Goal: Task Accomplishment & Management: Use online tool/utility

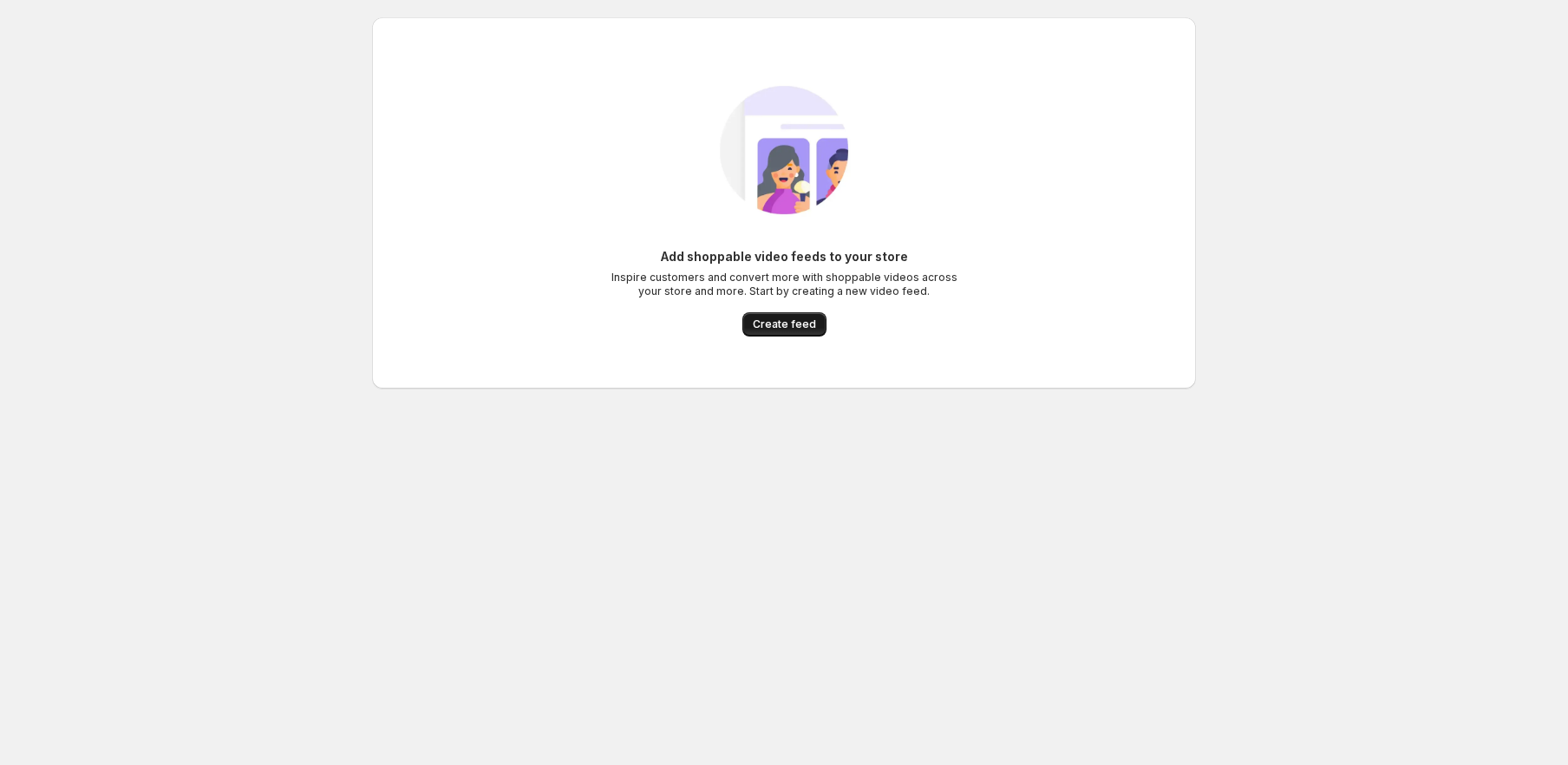
click at [802, 320] on span "Create feed" at bounding box center [784, 324] width 63 height 14
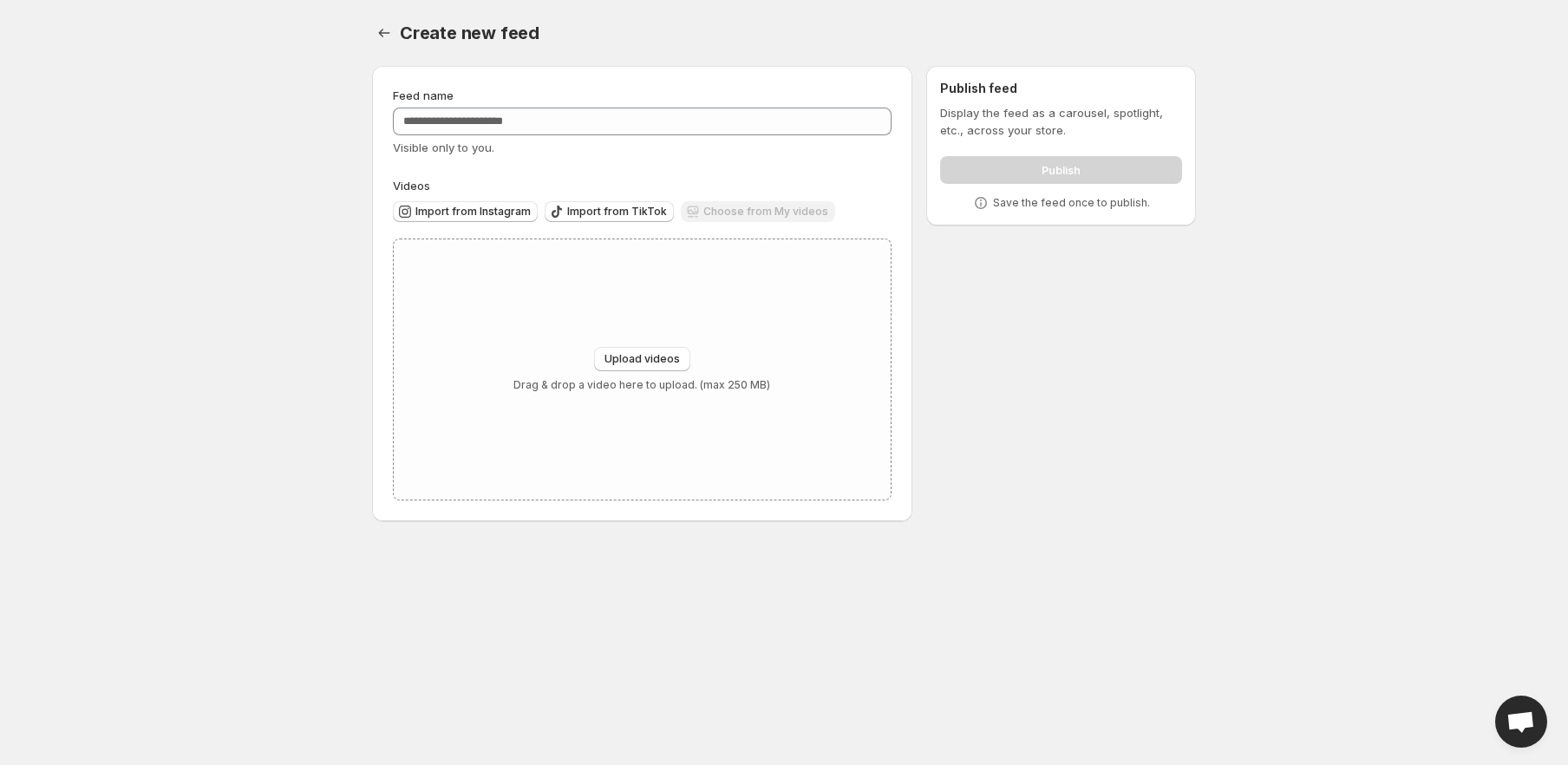
drag, startPoint x: 592, startPoint y: 0, endPoint x: 521, endPoint y: 38, distance: 80.5
click at [521, 38] on span "Create new feed" at bounding box center [469, 32] width 140 height 20
copy span "Create new feed"
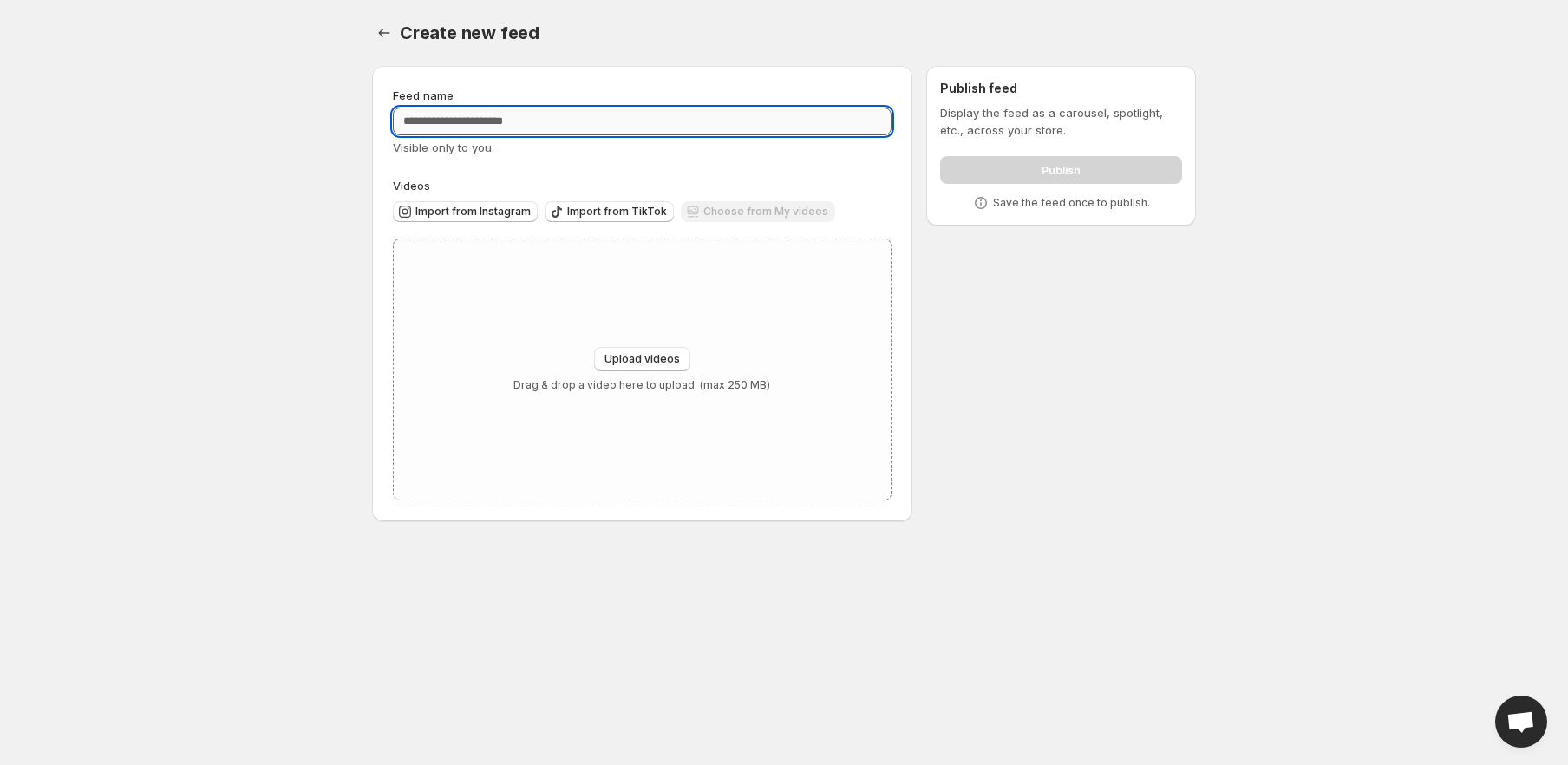
click at [536, 114] on input "Feed name" at bounding box center [642, 122] width 499 height 28
paste input "**********"
type input "**********"
click at [621, 332] on div "Upload videos Drag & drop a video here to upload. (max 250 MB)" at bounding box center [642, 370] width 497 height 260
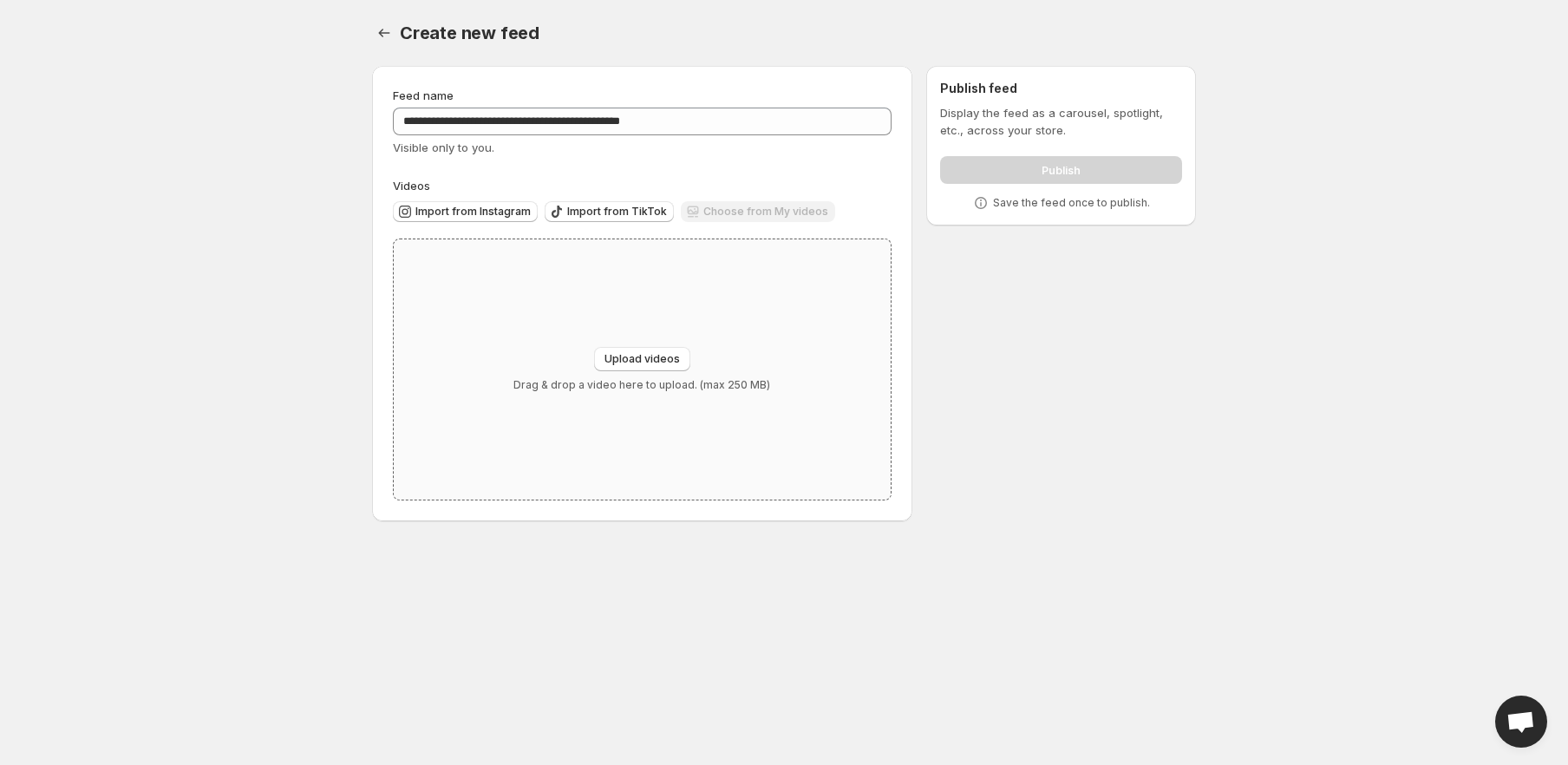
type input "**********"
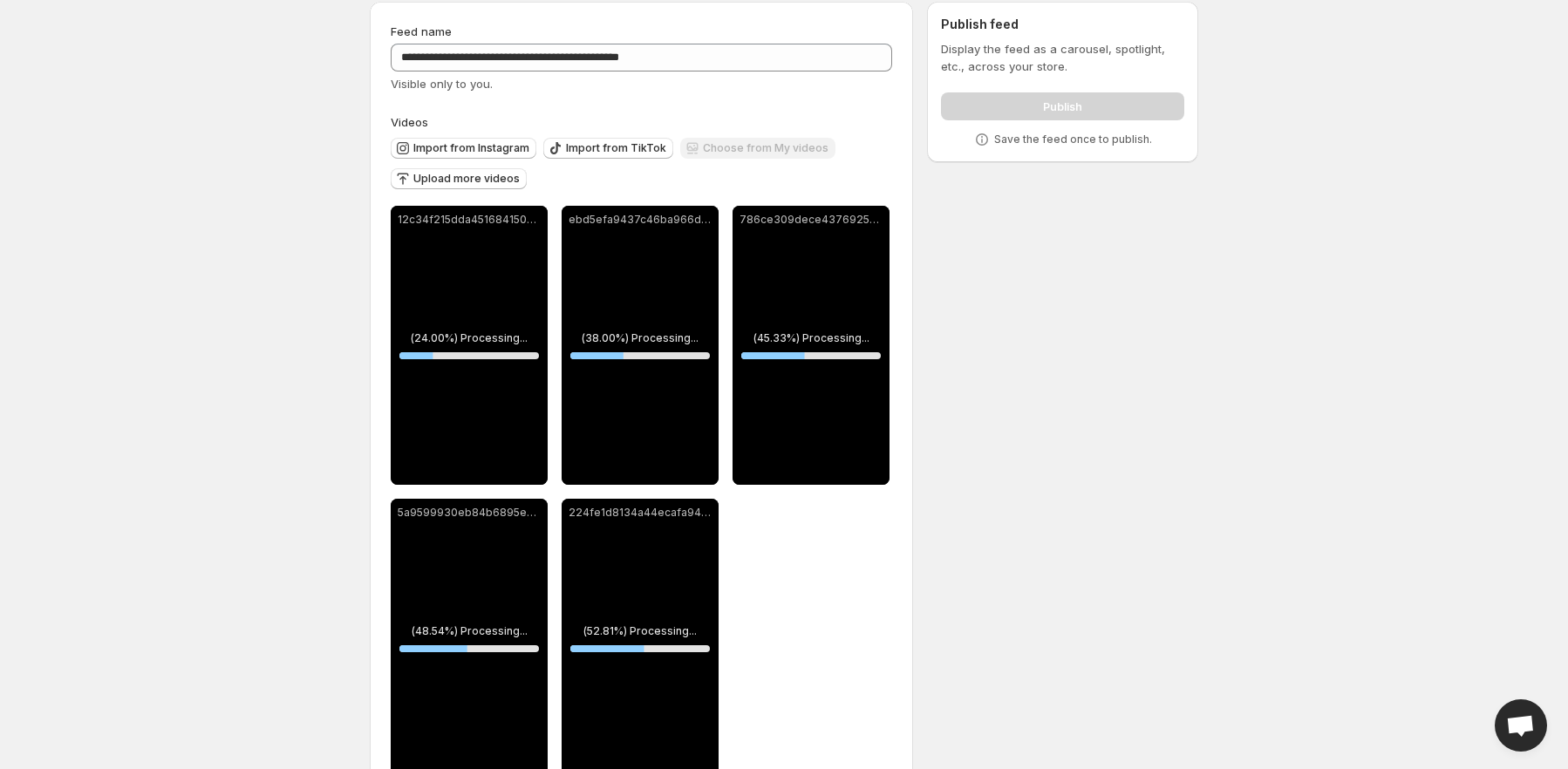
scroll to position [116, 0]
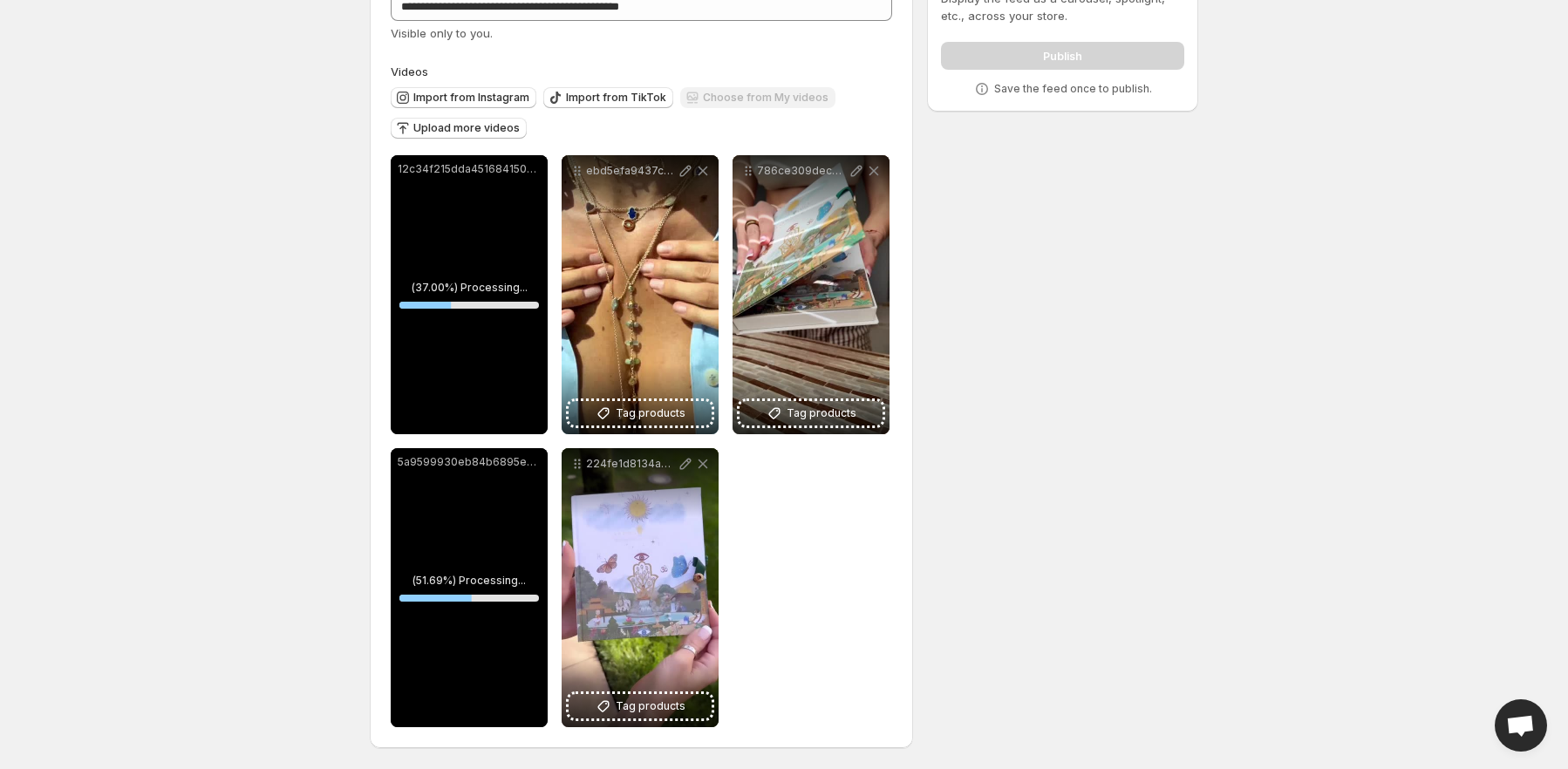
click at [150, 383] on body "**********" at bounding box center [784, 270] width 1568 height 769
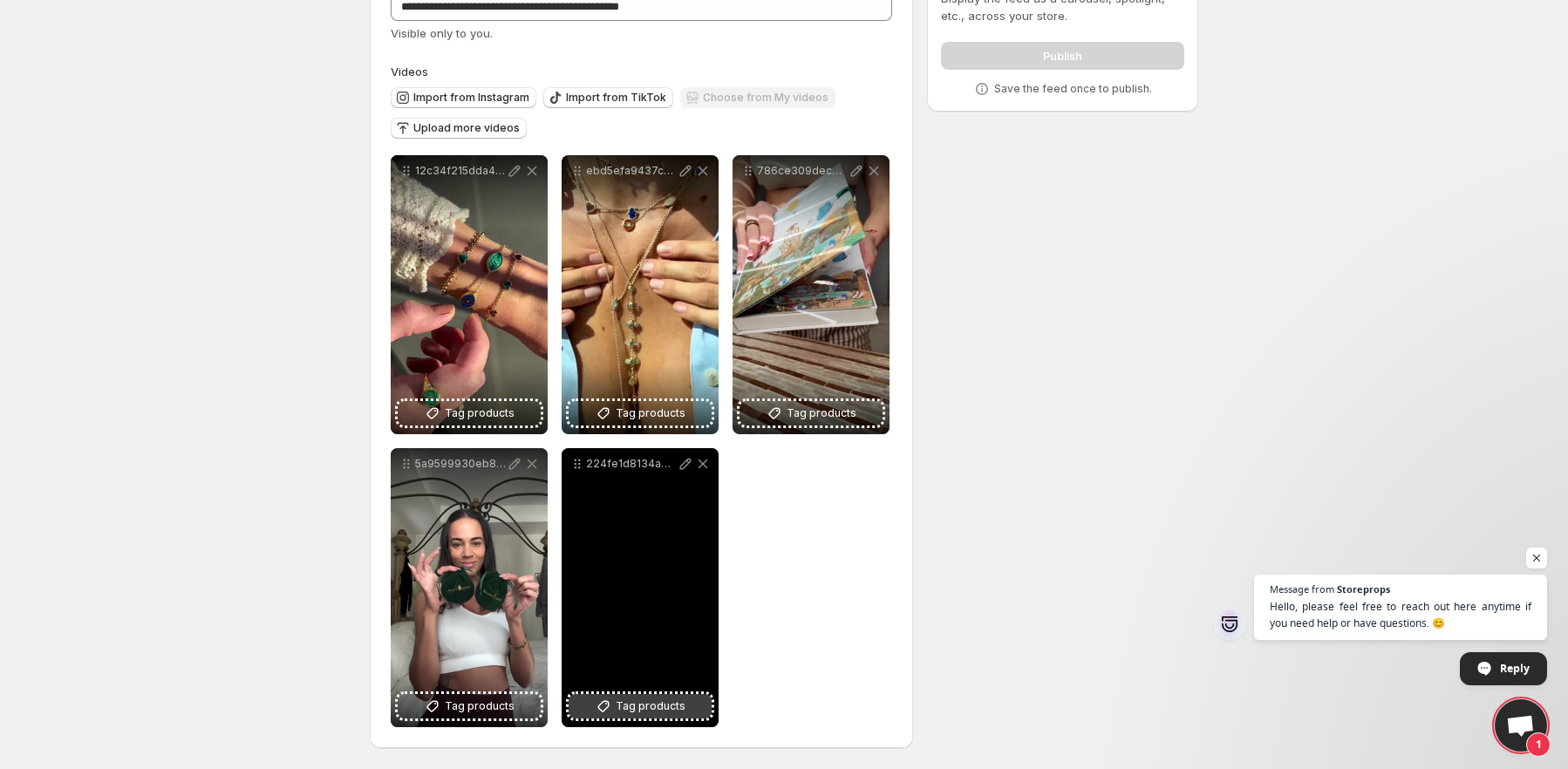
click at [666, 703] on span "Tag products" at bounding box center [650, 706] width 70 height 18
drag, startPoint x: 611, startPoint y: 551, endPoint x: 595, endPoint y: 473, distance: 79.6
click at [579, 479] on div "224fe1d8134a44ecafa941a93bae645b" at bounding box center [640, 587] width 157 height 279
drag, startPoint x: 653, startPoint y: 461, endPoint x: 576, endPoint y: 457, distance: 77.1
click at [621, 447] on div "**********" at bounding box center [642, 440] width 502 height 572
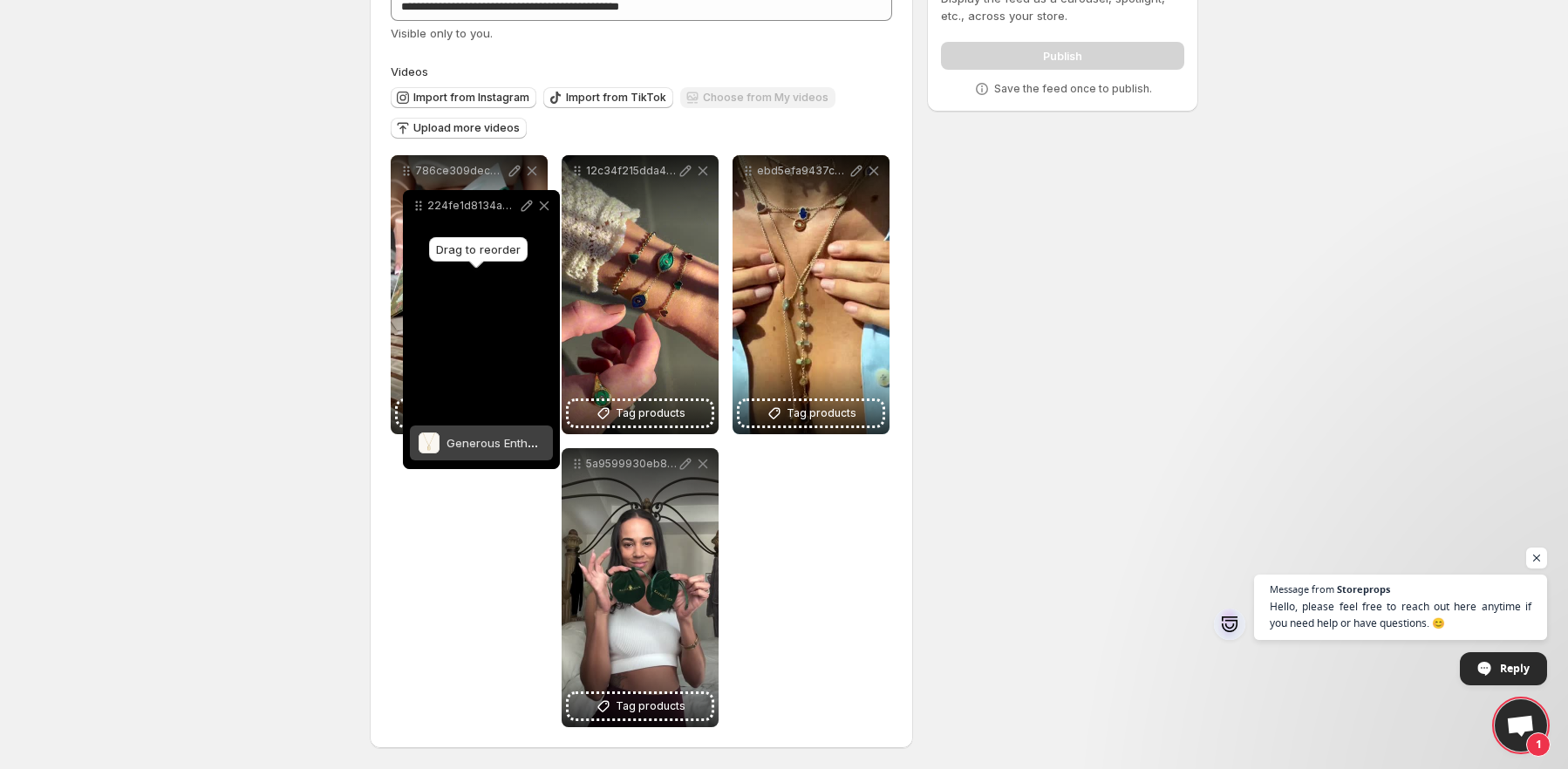
drag, startPoint x: 579, startPoint y: 467, endPoint x: 420, endPoint y: 208, distance: 303.9
click at [420, 208] on icon at bounding box center [421, 209] width 3 height 3
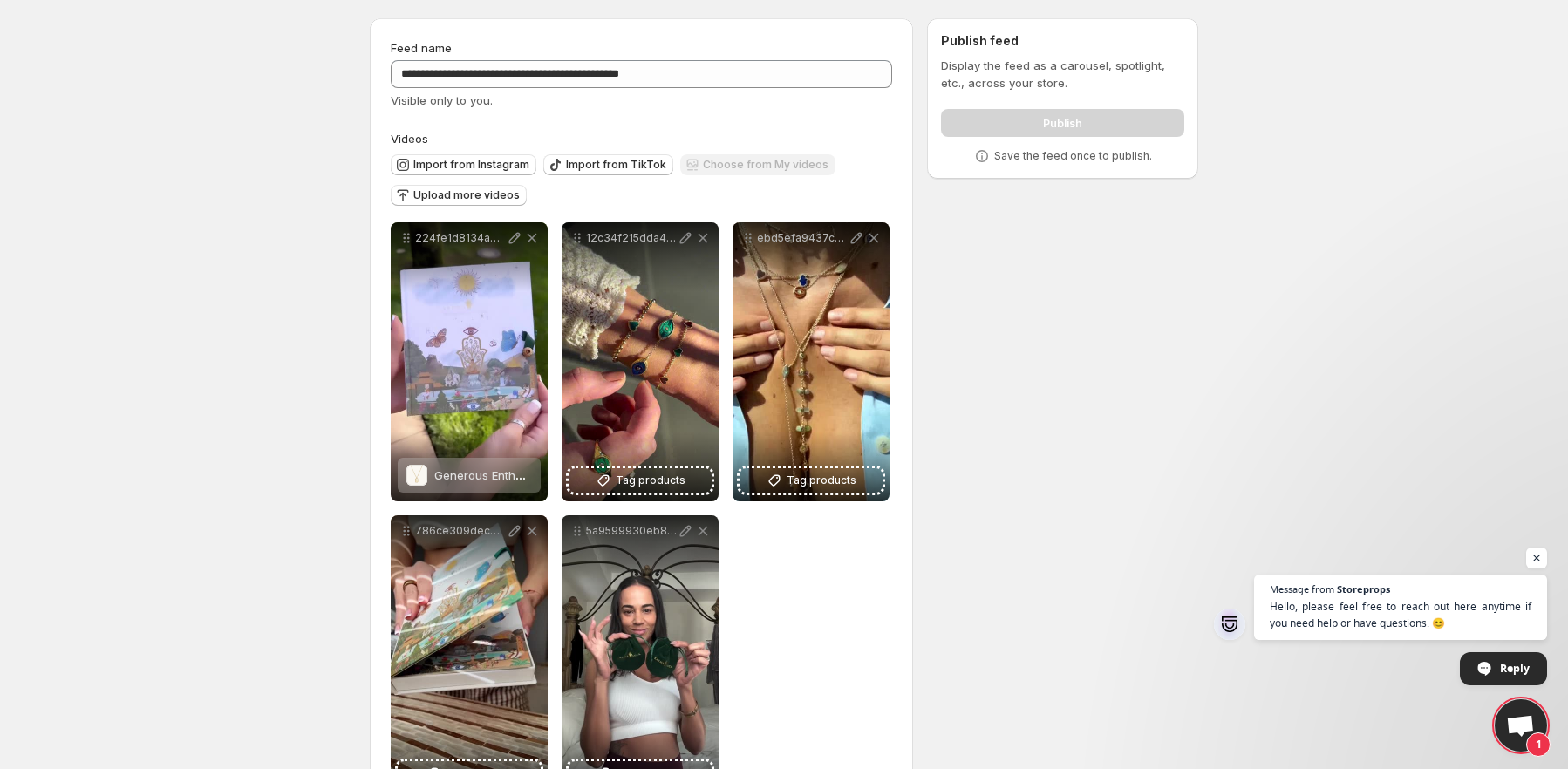
scroll to position [0, 0]
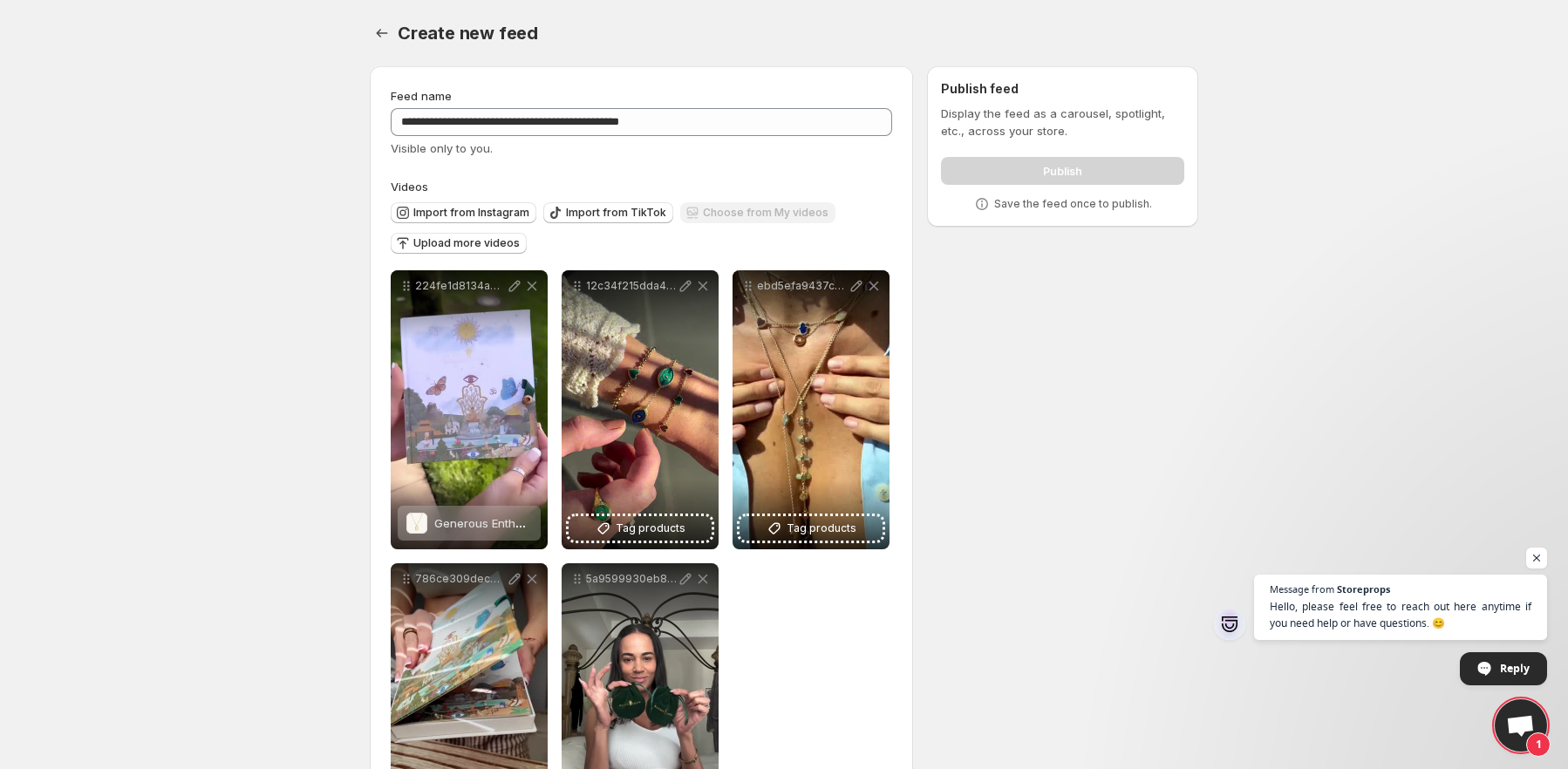
click at [1036, 158] on div "Publish" at bounding box center [1062, 167] width 243 height 35
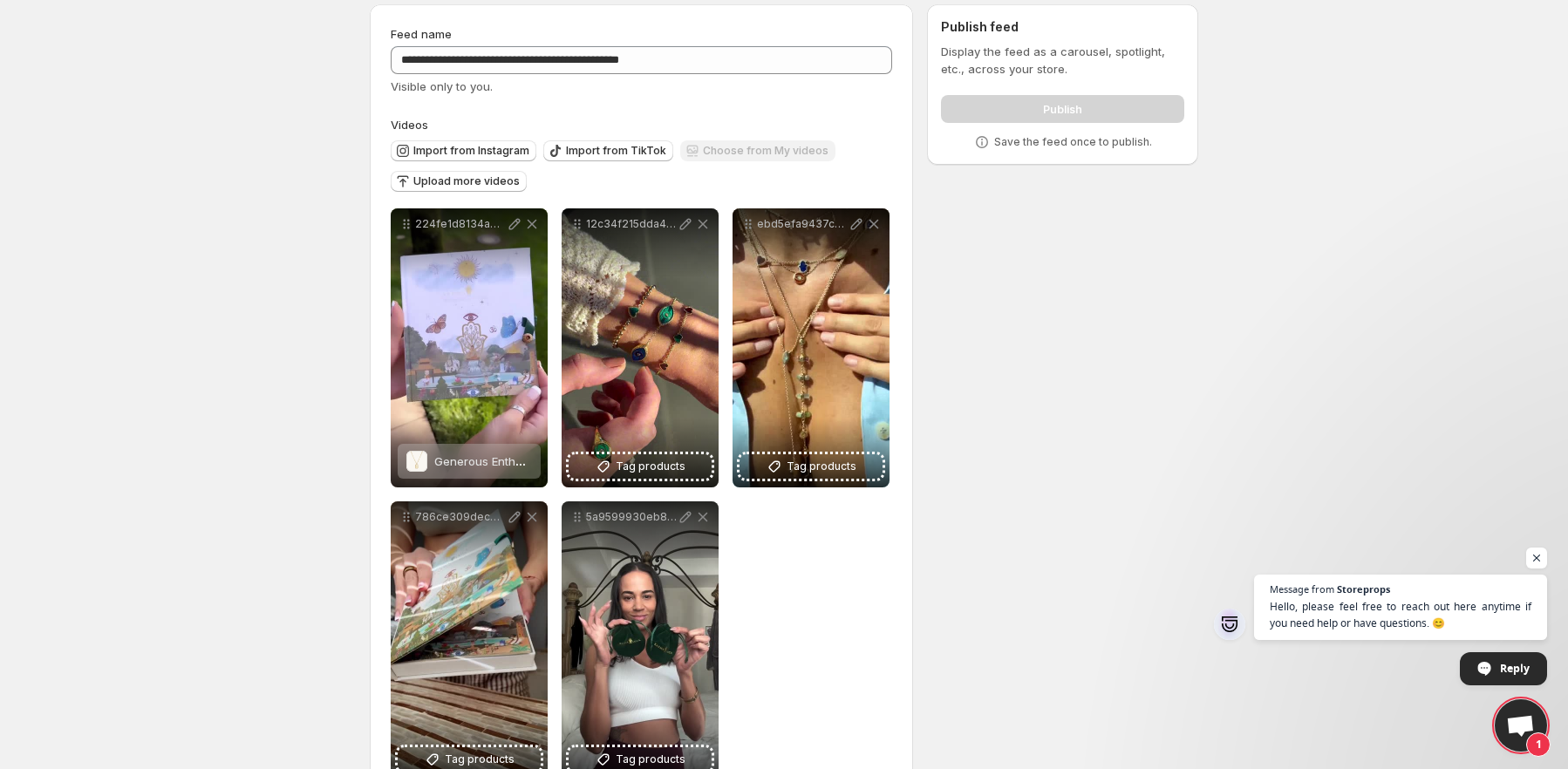
scroll to position [116, 0]
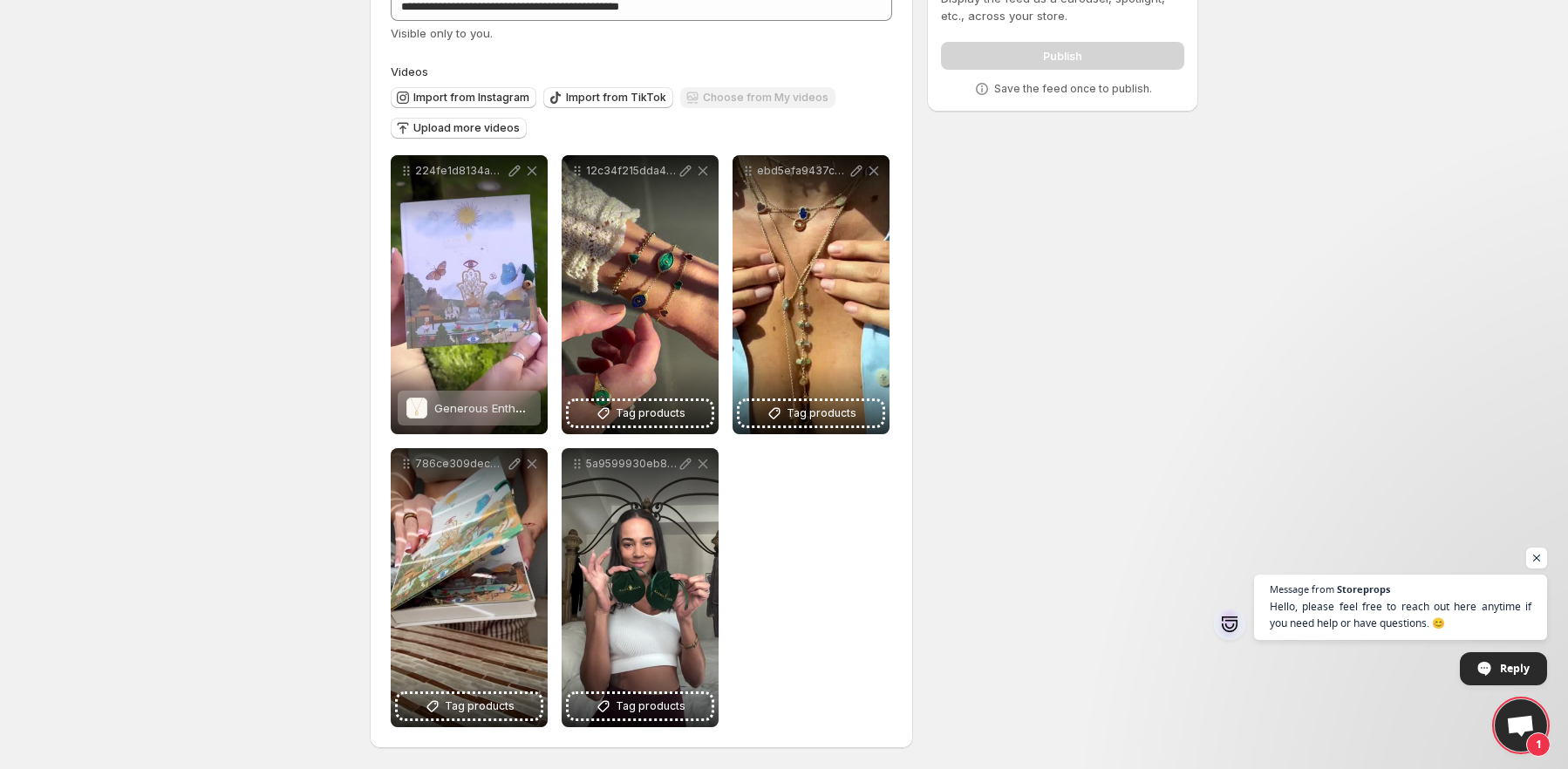
click at [1094, 350] on div "**********" at bounding box center [776, 354] width 842 height 832
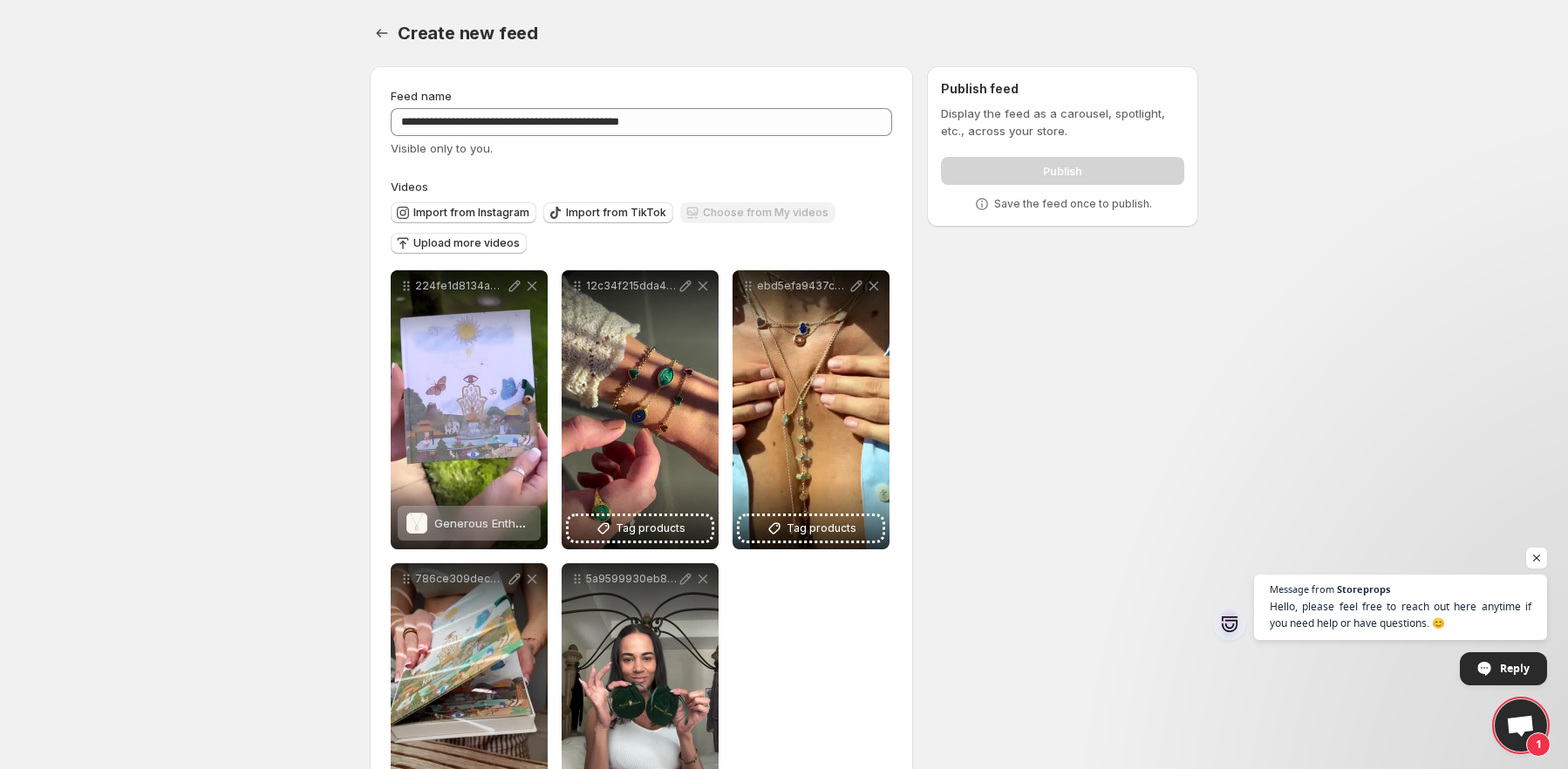
click at [1075, 208] on p "Save the feed once to publish." at bounding box center [1073, 203] width 158 height 14
click at [983, 87] on h2 "Publish feed" at bounding box center [1062, 89] width 243 height 18
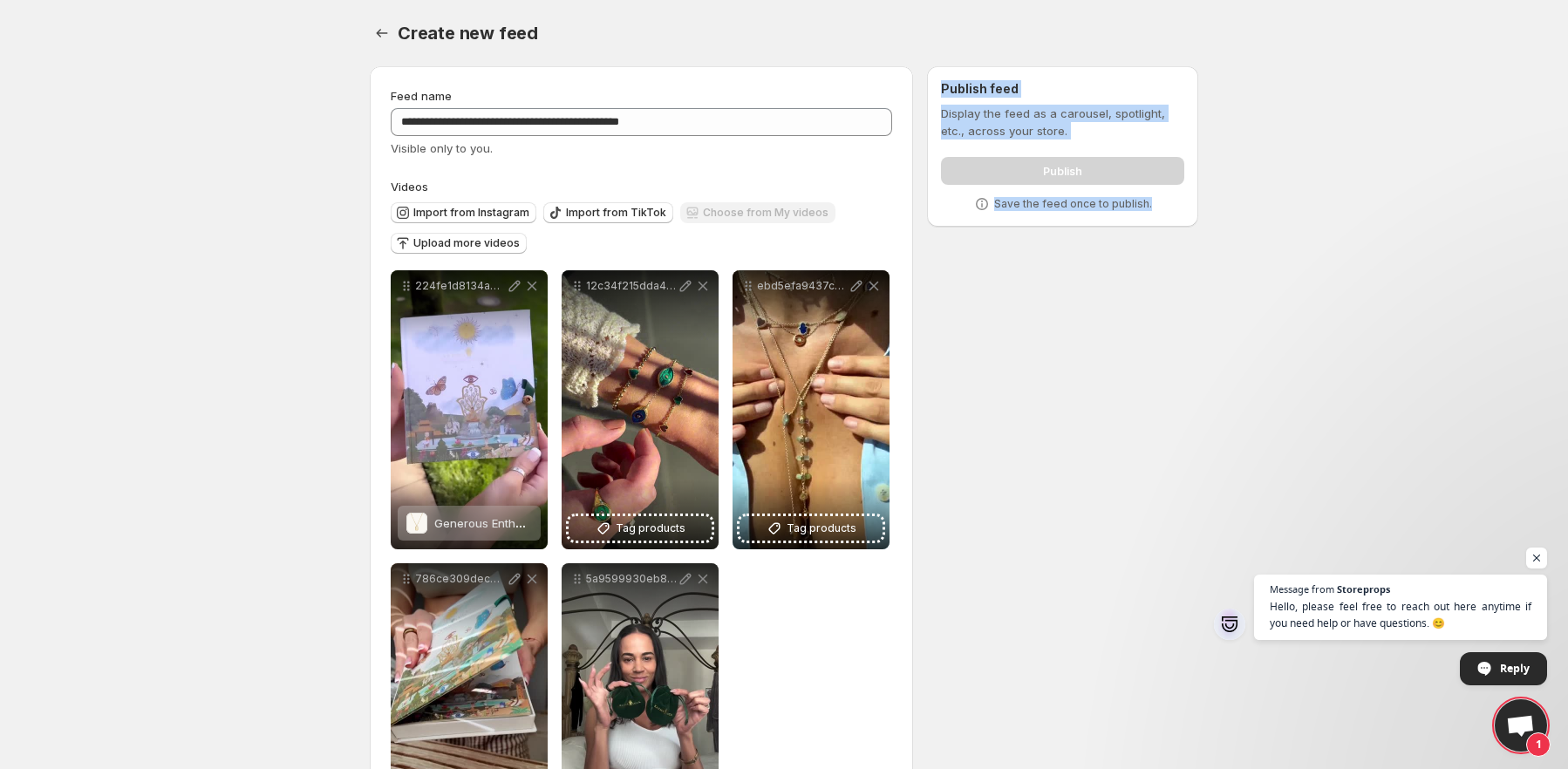
drag, startPoint x: 983, startPoint y: 87, endPoint x: 1096, endPoint y: 197, distance: 157.7
click at [1096, 197] on div "Publish feed Display the feed as a carousel, spotlight, etc., across your store…" at bounding box center [1062, 147] width 243 height 133
copy div "Publish feed Display the feed as a carousel, spotlight, etc., across your store…"
click at [1006, 109] on p "Display the feed as a carousel, spotlight, etc., across your store." at bounding box center [1062, 121] width 243 height 35
click at [696, 238] on div "Import from Instagram Import from TikTok Choose from My videos Upload more vide…" at bounding box center [637, 225] width 508 height 61
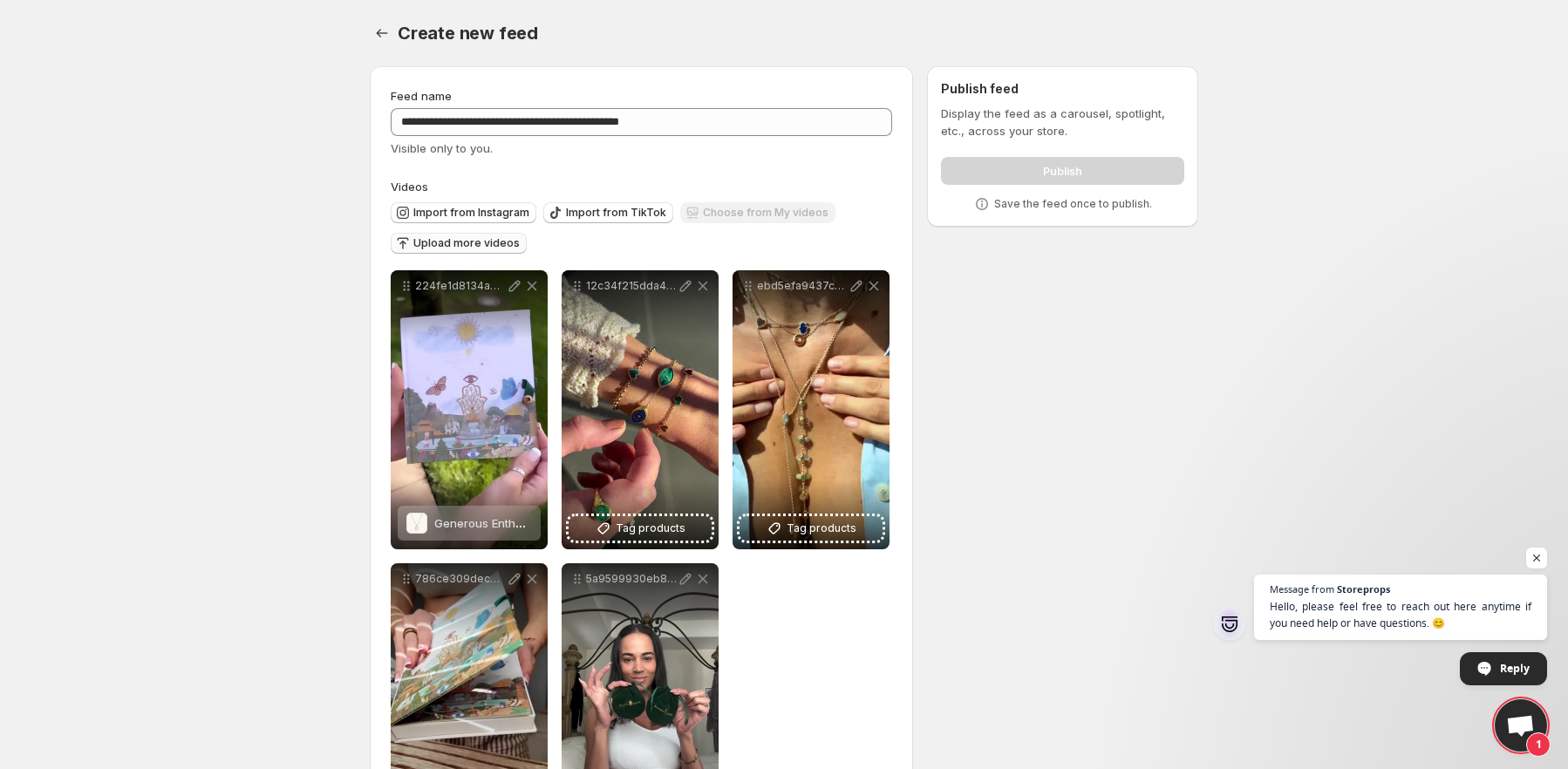
click at [510, 245] on span "Upload more videos" at bounding box center [466, 243] width 106 height 14
click at [790, 216] on div "Choose from My videos" at bounding box center [757, 214] width 155 height 23
click at [459, 149] on span "Visible only to you." at bounding box center [441, 147] width 102 height 14
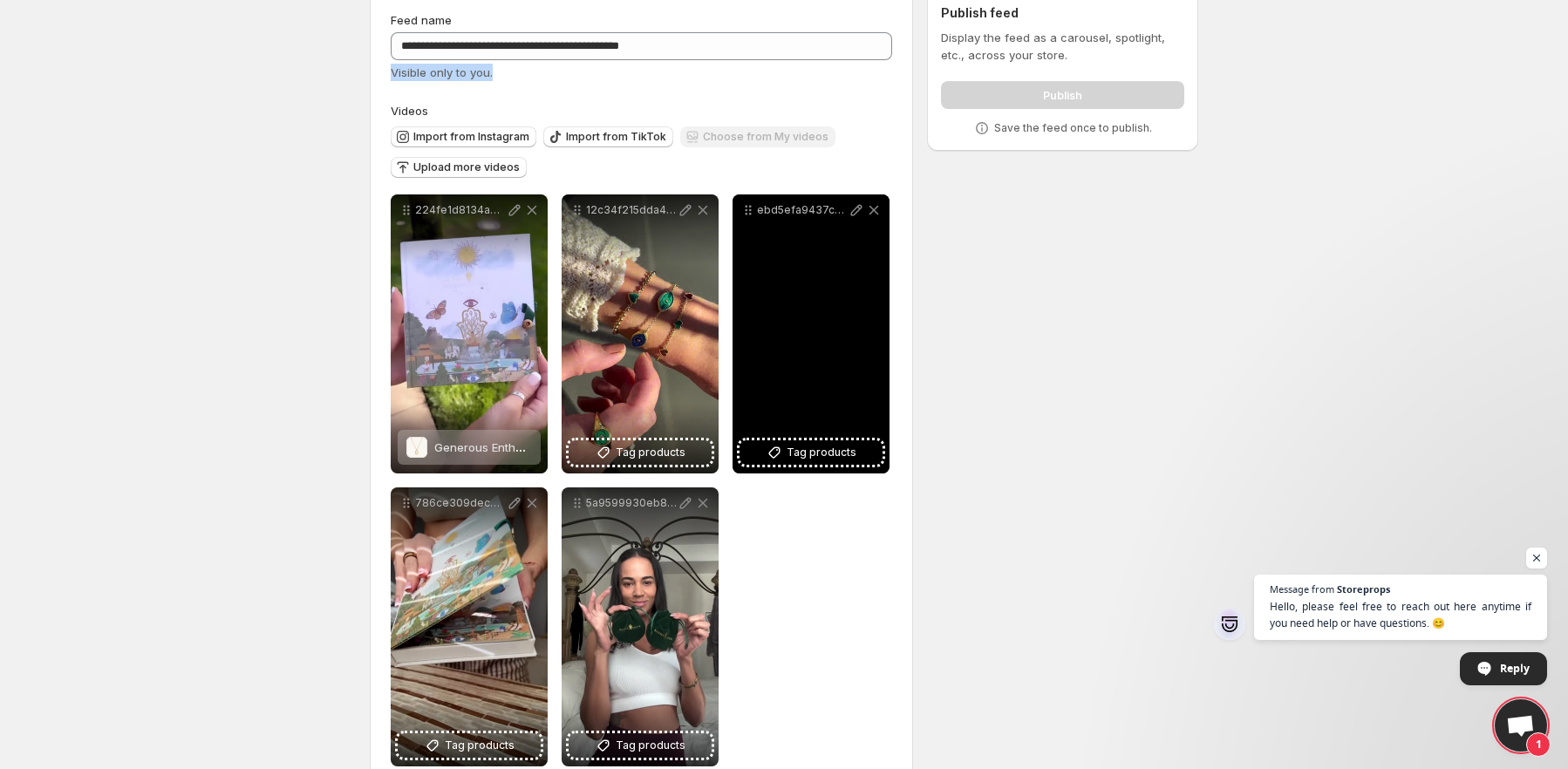
scroll to position [116, 0]
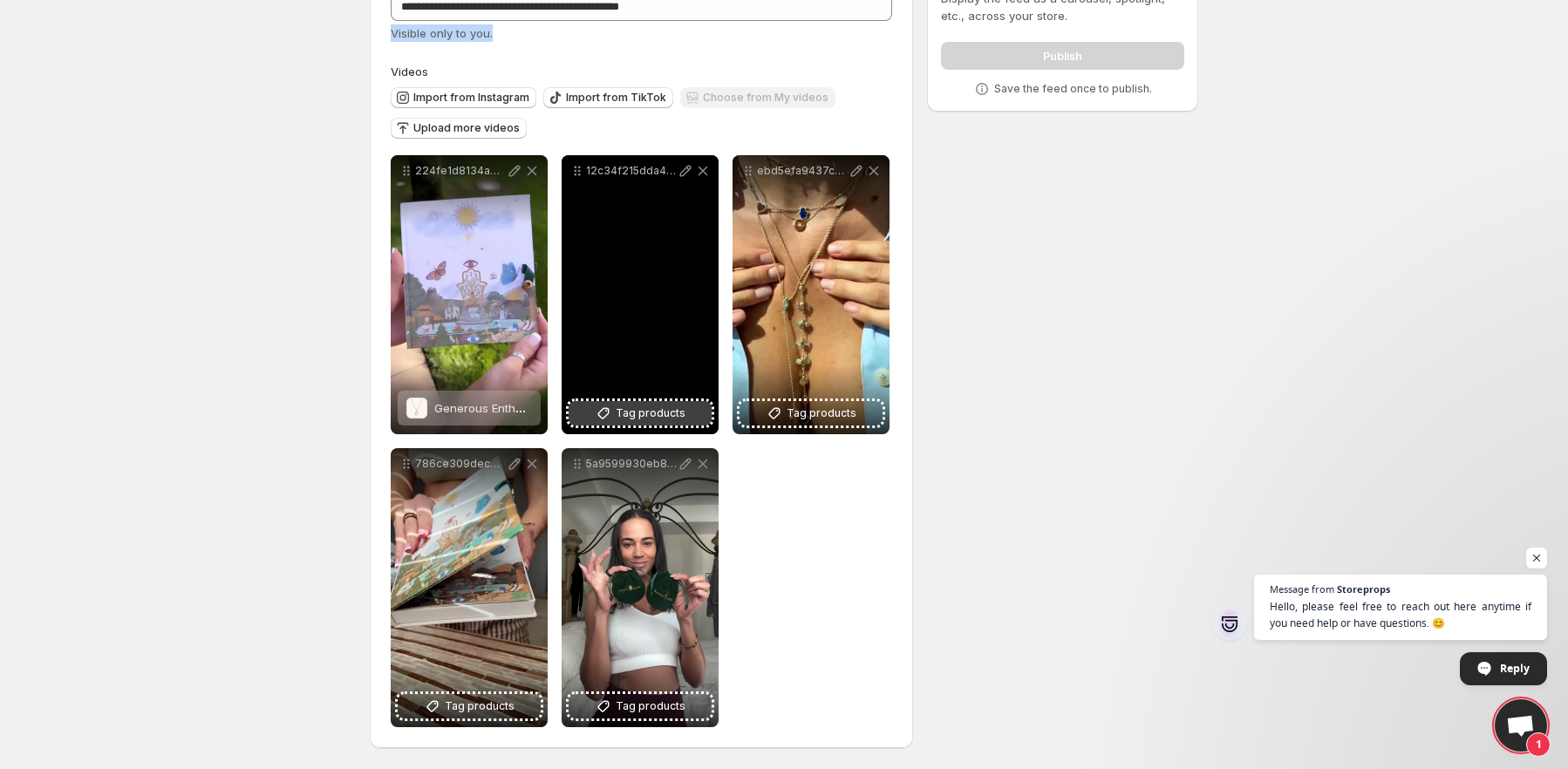
click at [659, 421] on span "Tag products" at bounding box center [650, 413] width 70 height 18
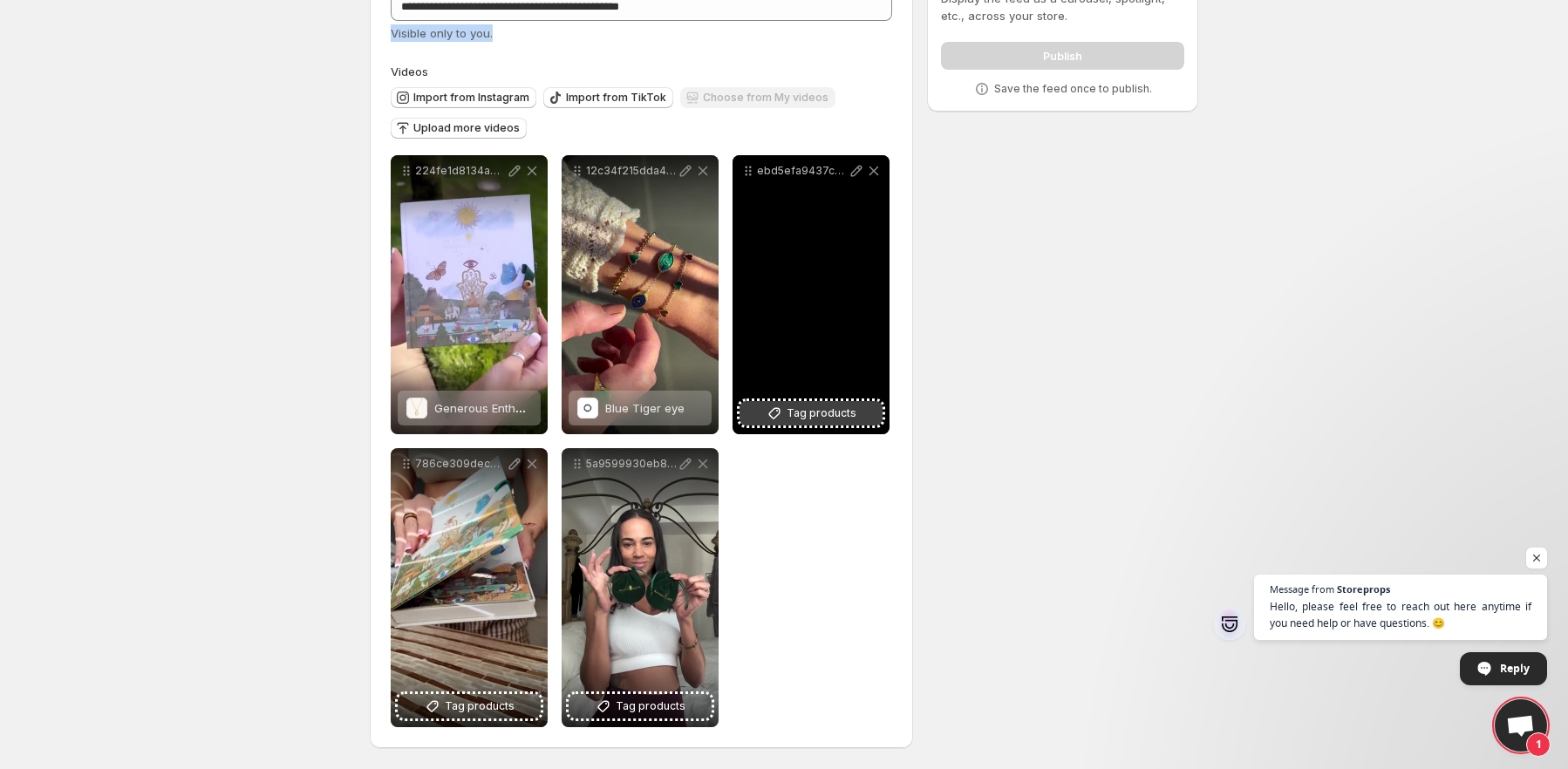
click at [809, 411] on span "Tag products" at bounding box center [821, 413] width 70 height 18
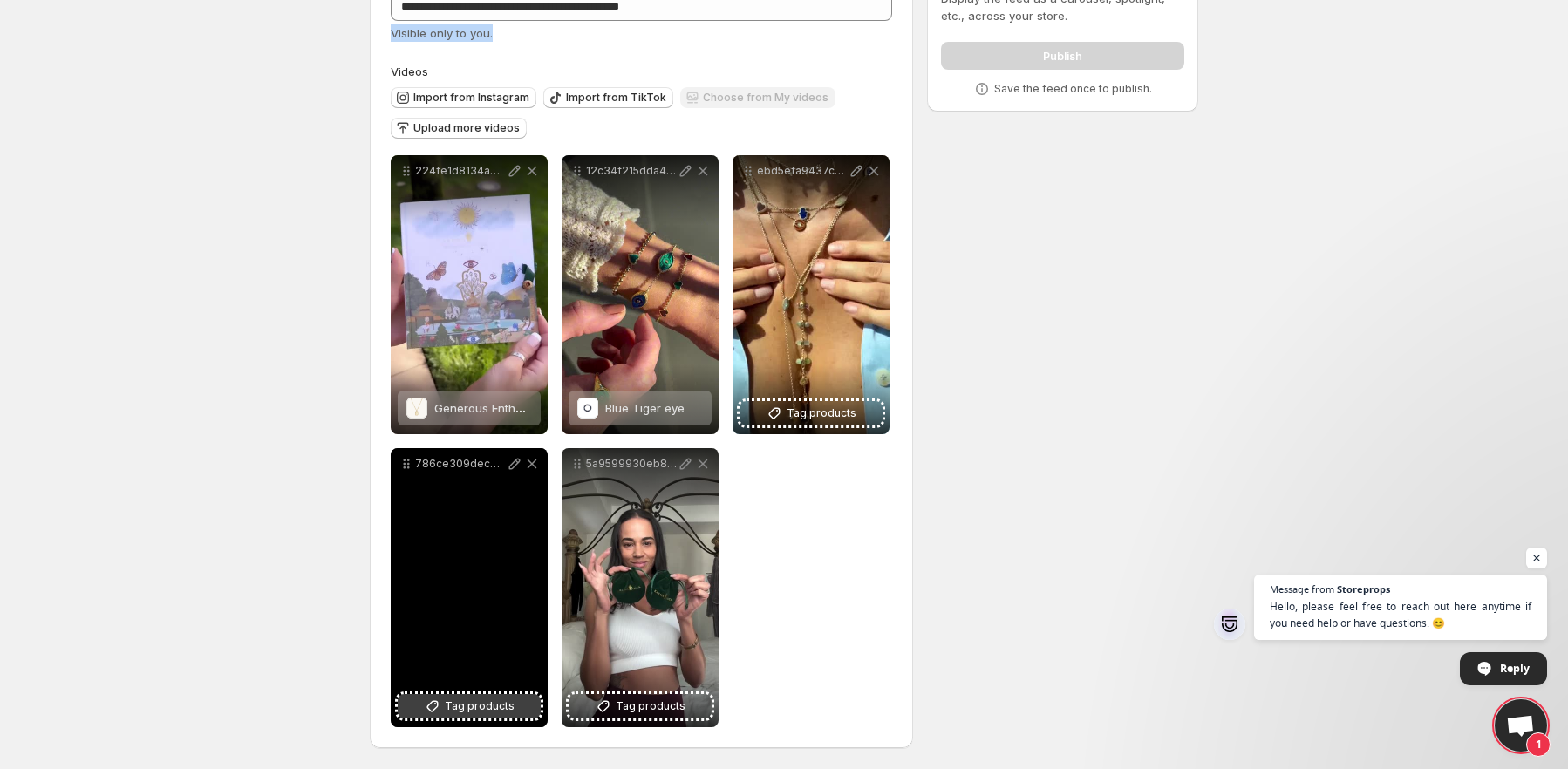
click at [491, 704] on span "Tag products" at bounding box center [479, 706] width 70 height 18
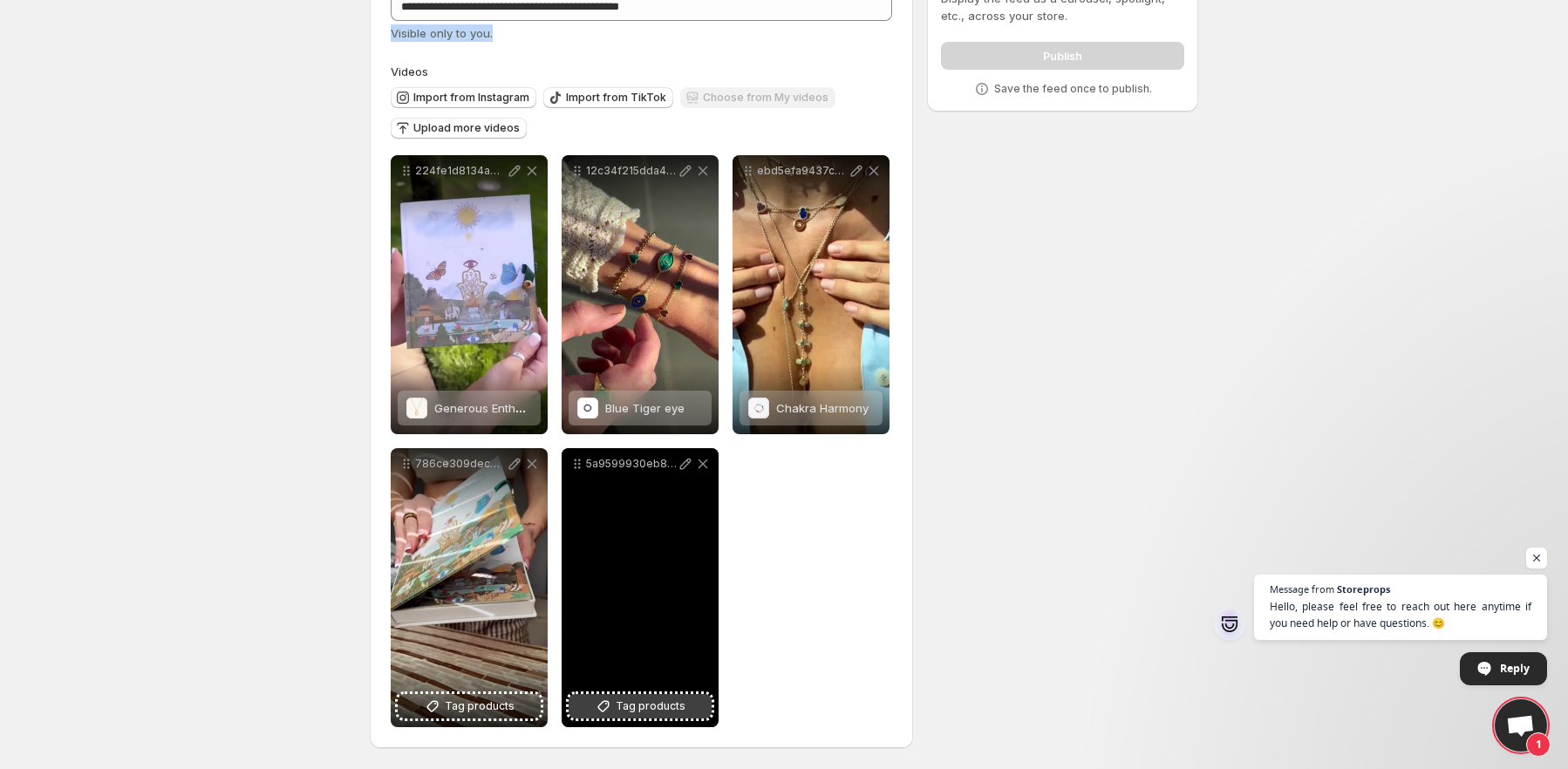
click at [694, 707] on button "Tag products" at bounding box center [639, 706] width 143 height 24
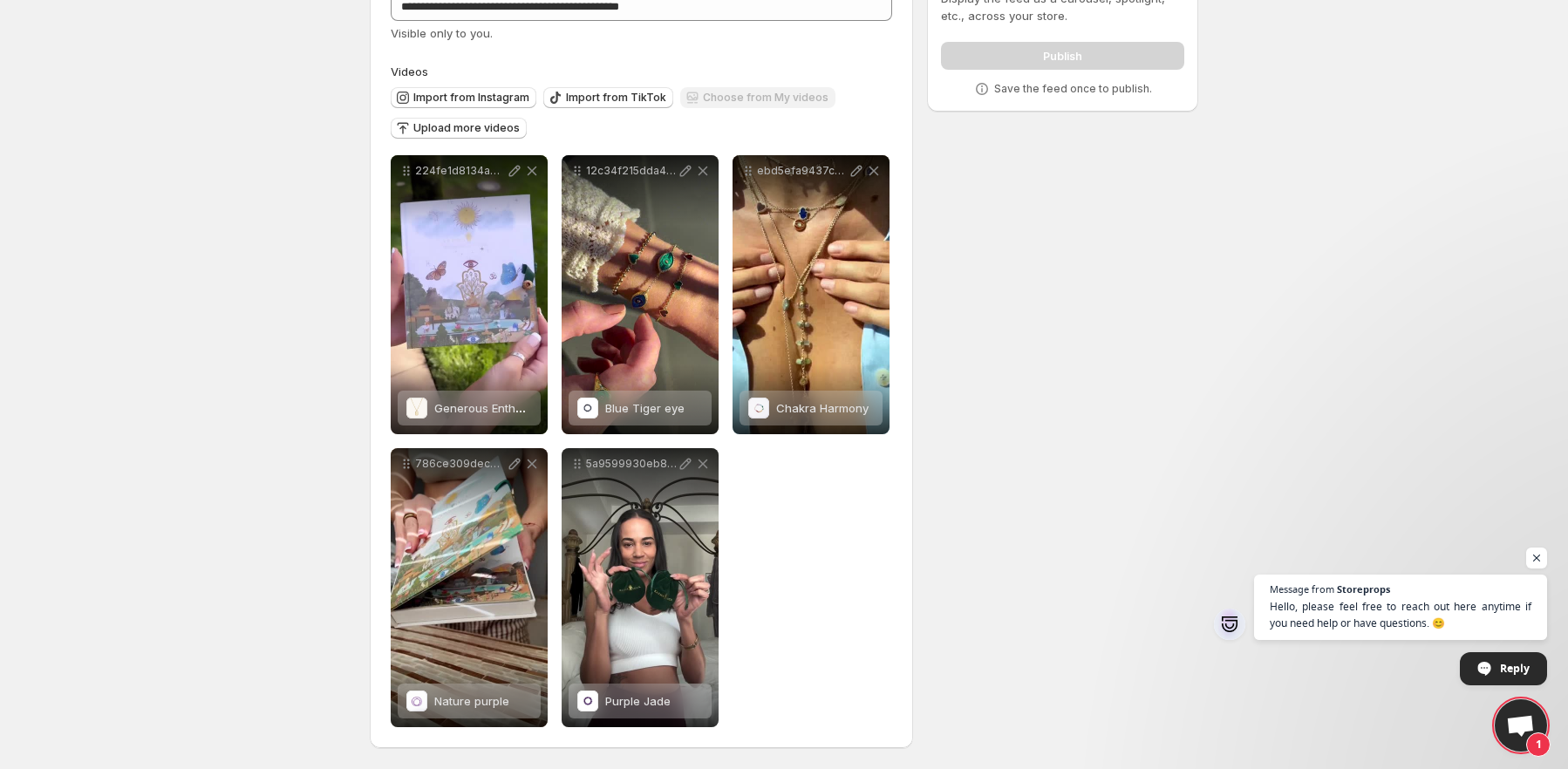
click at [830, 577] on div "**********" at bounding box center [642, 440] width 502 height 572
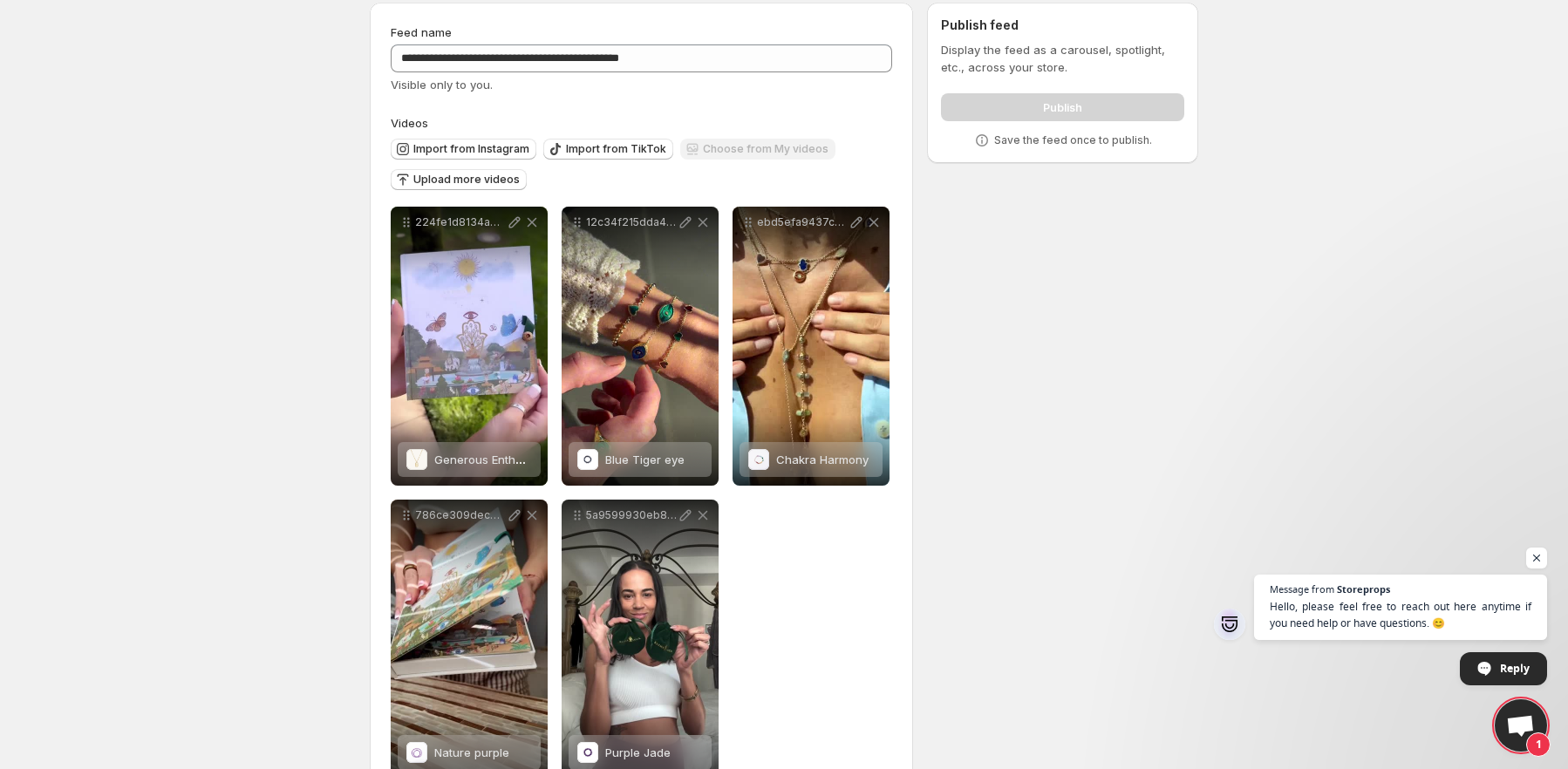
scroll to position [0, 0]
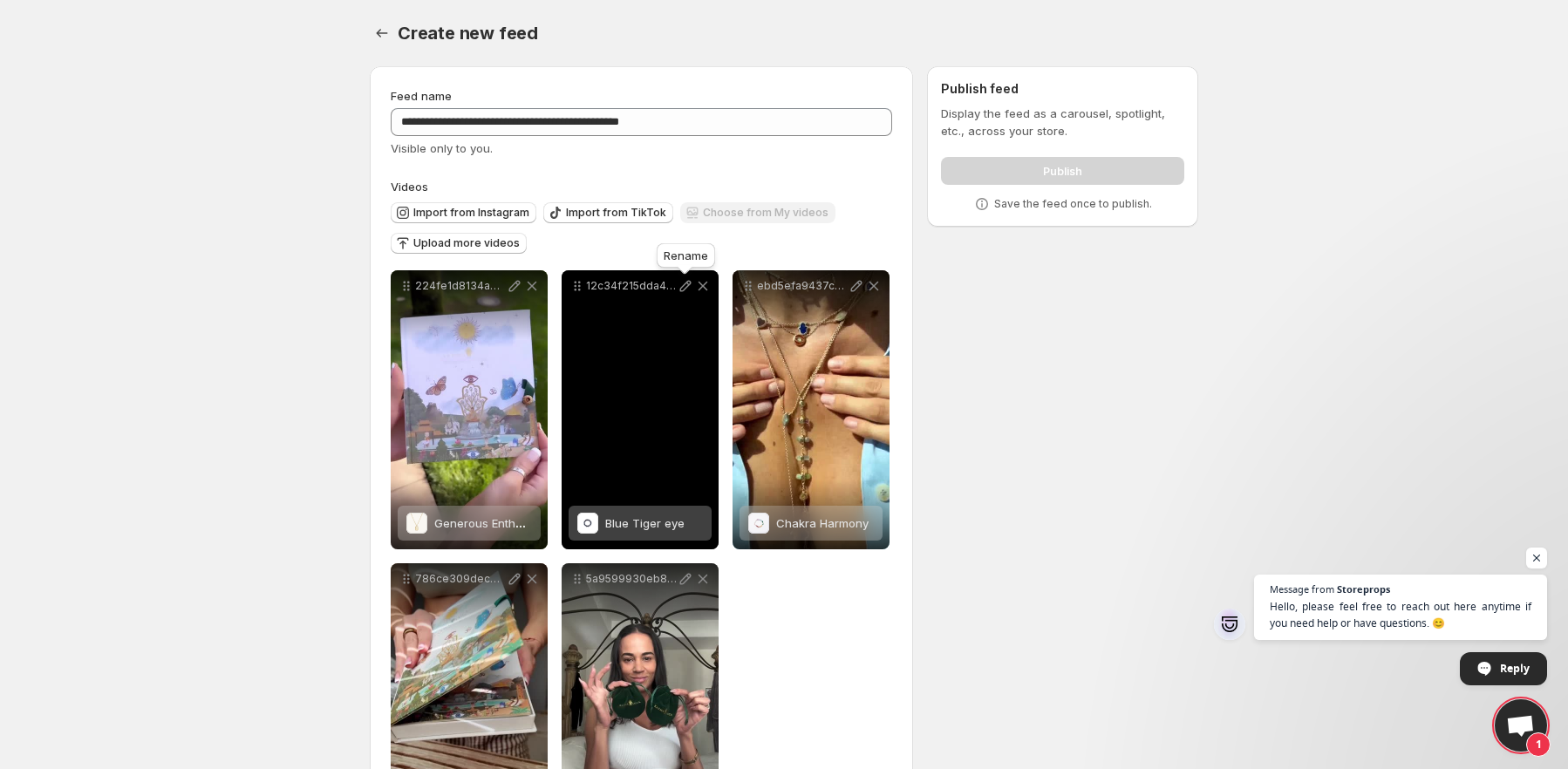
click at [685, 286] on icon at bounding box center [685, 286] width 18 height 18
click at [663, 524] on span "Blue Tiger eye" at bounding box center [645, 523] width 79 height 14
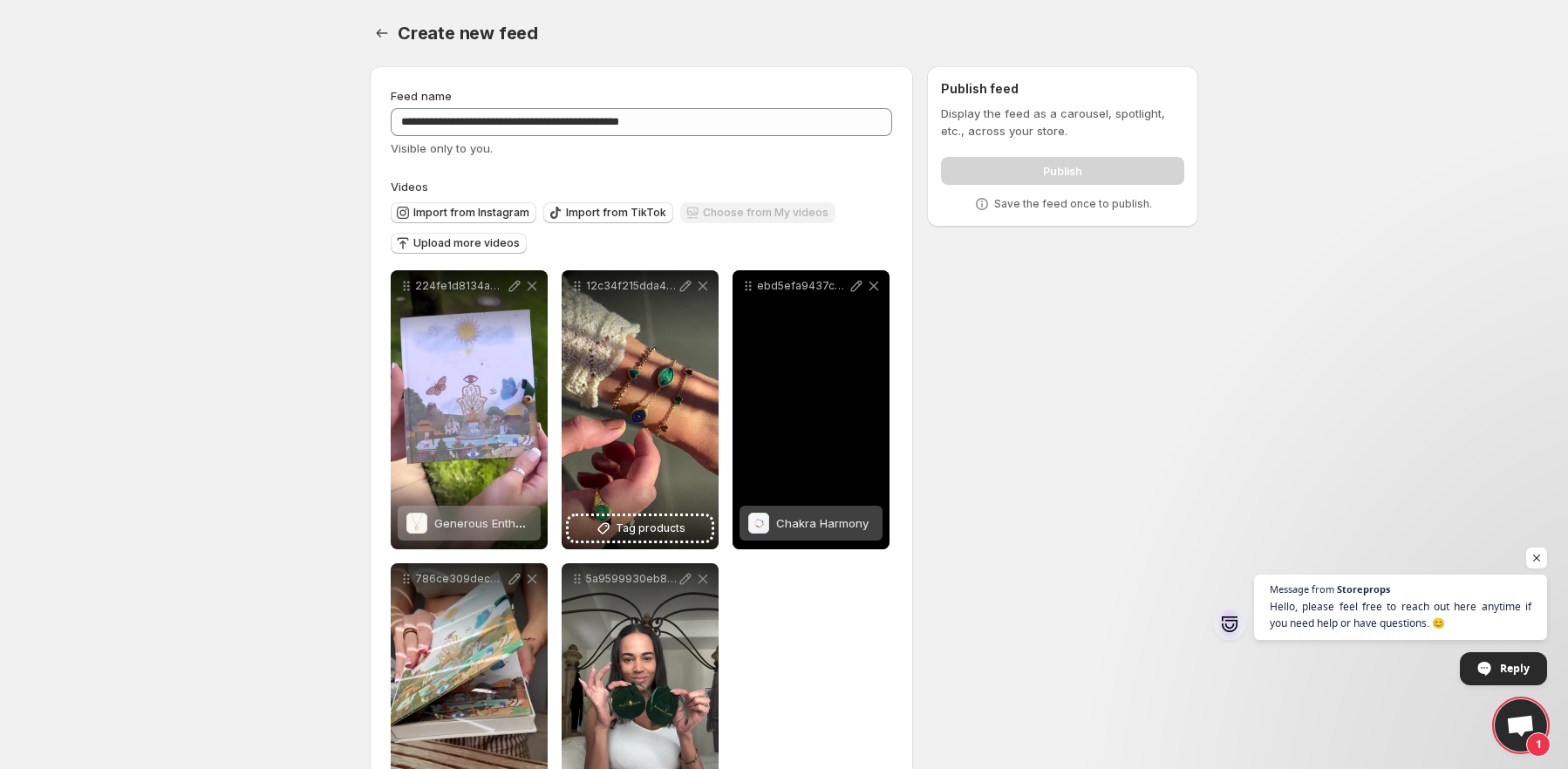
click at [813, 511] on div "Chakra Harmony" at bounding box center [822, 523] width 92 height 35
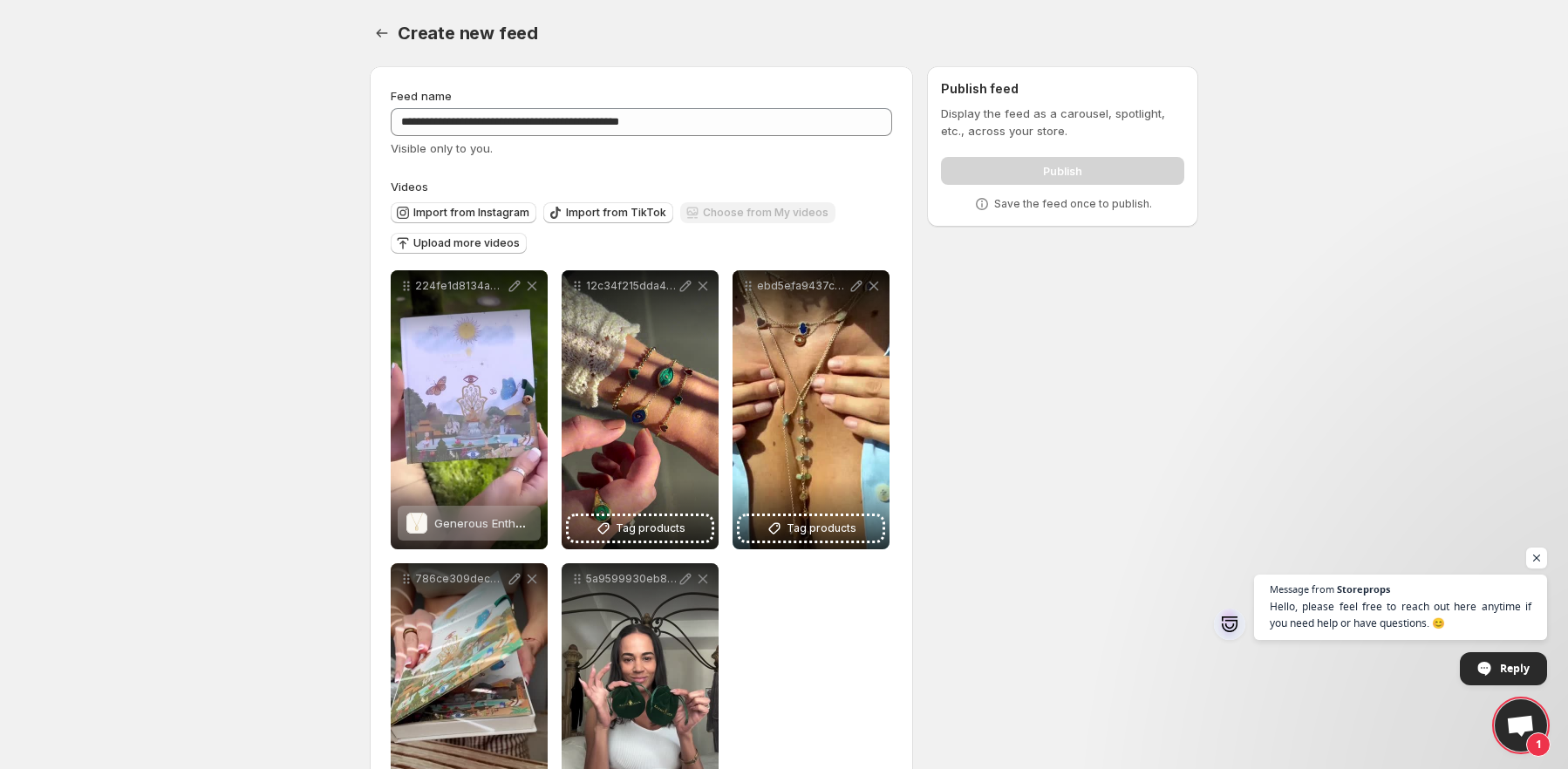
click at [1048, 163] on div "Publish" at bounding box center [1062, 167] width 243 height 35
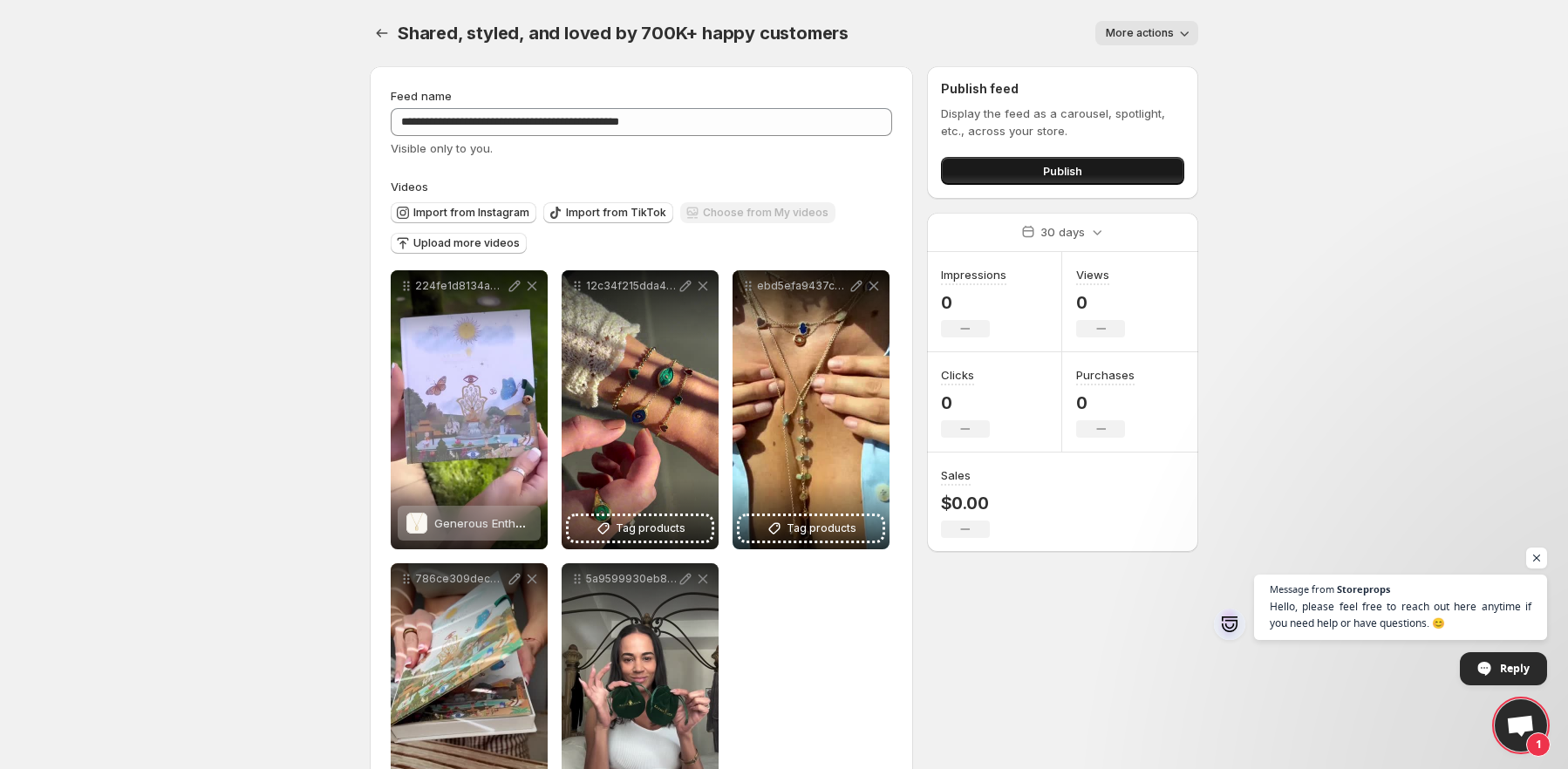
click at [1025, 181] on button "Publish" at bounding box center [1062, 171] width 243 height 28
click at [1109, 170] on button "Publish" at bounding box center [1062, 171] width 243 height 28
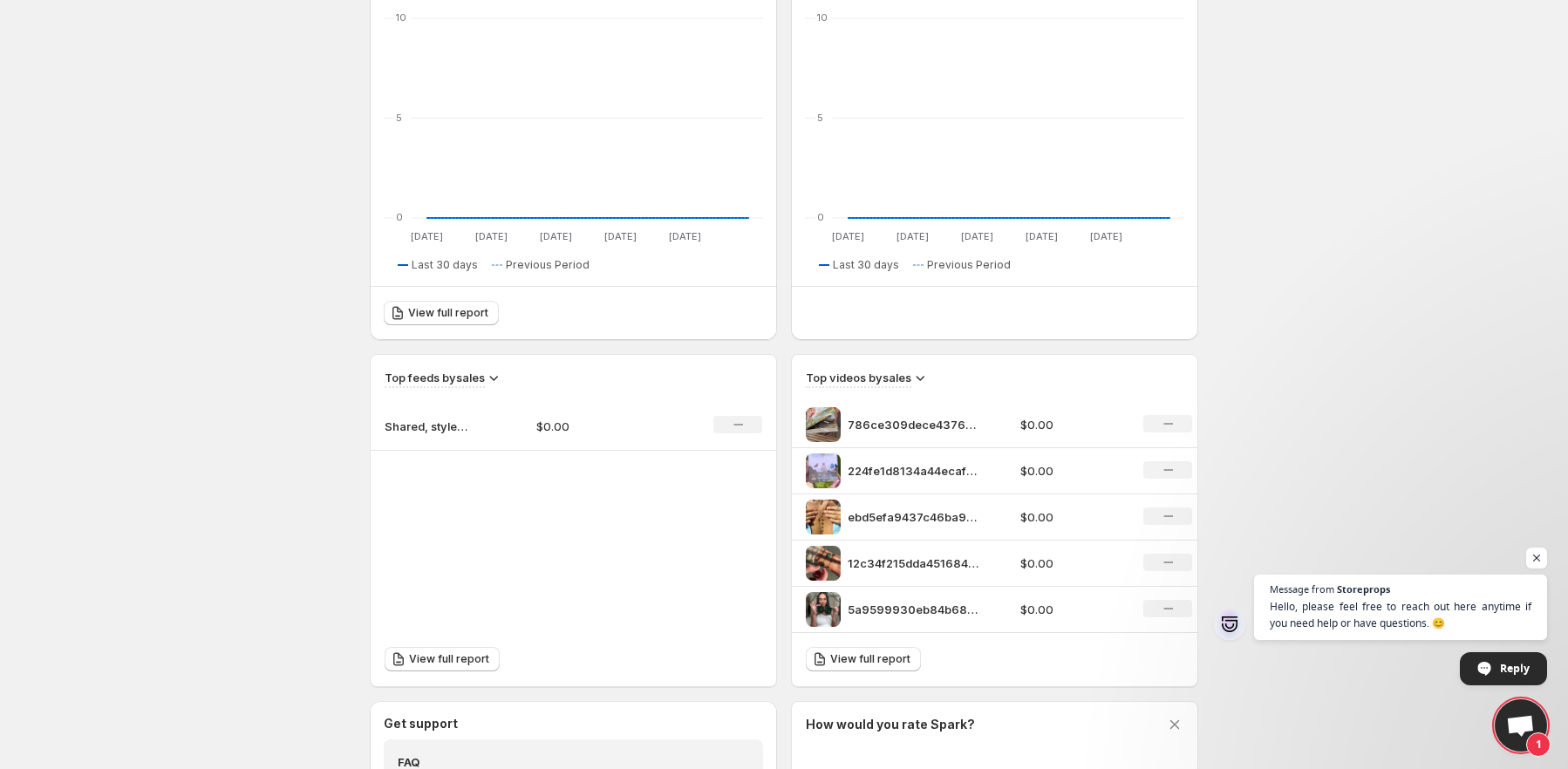
scroll to position [566, 0]
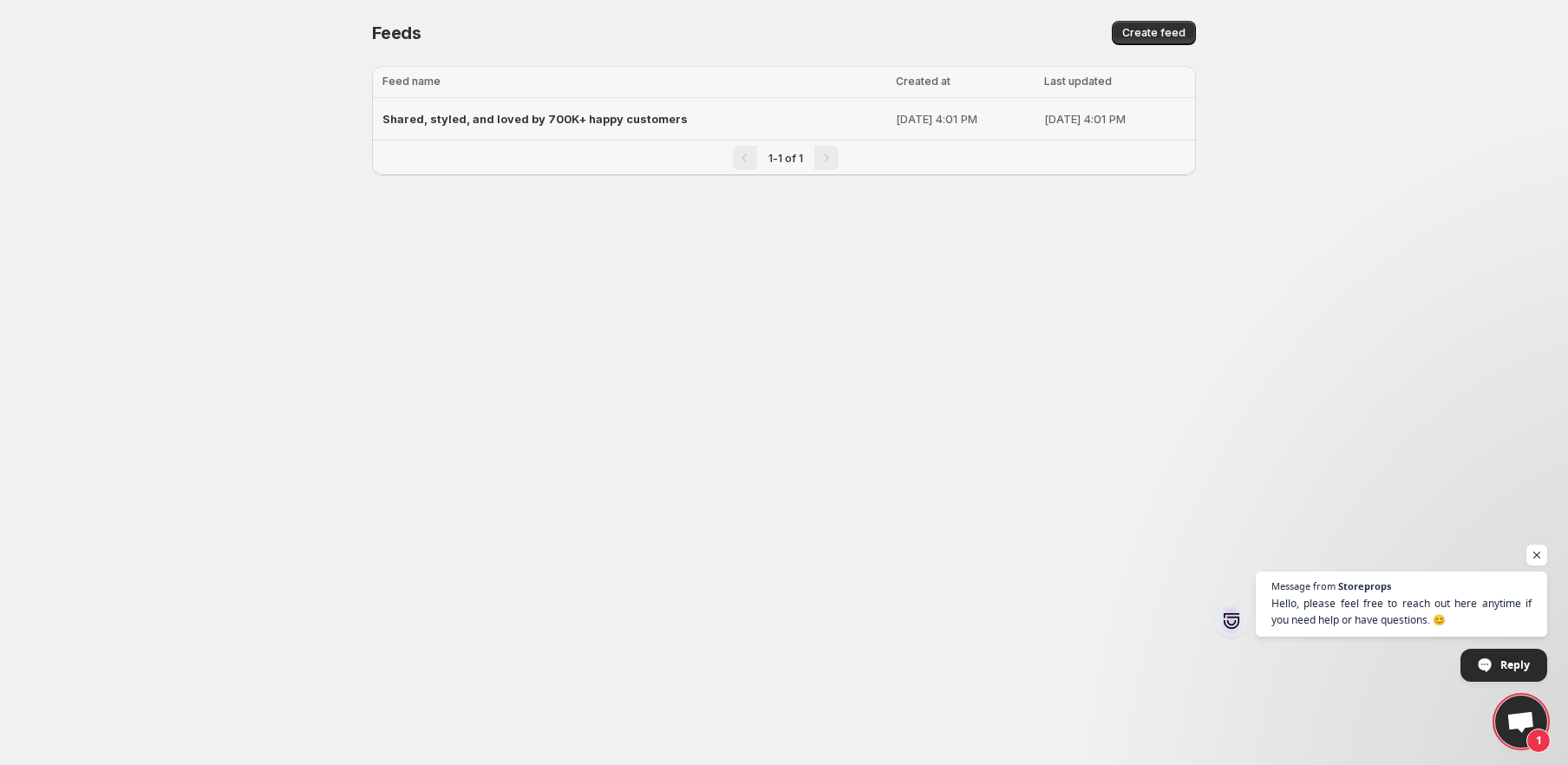
click at [553, 113] on span "Shared, styled, and loved by 700K+ happy customers" at bounding box center [534, 119] width 305 height 14
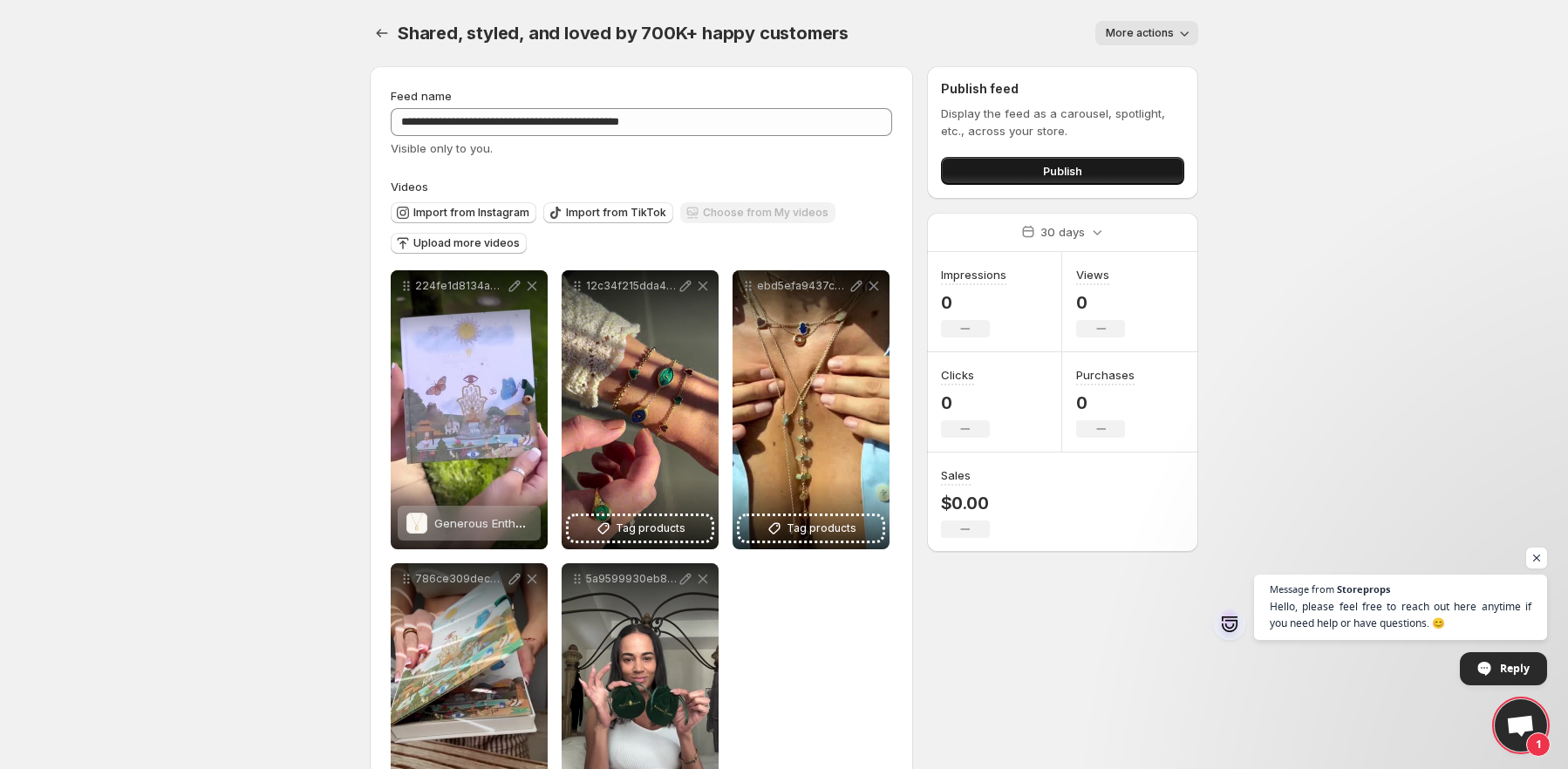
click at [1060, 172] on span "Publish" at bounding box center [1062, 171] width 39 height 18
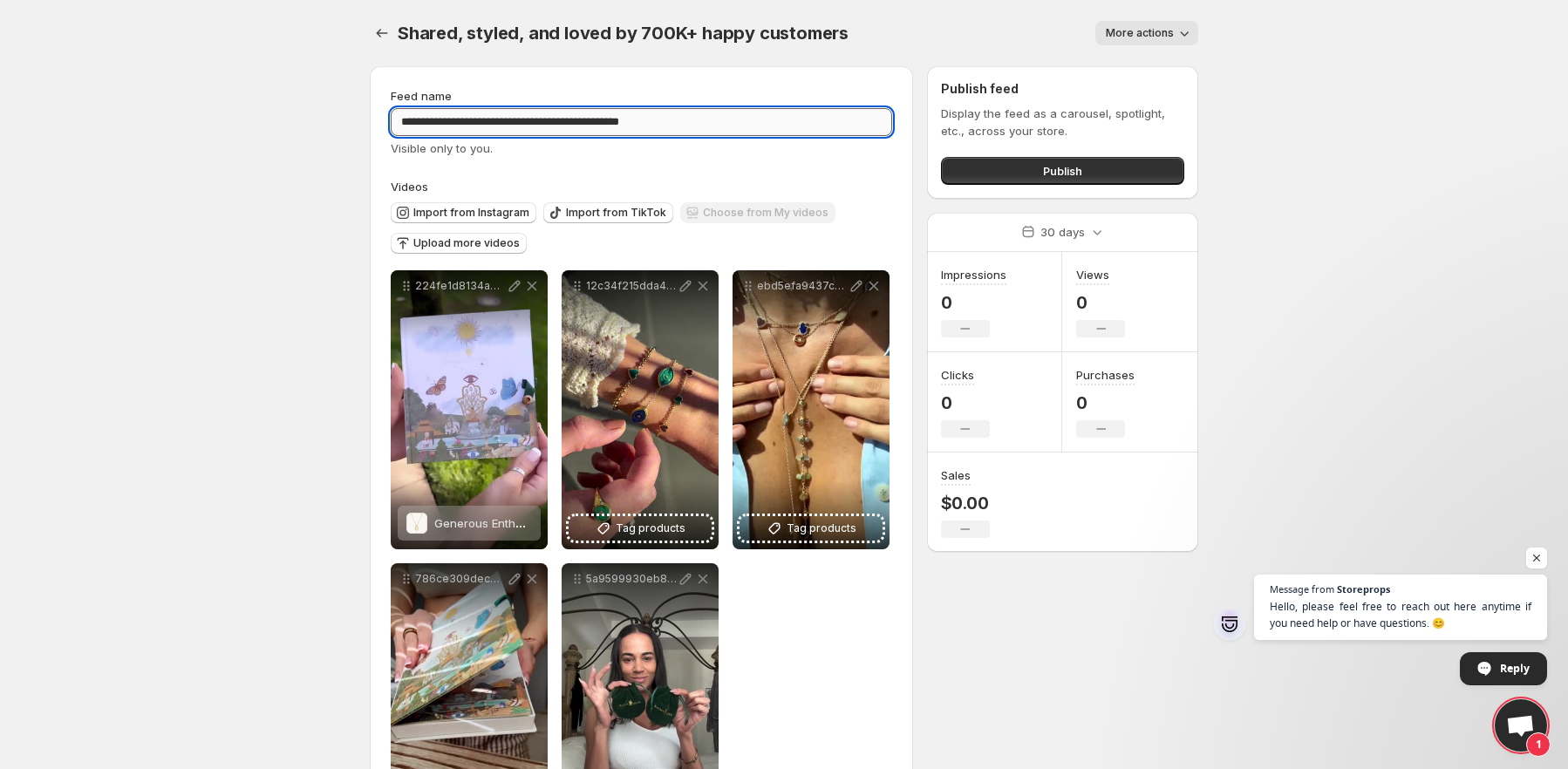
click at [760, 121] on input "**********" at bounding box center [642, 122] width 502 height 28
click at [1024, 169] on button "Publish" at bounding box center [1062, 171] width 243 height 28
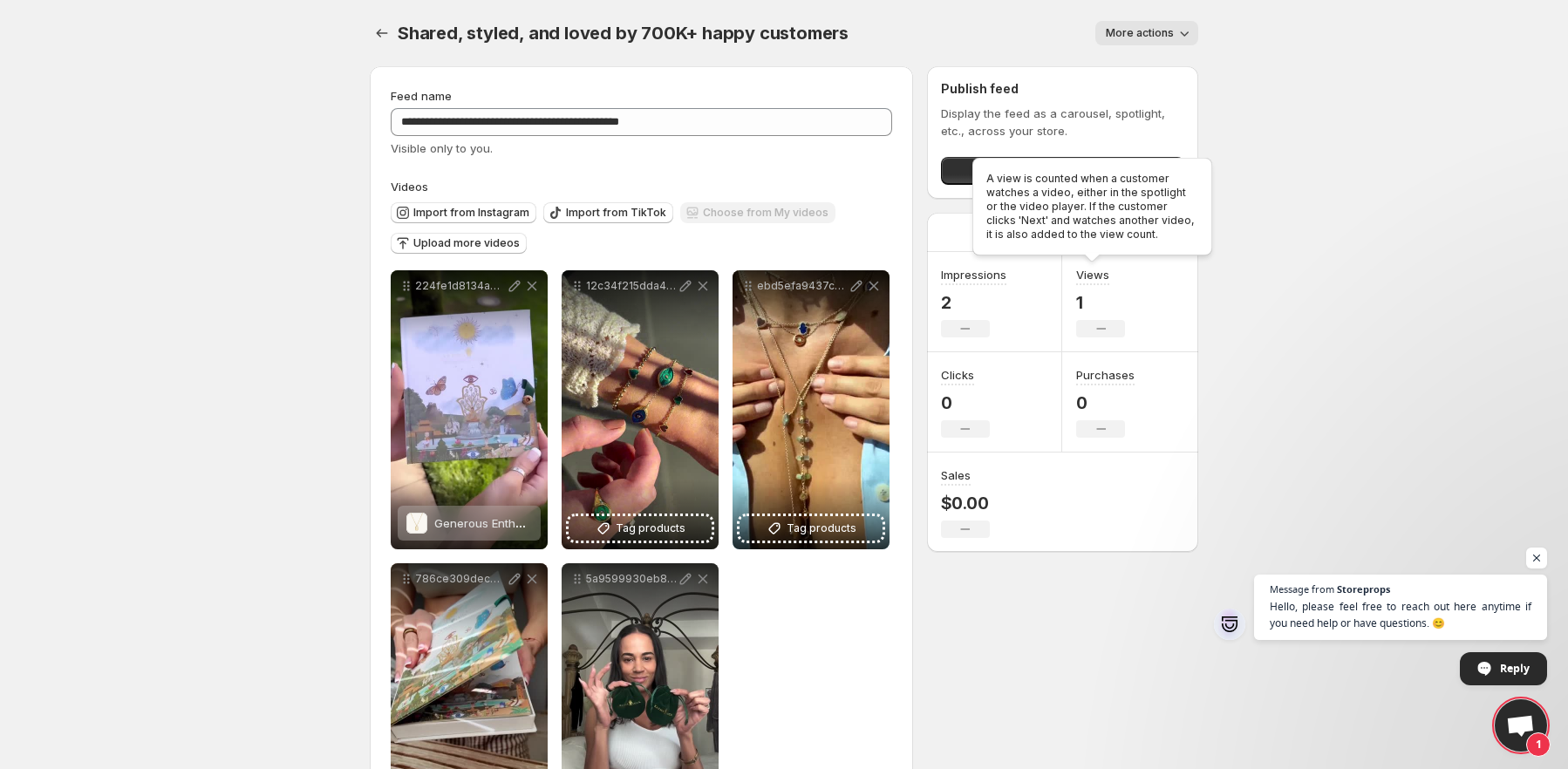
click at [1117, 214] on div "A view is counted when a customer watches a video, either in the spotlight or t…" at bounding box center [1092, 210] width 247 height 112
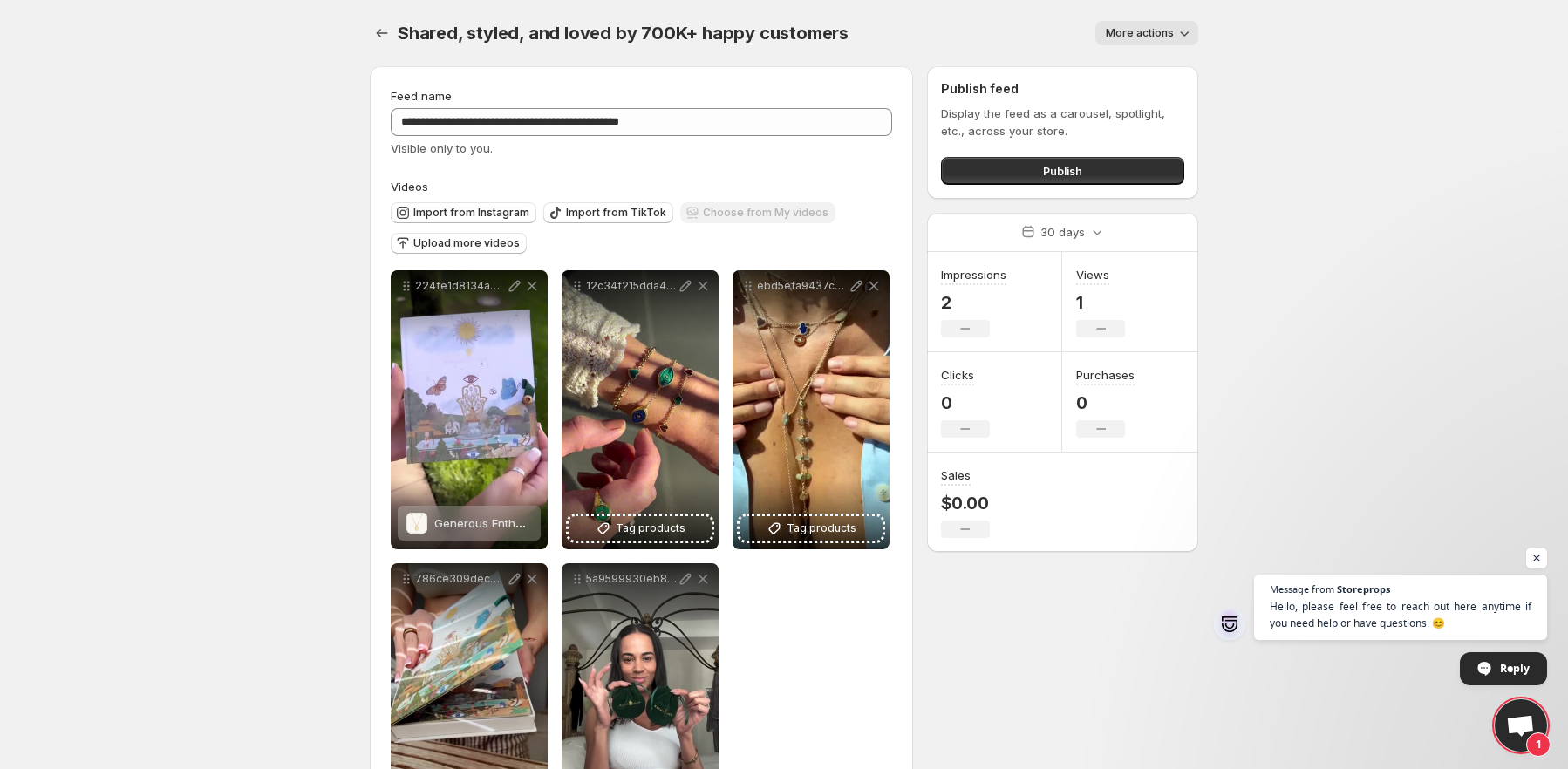
copy p "A view is counted when a customer watches a video, either in the spotlight or t…"
click at [961, 268] on h3 "Impressions" at bounding box center [974, 274] width 65 height 18
click at [973, 216] on div "30 days" at bounding box center [1062, 232] width 271 height 39
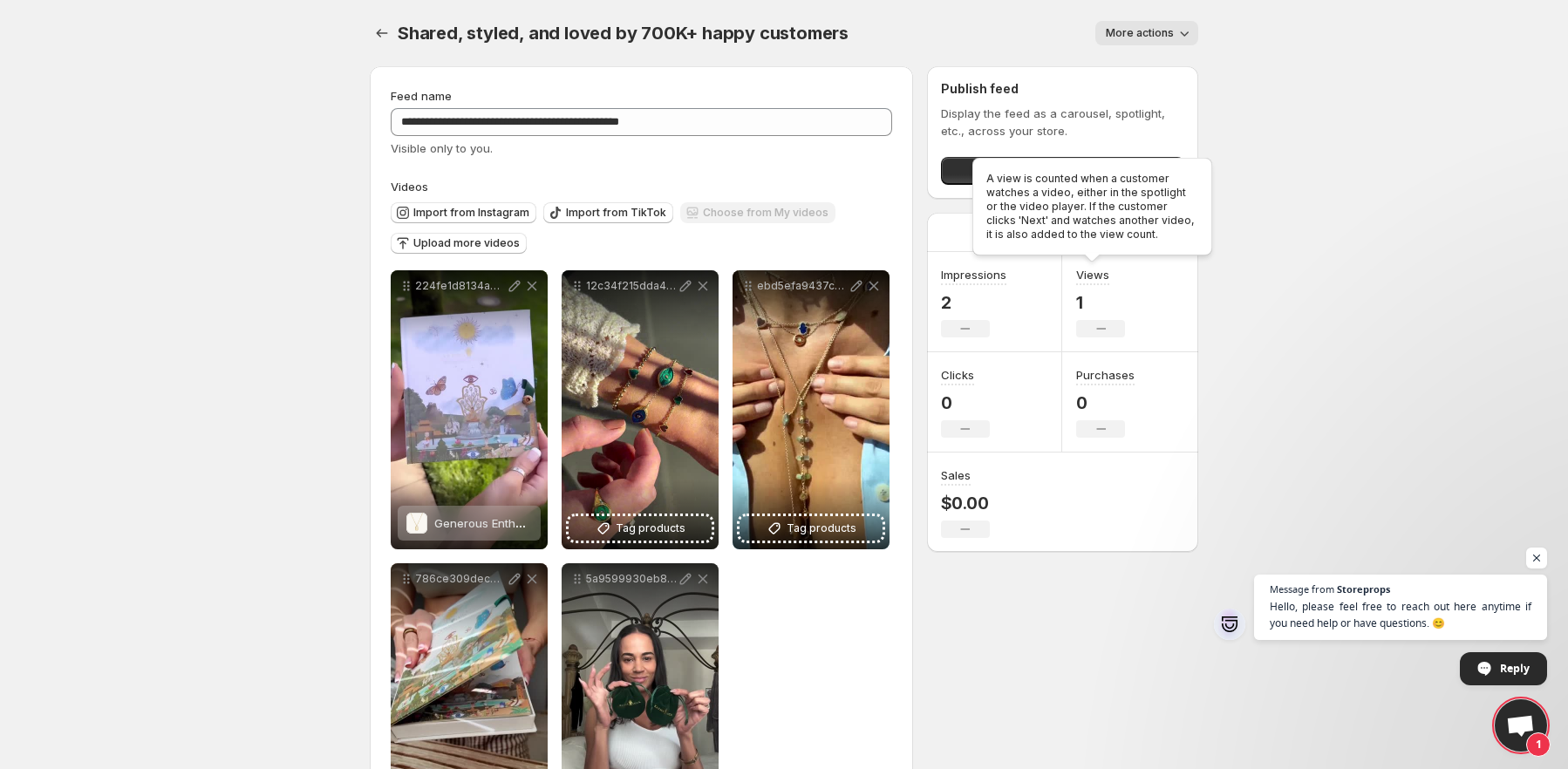
click at [1067, 222] on div "A view is counted when a customer watches a video, either in the spotlight or t…" at bounding box center [1092, 210] width 247 height 112
copy p "A view is counted when a customer watches a video, either in the spotlight or t…"
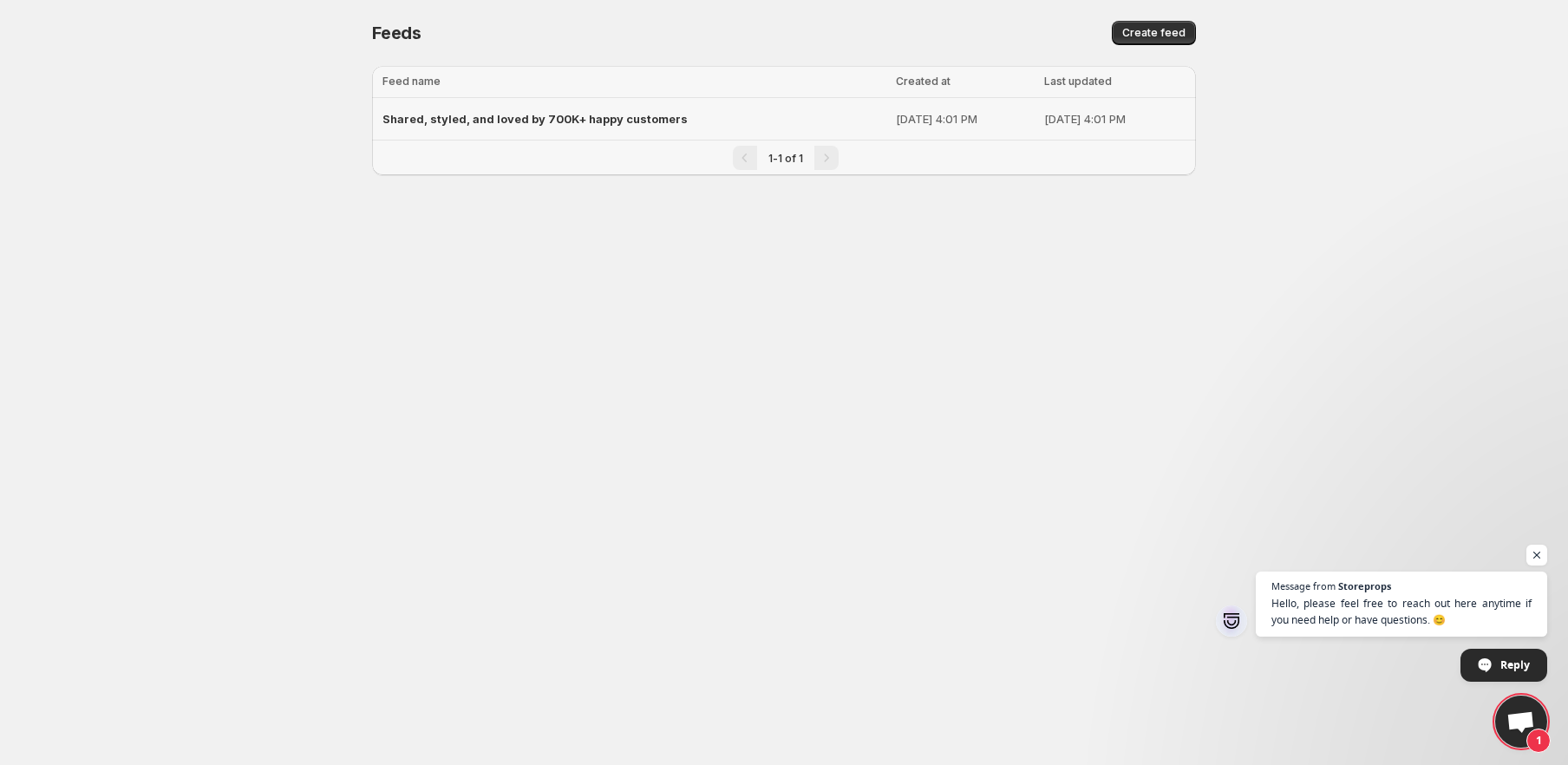
click at [437, 126] on div "Shared, styled, and loved by 700K+ happy customers" at bounding box center [634, 119] width 503 height 32
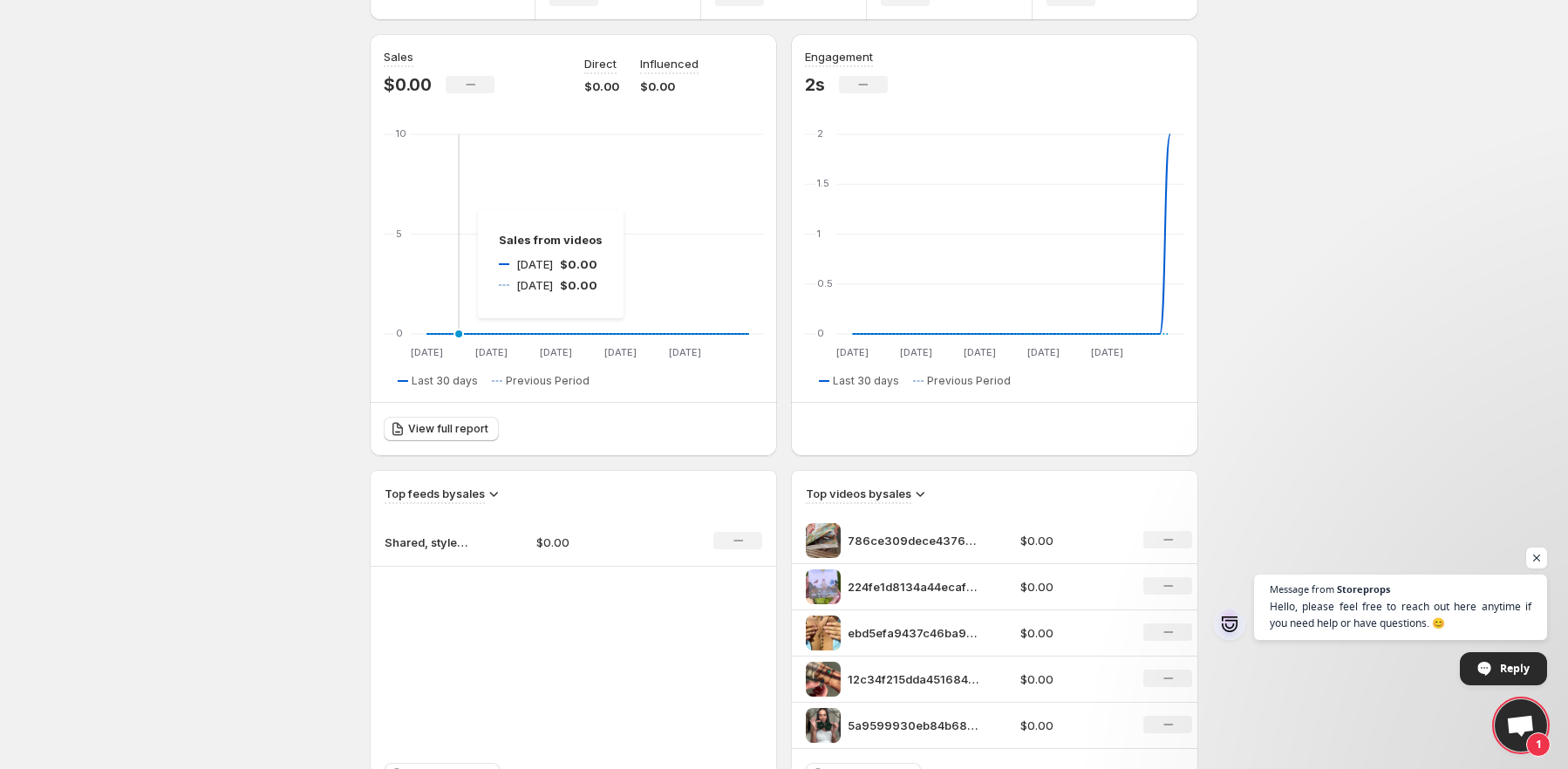
scroll to position [349, 0]
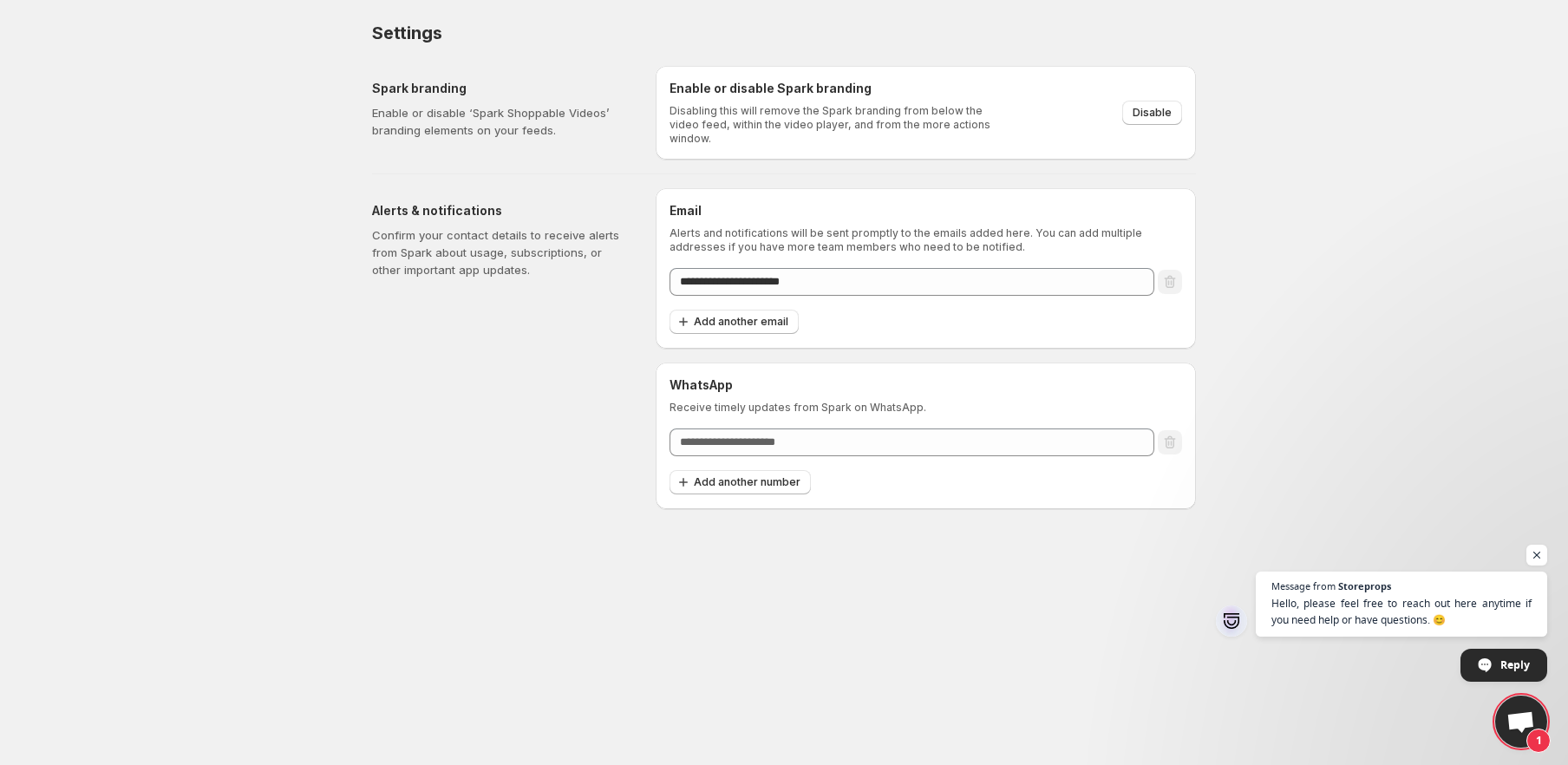
click at [763, 86] on h6 "Enable or disable Spark branding" at bounding box center [836, 88] width 332 height 18
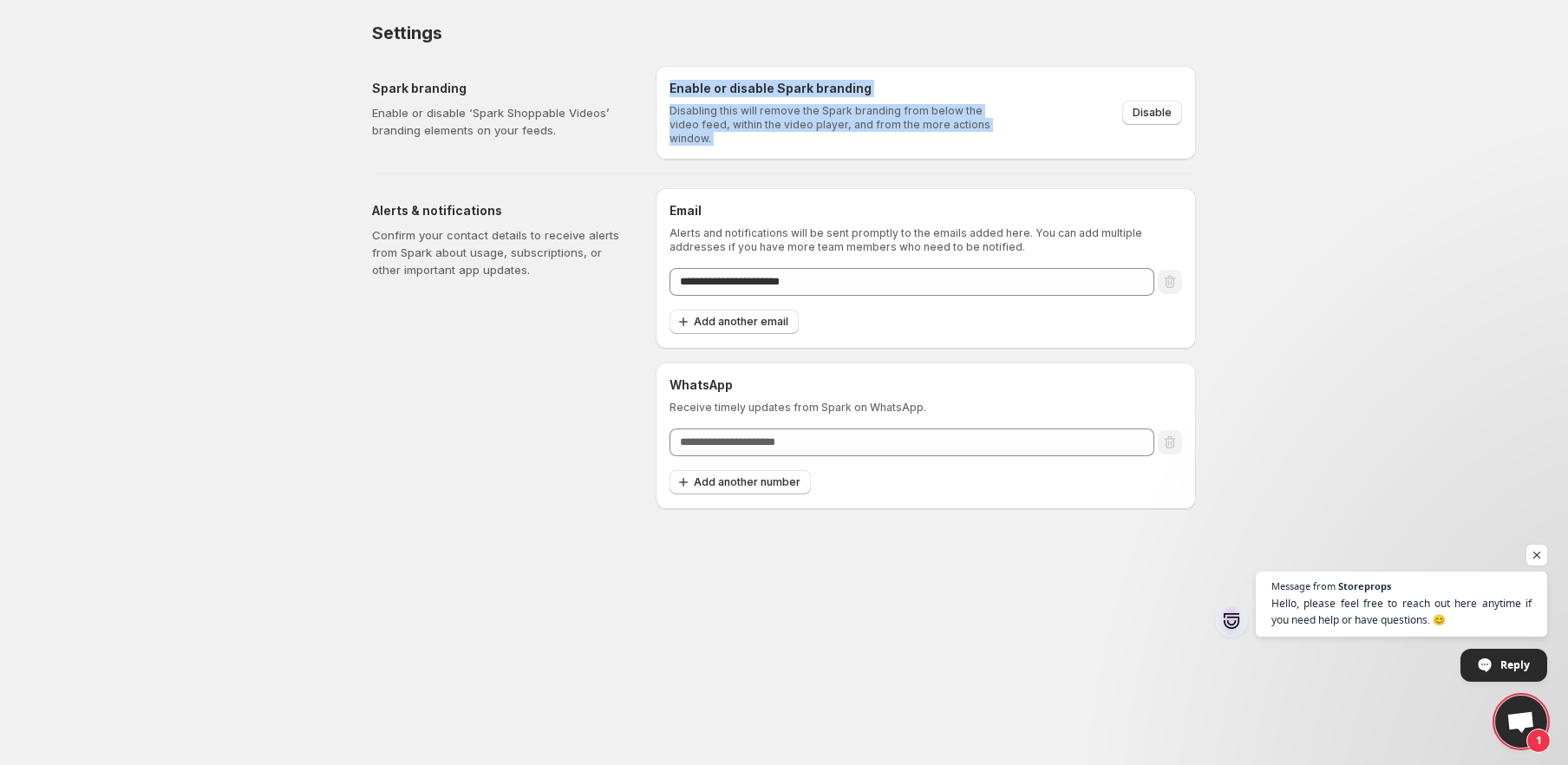
drag, startPoint x: 763, startPoint y: 86, endPoint x: 772, endPoint y: 121, distance: 36.1
click at [772, 121] on div "Enable or disable Spark branding Disabling this will remove the Spark branding …" at bounding box center [836, 112] width 332 height 66
copy div "Enable or disable Spark branding Disabling this will remove the Spark branding …"
click at [1062, 72] on div "Enable or disable Spark branding Disabling this will remove the Spark branding …" at bounding box center [926, 112] width 540 height 94
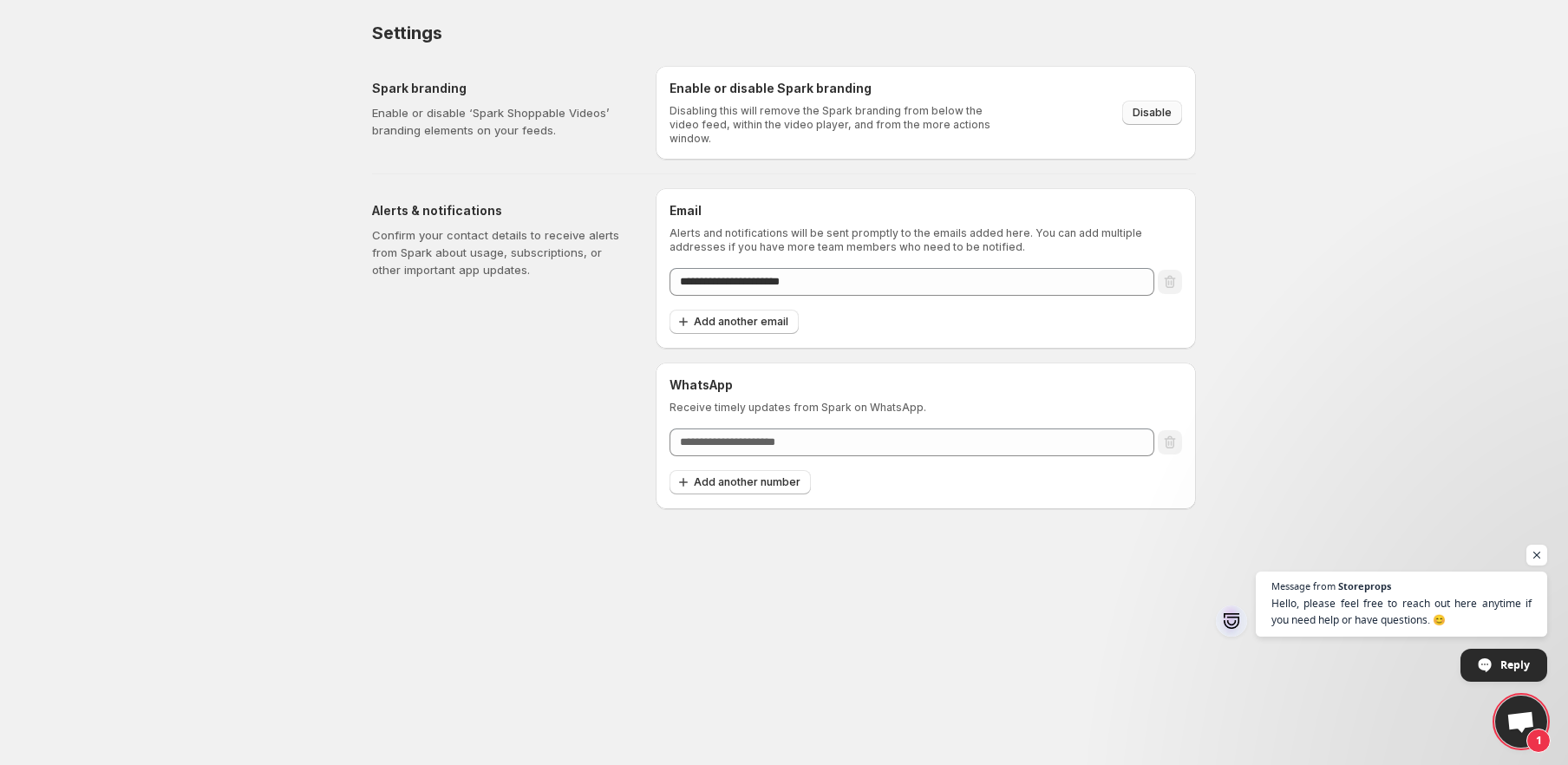
click at [1155, 108] on span "Disable" at bounding box center [1152, 112] width 39 height 14
click at [475, 211] on h5 "Alerts & notifications" at bounding box center [500, 211] width 256 height 18
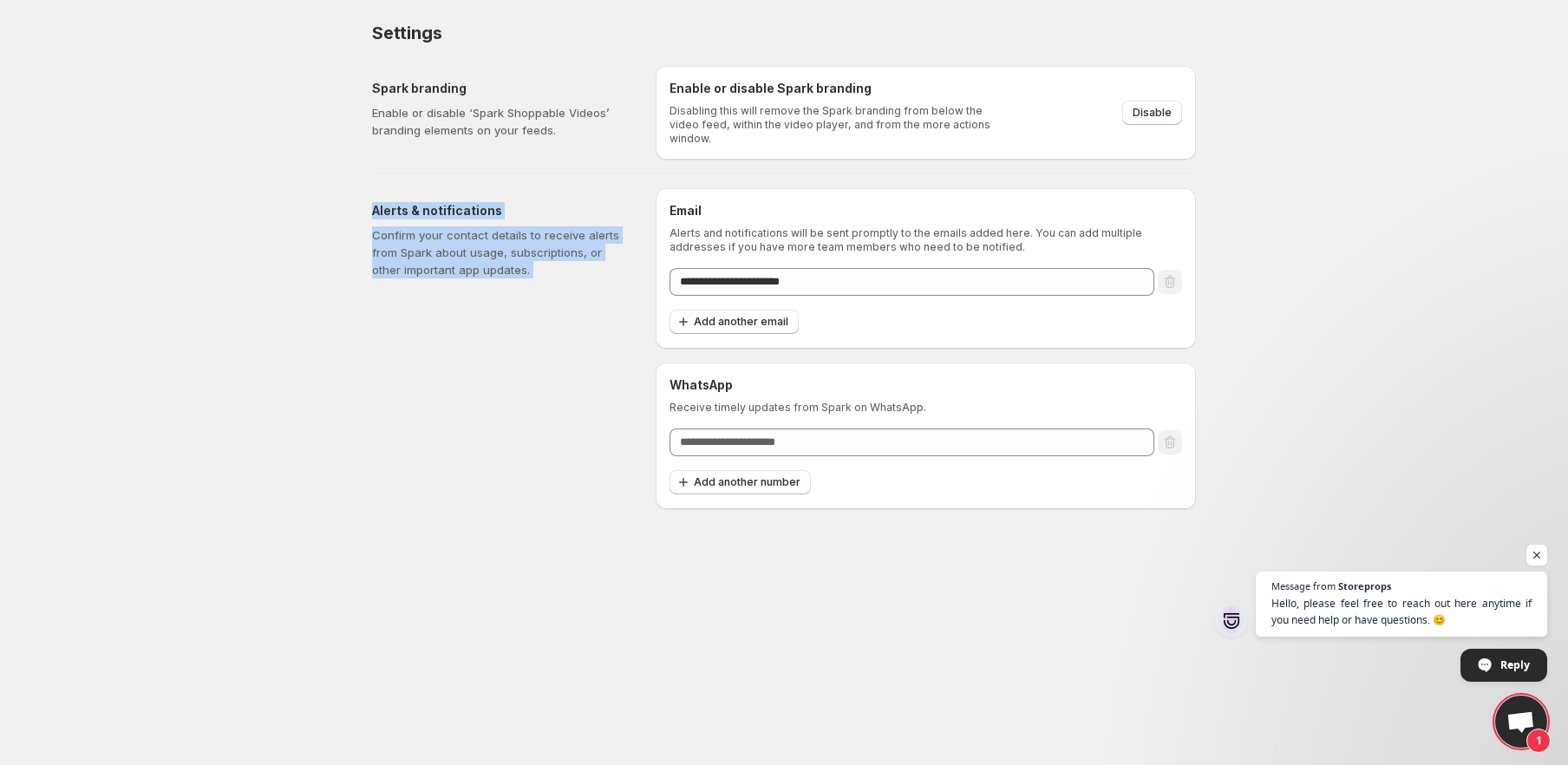
drag, startPoint x: 475, startPoint y: 211, endPoint x: 509, endPoint y: 266, distance: 64.7
click at [509, 266] on div "Alerts & notifications Confirm your contact details to receive alerts from Spar…" at bounding box center [500, 240] width 256 height 76
copy div "Alerts & notifications Confirm your contact details to receive alerts from Spar…"
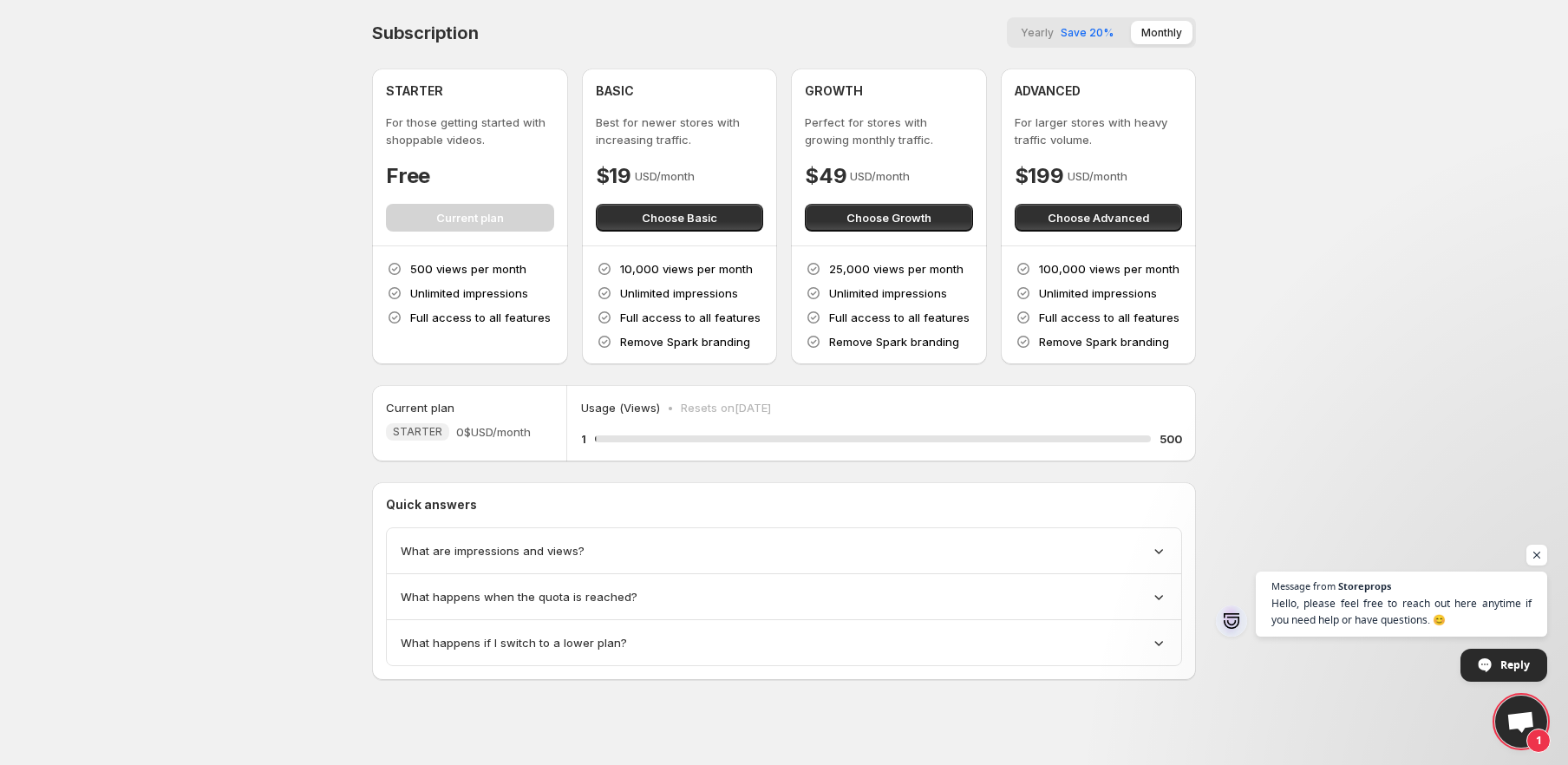
click at [401, 545] on span "What are impressions and views?" at bounding box center [493, 551] width 184 height 18
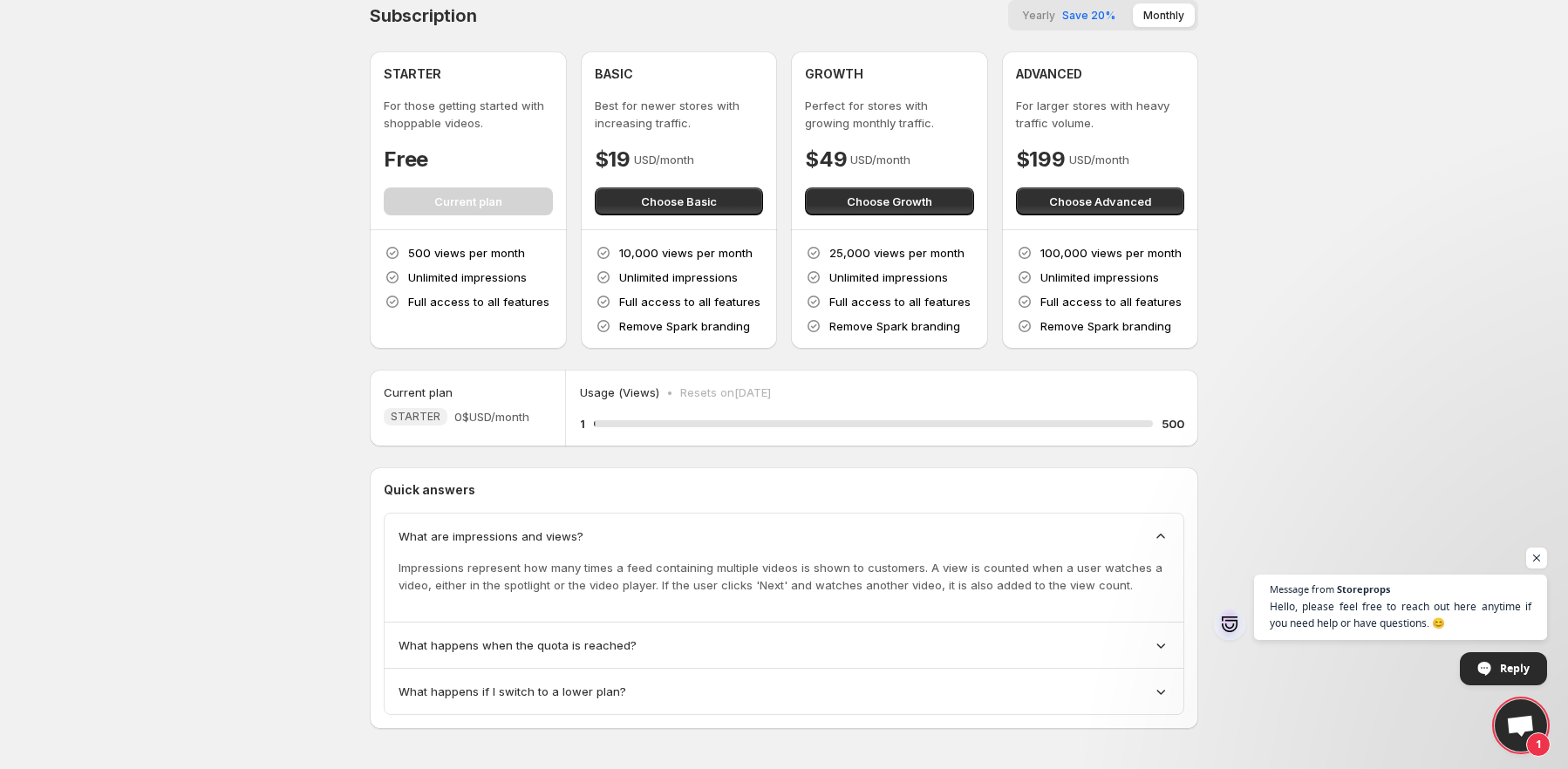
scroll to position [28, 0]
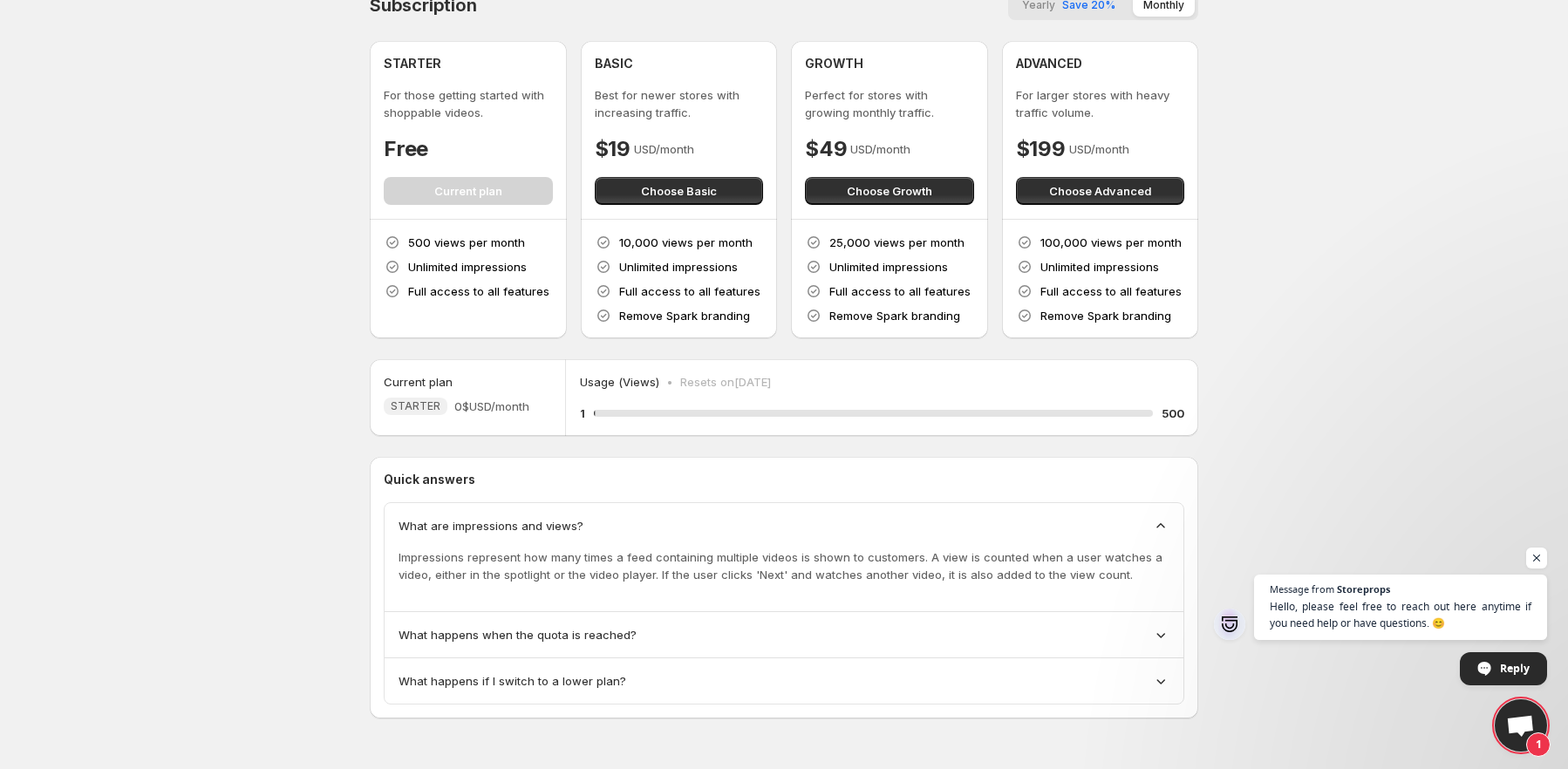
click at [439, 617] on div "What happens when the quota is reached?" at bounding box center [784, 636] width 798 height 47
click at [444, 640] on span "What happens when the quota is reached?" at bounding box center [517, 635] width 238 height 18
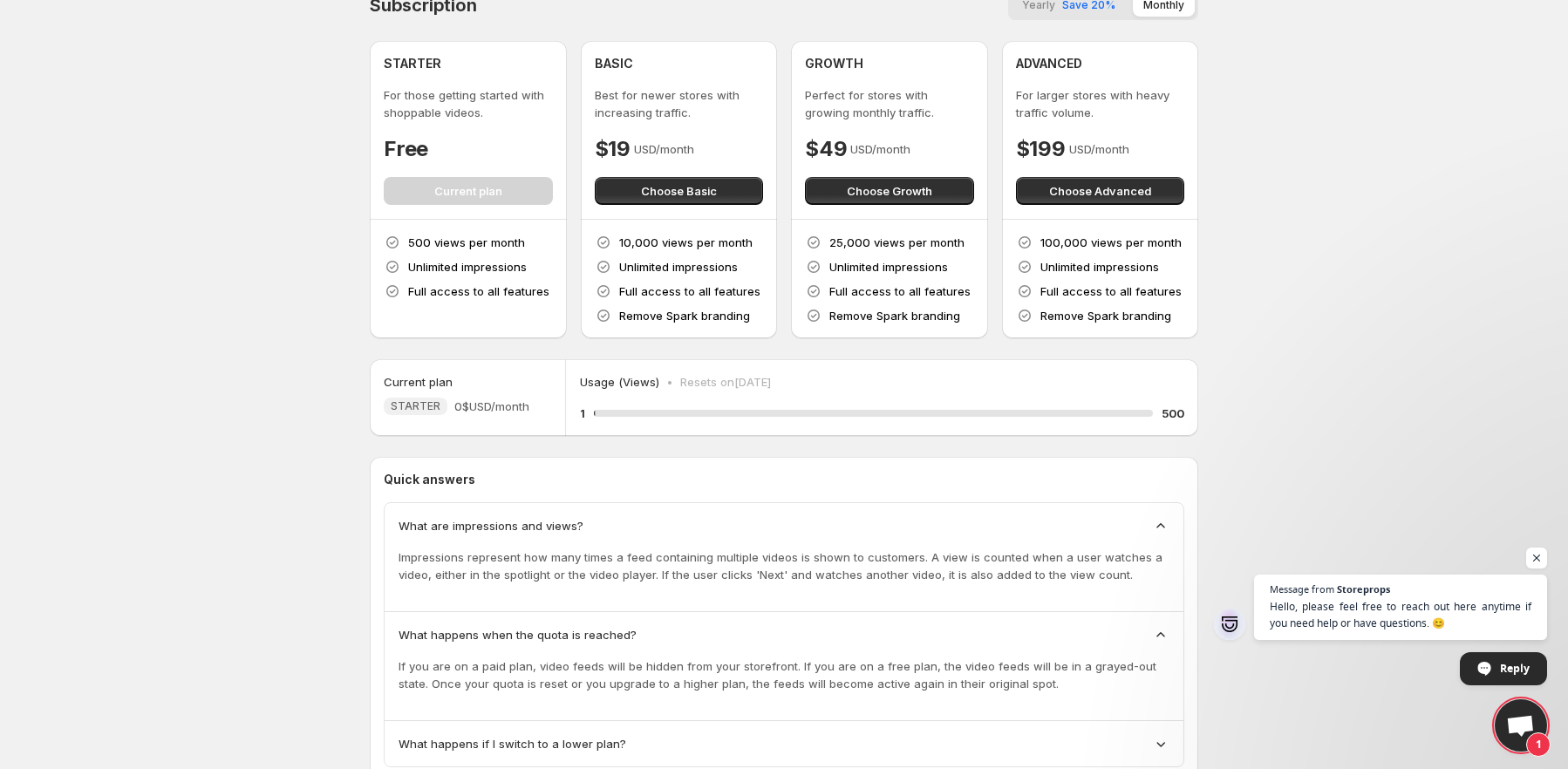
click at [477, 741] on span "What happens if I switch to a lower plan?" at bounding box center [512, 744] width 228 height 18
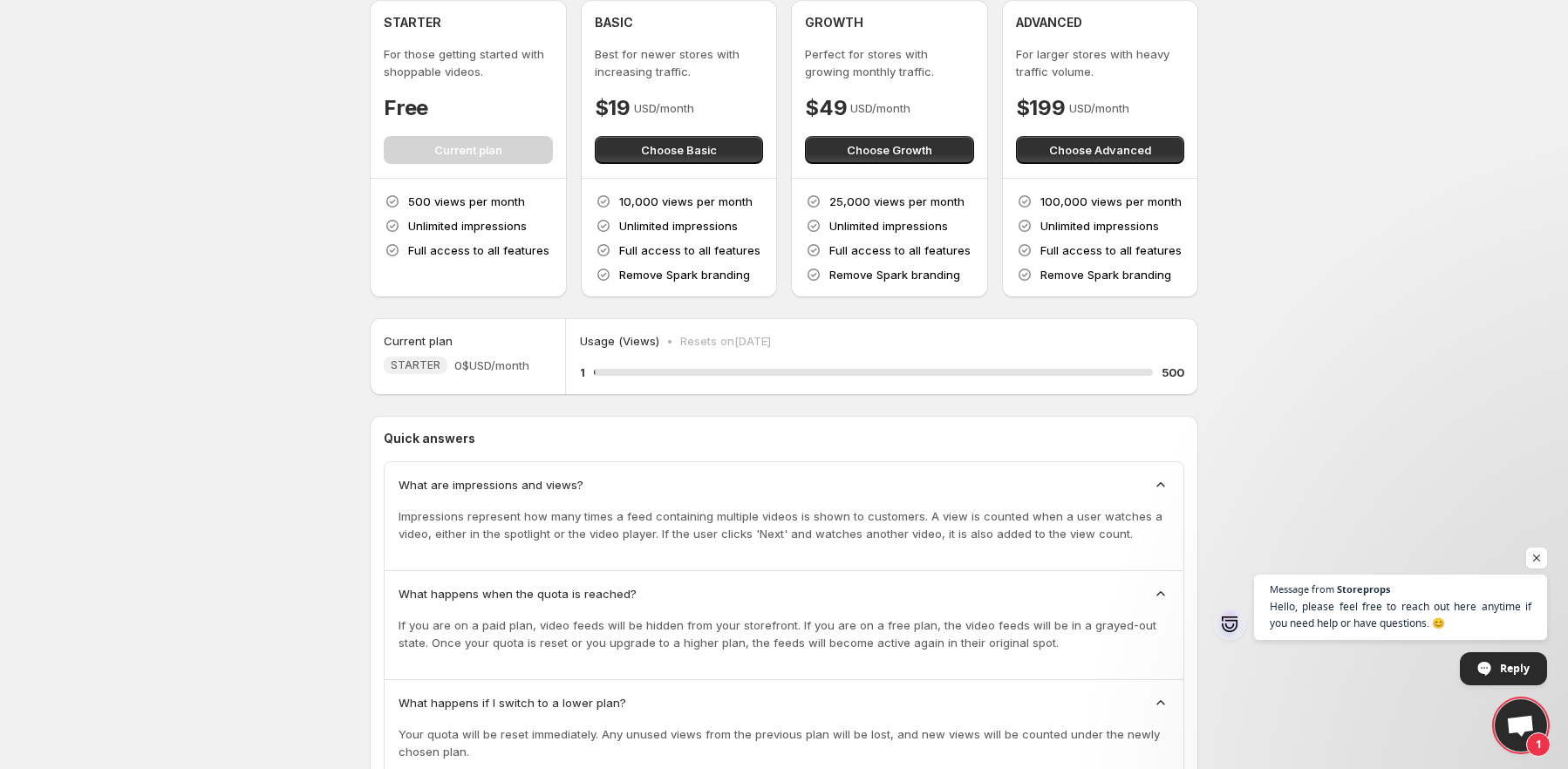
scroll to position [154, 0]
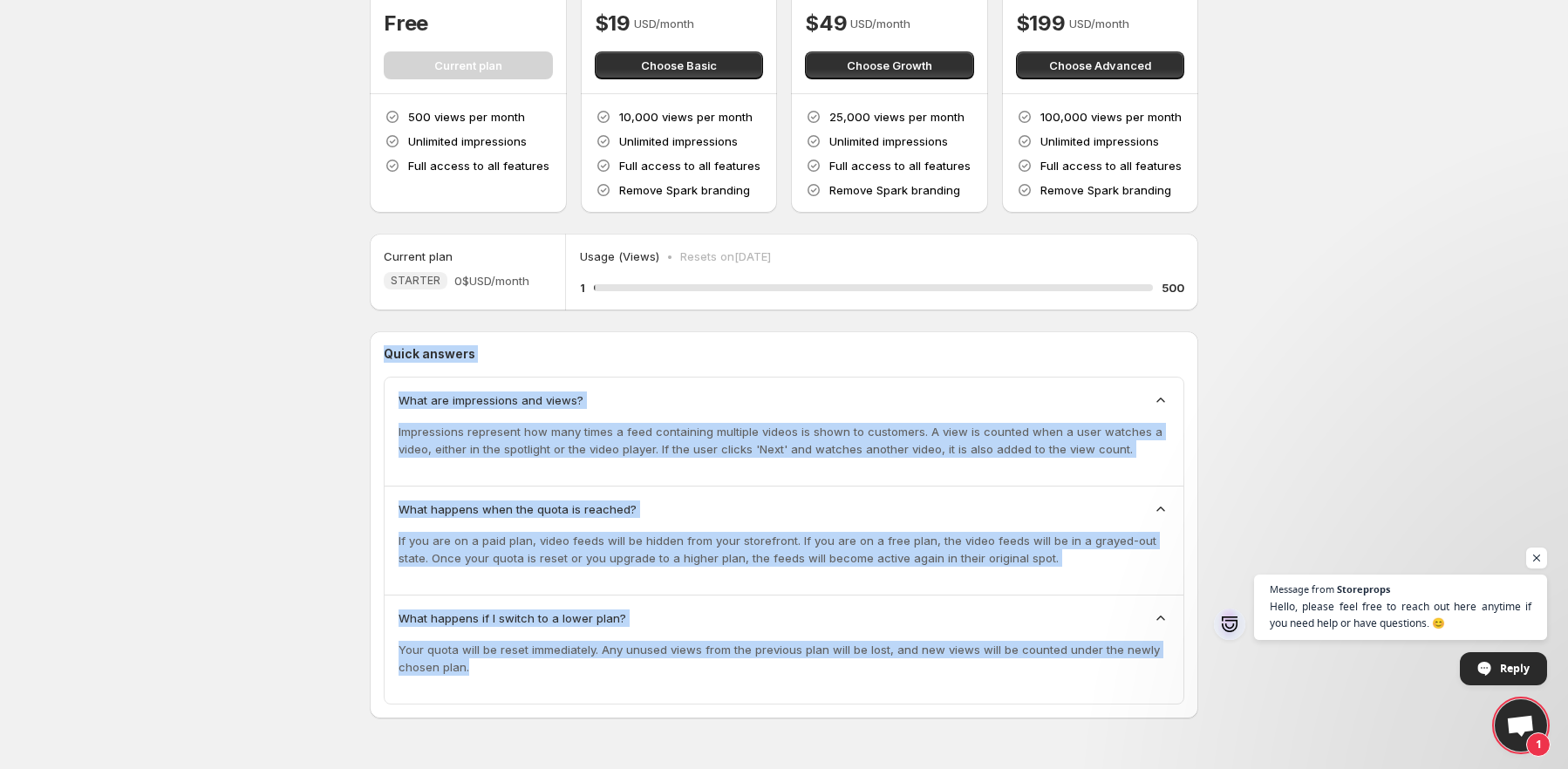
drag, startPoint x: 351, startPoint y: 360, endPoint x: 534, endPoint y: 676, distance: 365.2
click at [534, 676] on div "Subscription Yearly Save 20% Monthly STARTER For those getting started with sho…" at bounding box center [784, 307] width 870 height 923
copy div "Quick answers What are impressions and views? Impressions represent how many ti…"
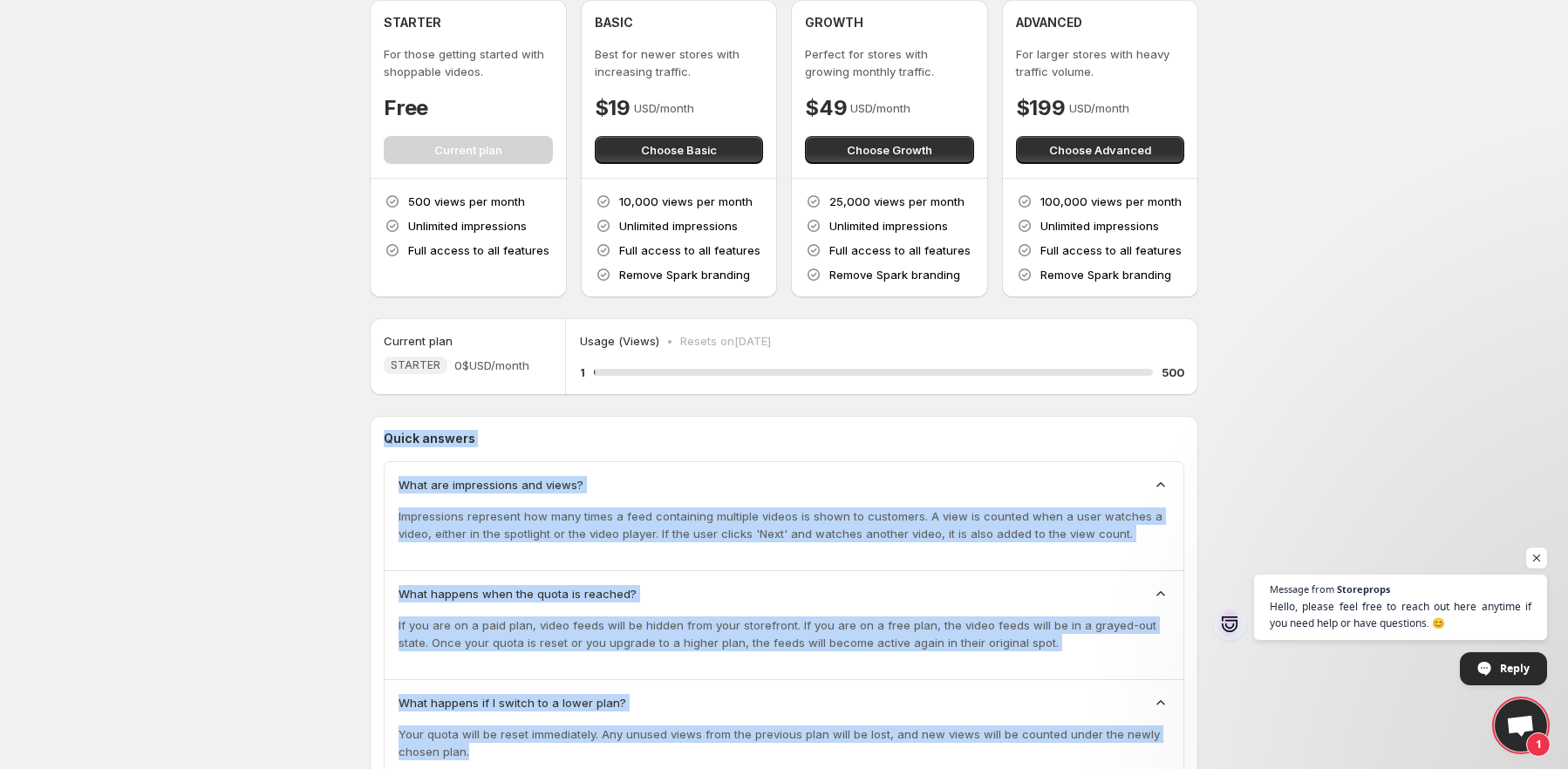
scroll to position [0, 0]
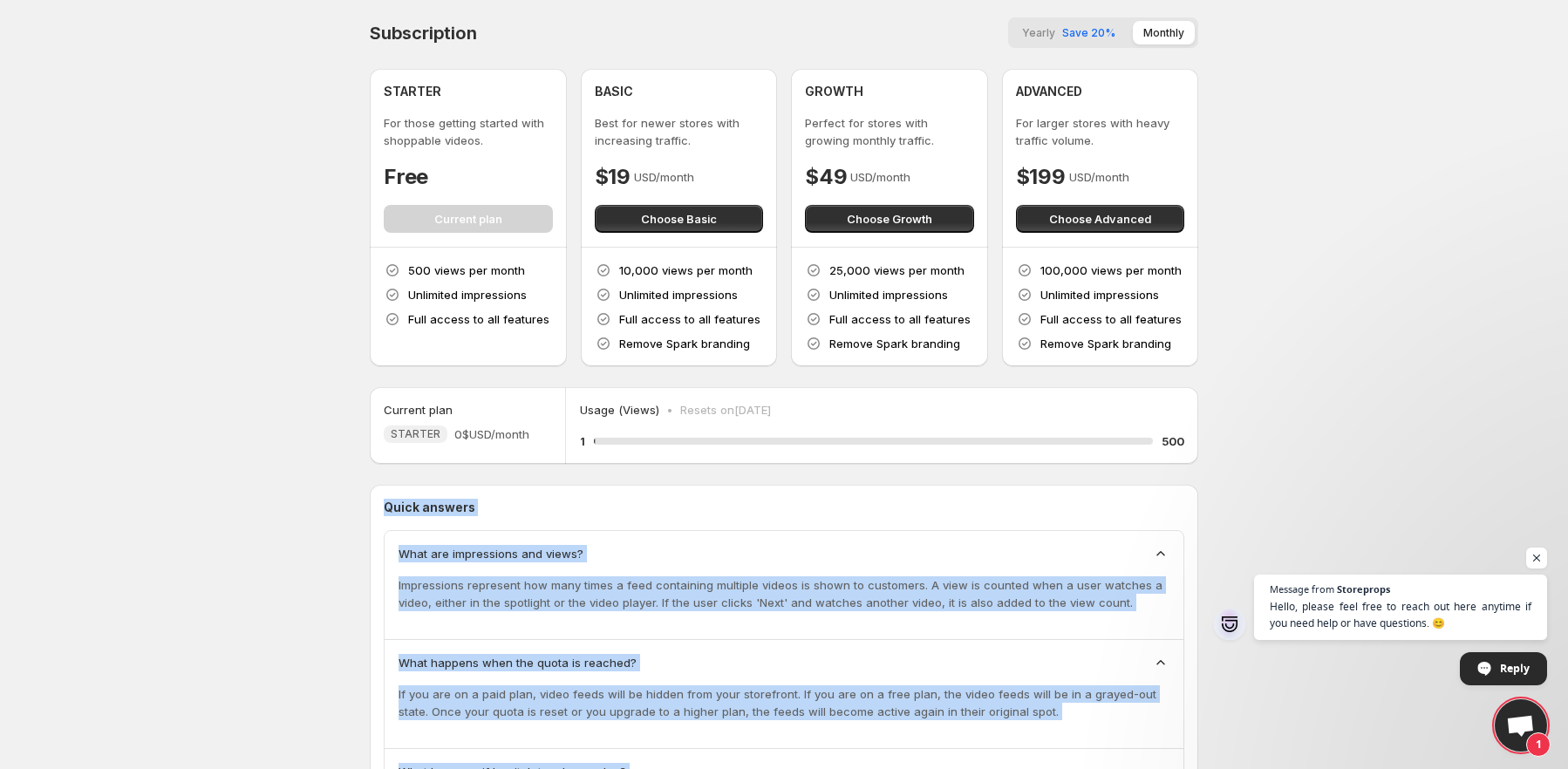
click at [1085, 26] on span "Save 20%" at bounding box center [1089, 33] width 53 height 13
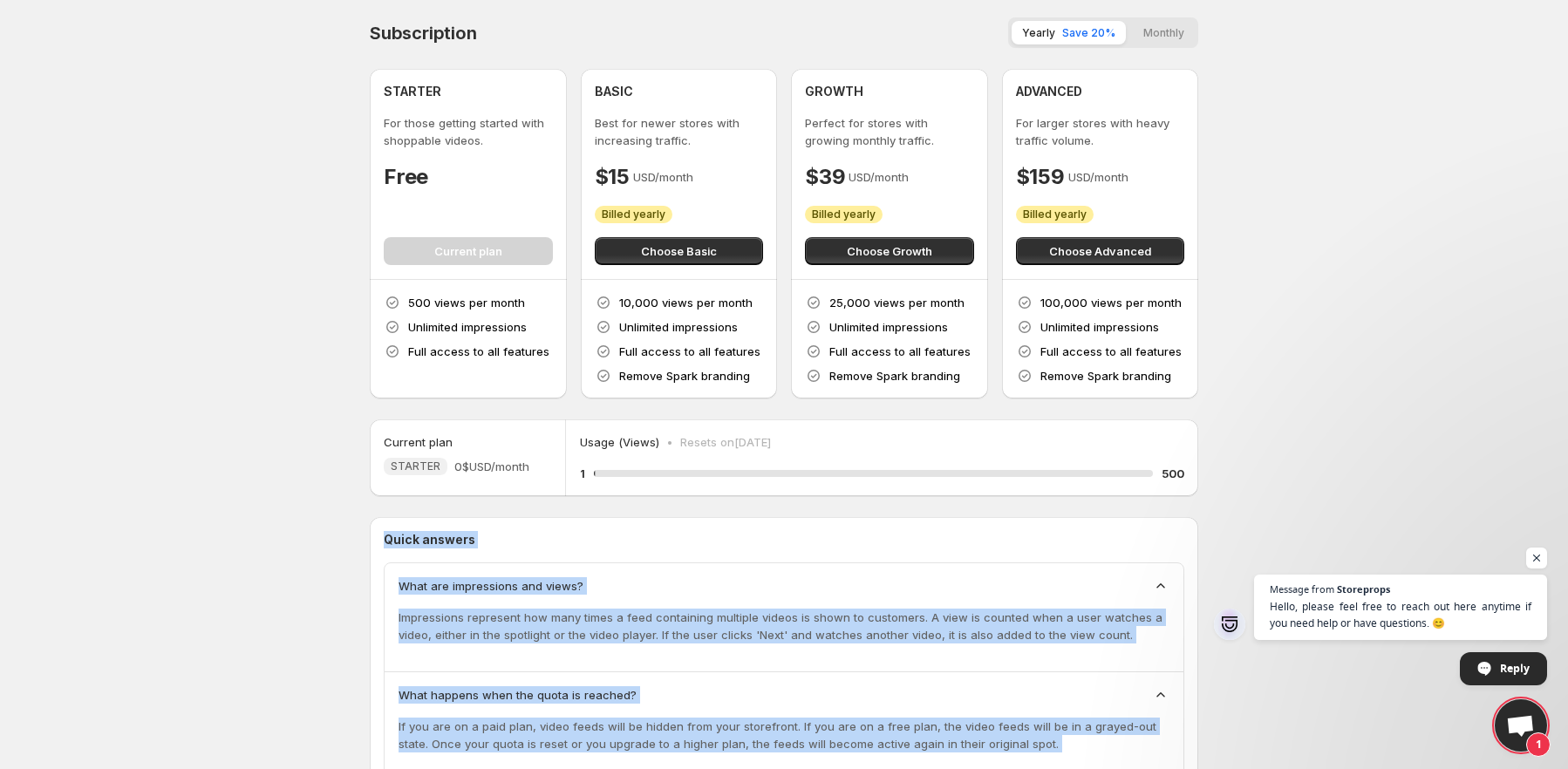
click at [1145, 37] on button "Monthly" at bounding box center [1163, 32] width 62 height 23
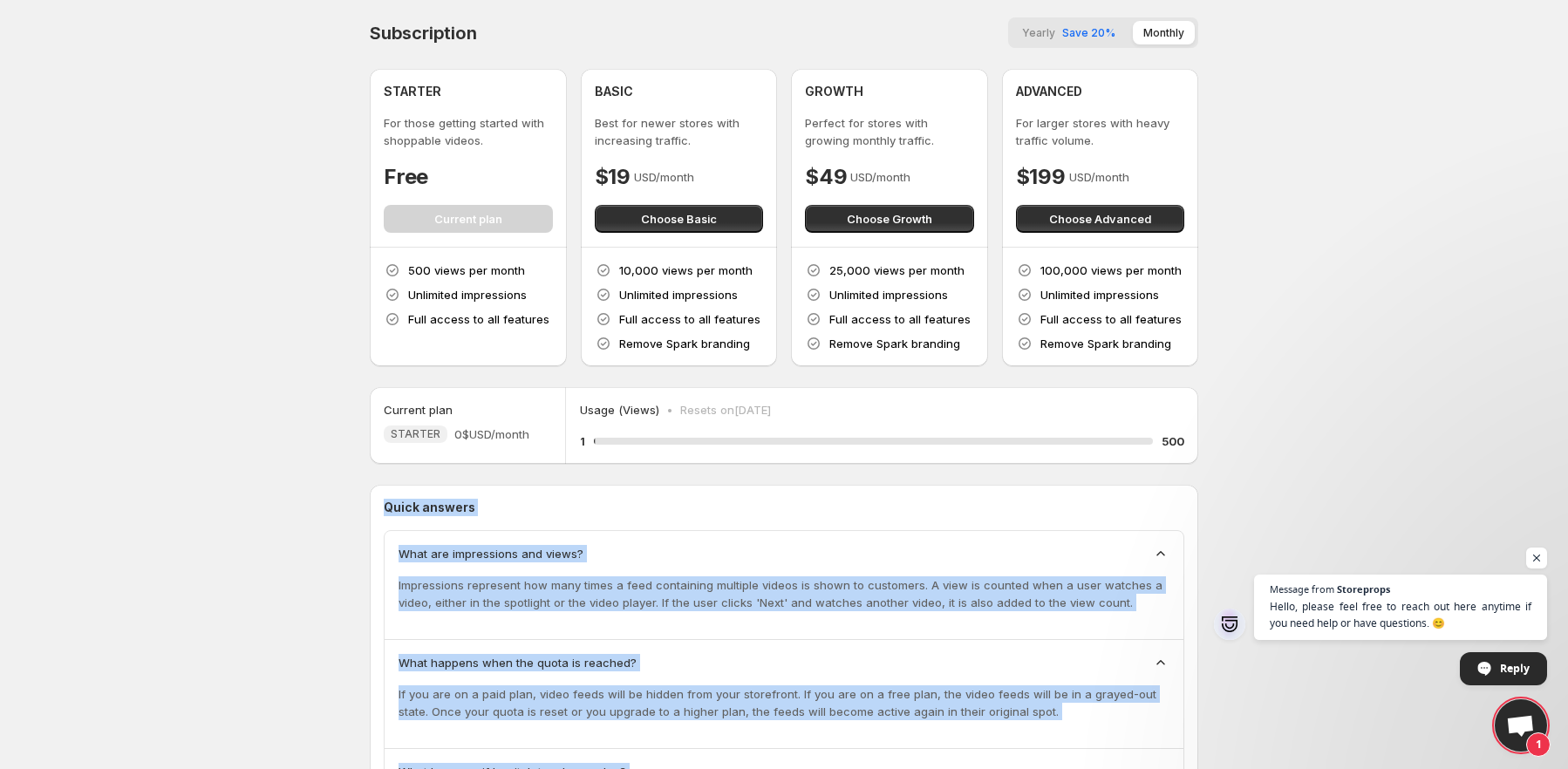
click at [1085, 37] on span "Save 20%" at bounding box center [1089, 33] width 53 height 13
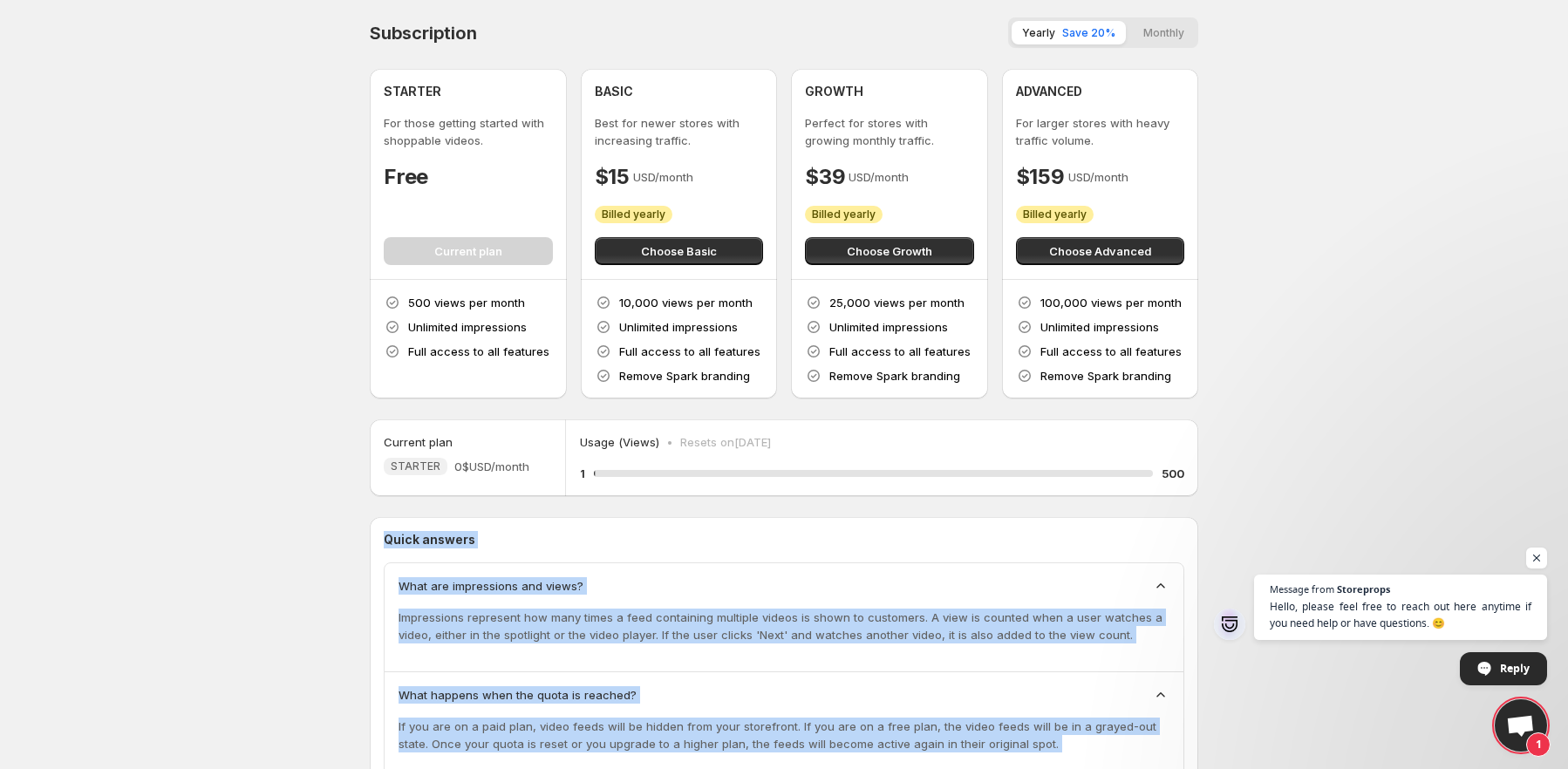
click at [1151, 31] on button "Monthly" at bounding box center [1163, 32] width 62 height 23
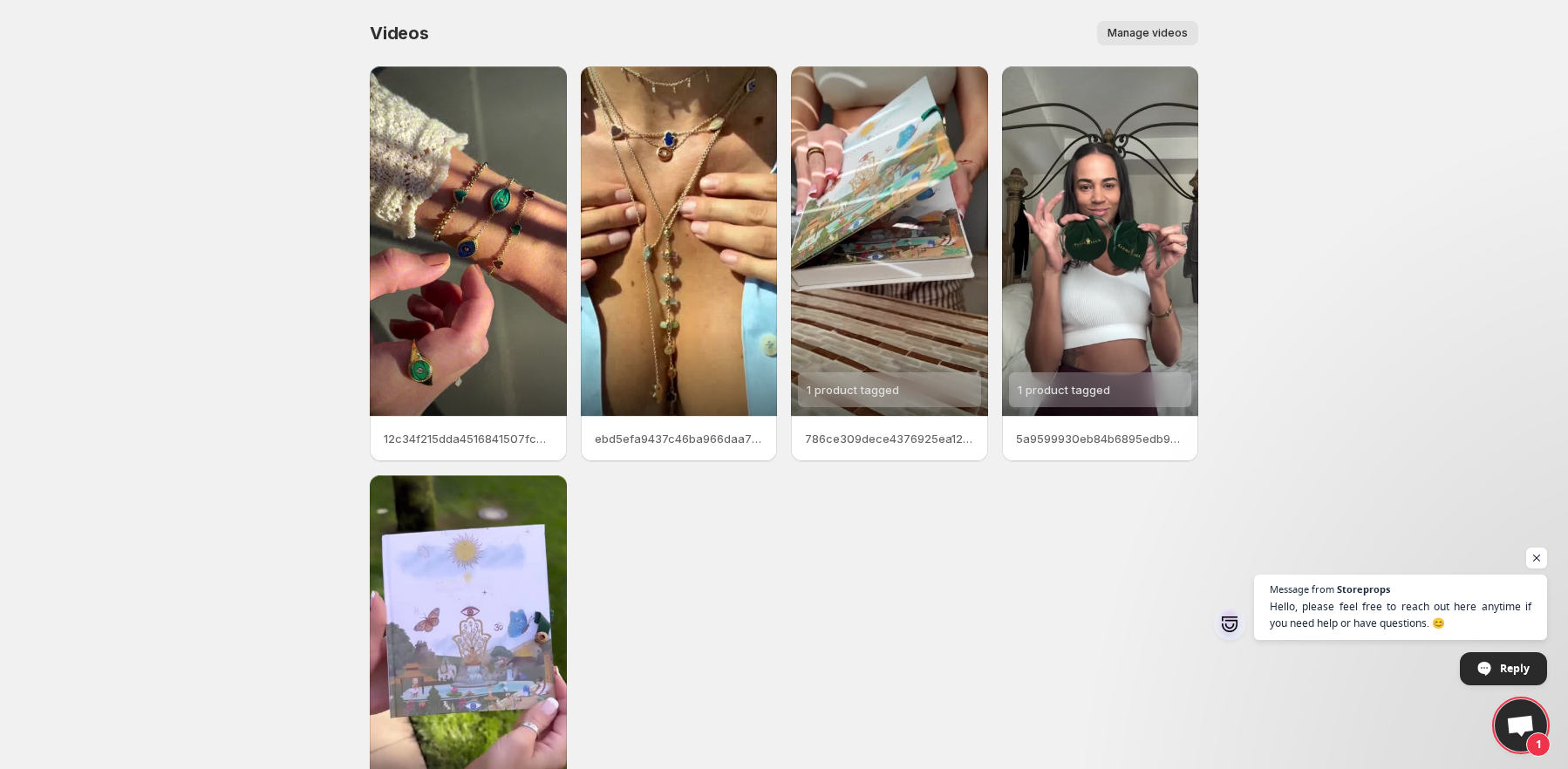
click at [1143, 26] on button "Manage videos" at bounding box center [1147, 33] width 101 height 24
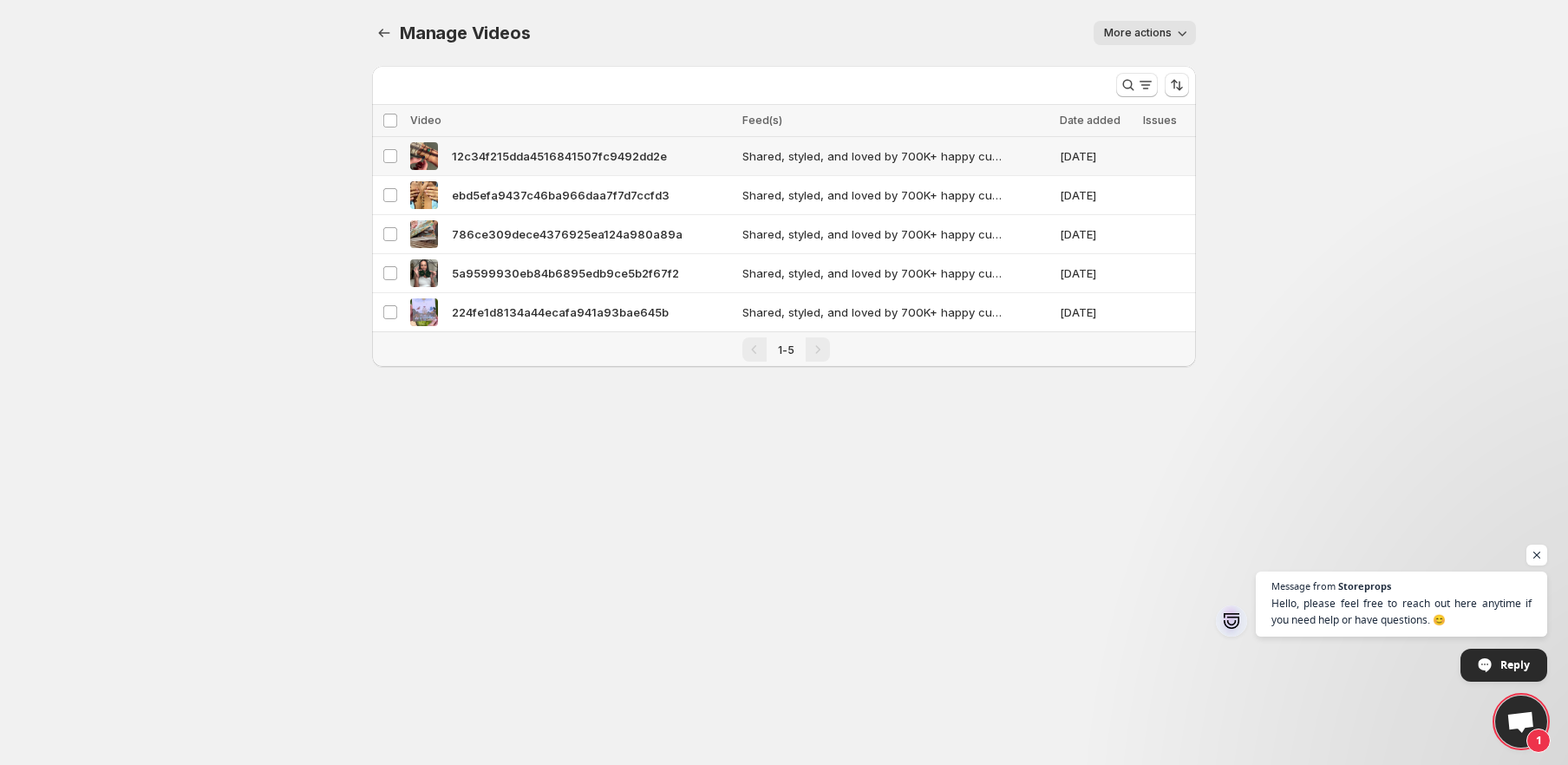
click at [817, 142] on td "Shared, styled, and loved by 700K+ happy customers" at bounding box center [896, 157] width 317 height 39
click at [821, 120] on div "Delete" at bounding box center [832, 121] width 713 height 20
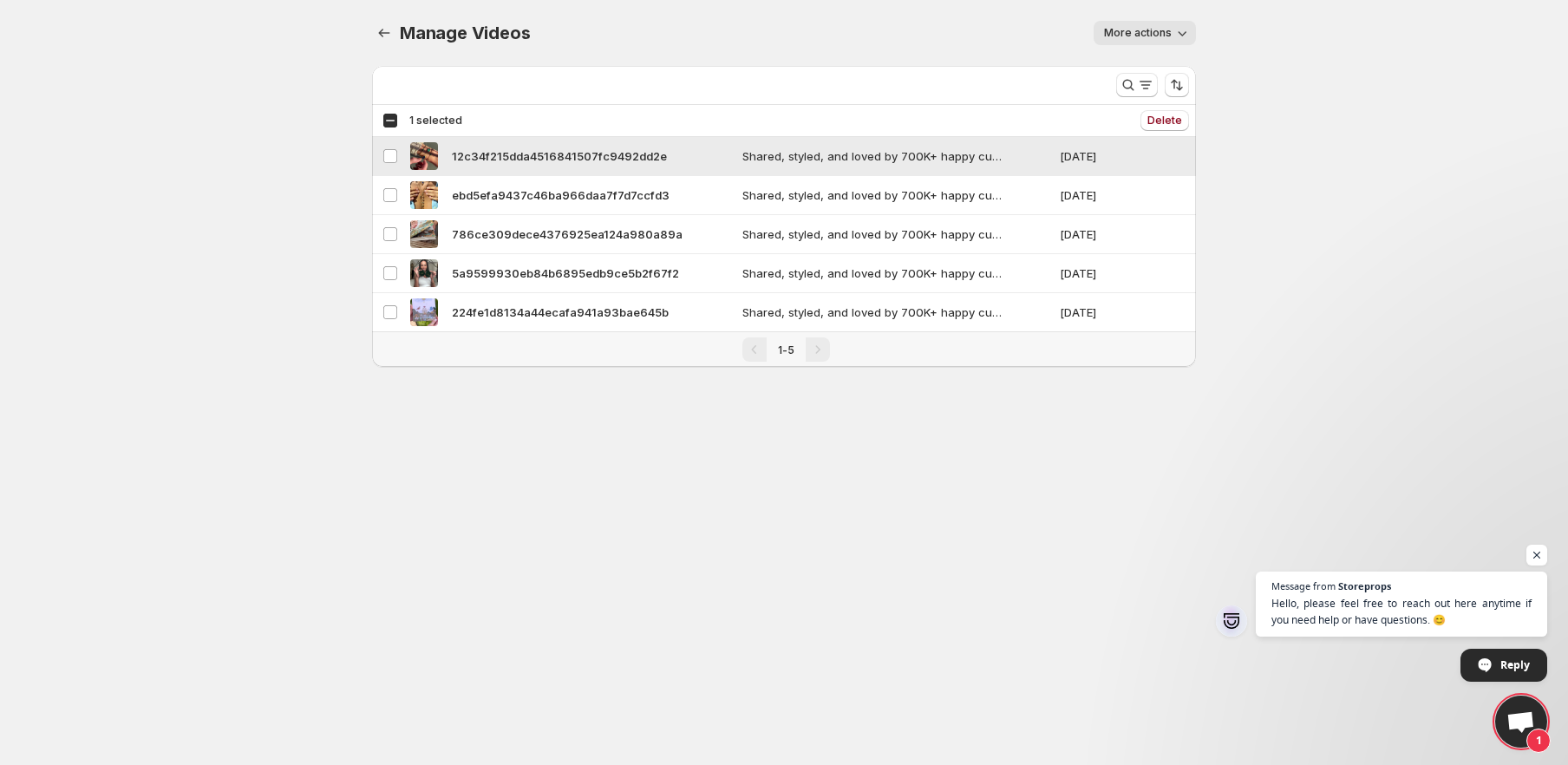
click at [813, 137] on td "Shared, styled, and loved by 700K+ happy customers" at bounding box center [896, 157] width 317 height 39
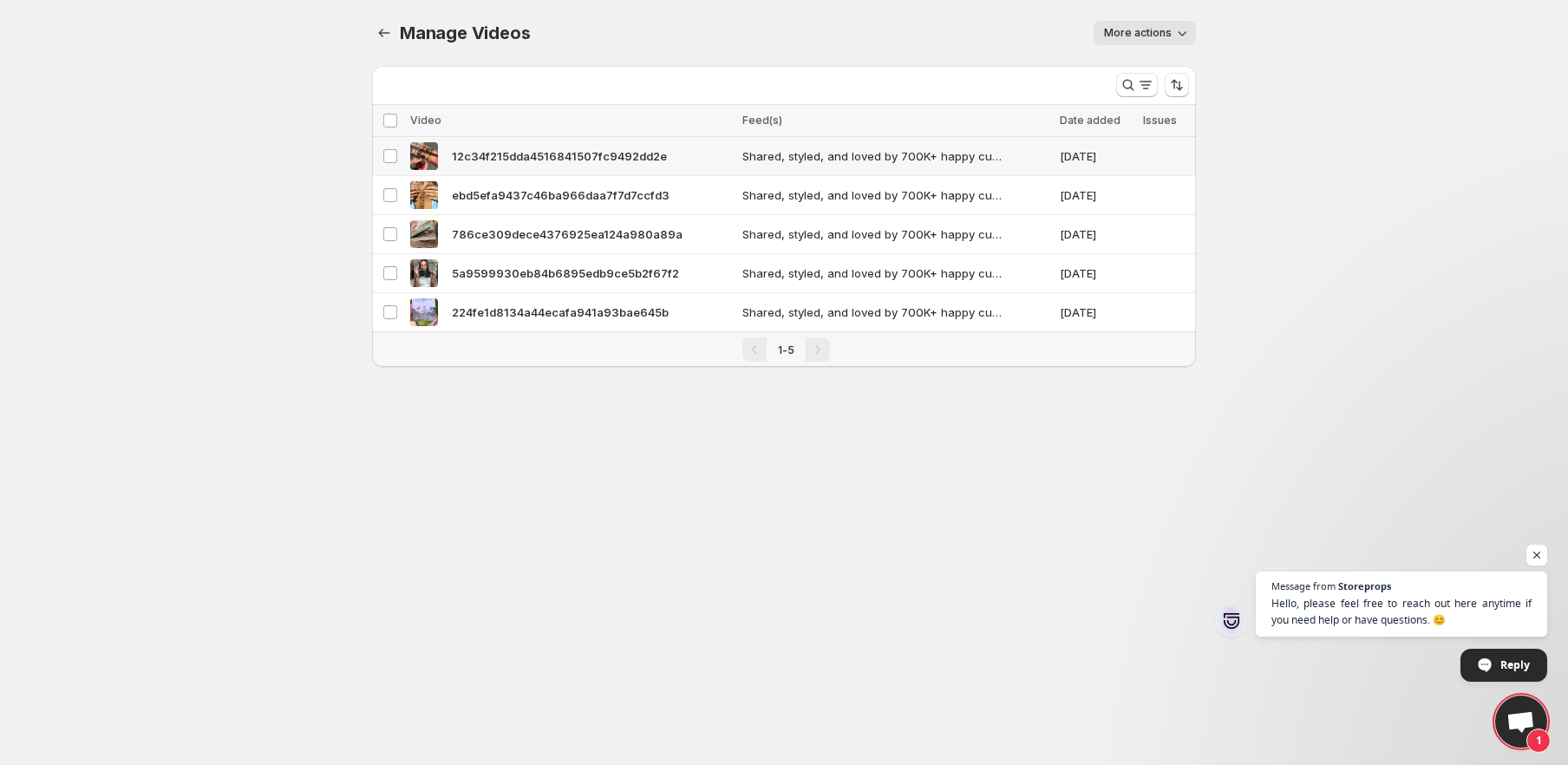
click at [808, 152] on span "Shared, styled, and loved by 700K+ happy customers" at bounding box center [872, 156] width 260 height 18
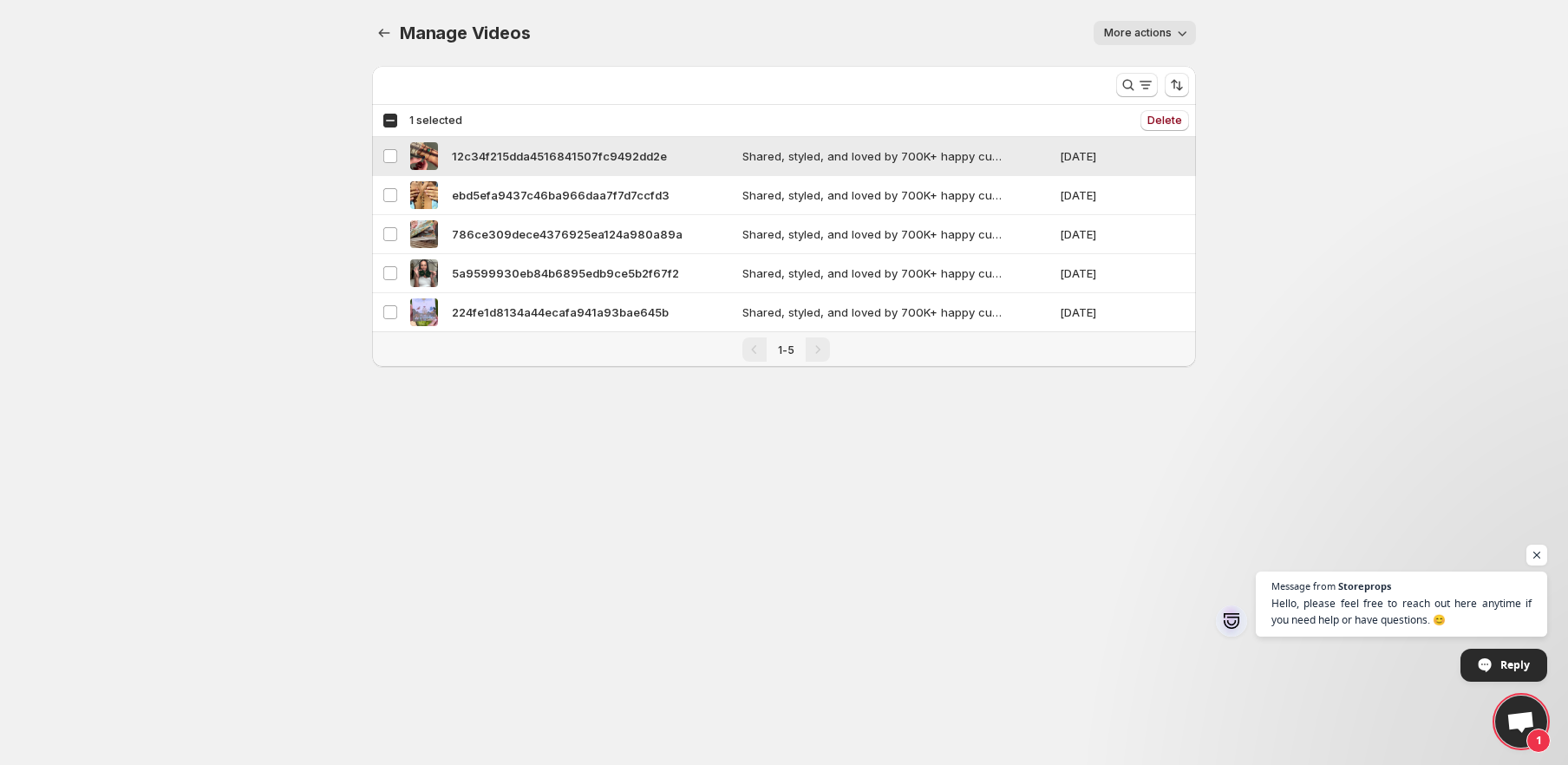
click at [808, 152] on span "Shared, styled, and loved by 700K+ happy customers" at bounding box center [872, 156] width 260 height 18
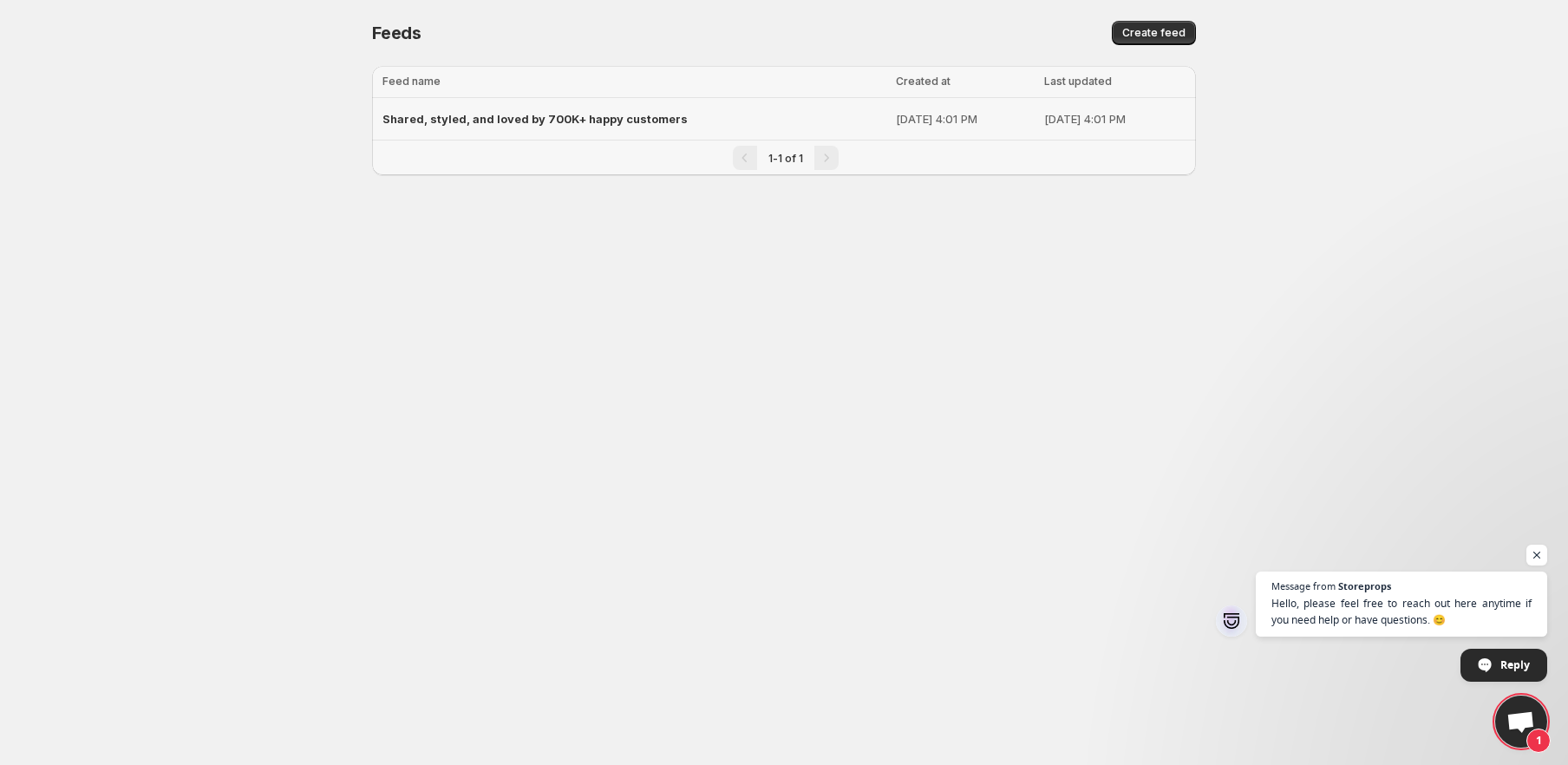
click at [658, 110] on div "Shared, styled, and loved by 700K+ happy customers" at bounding box center [634, 119] width 503 height 32
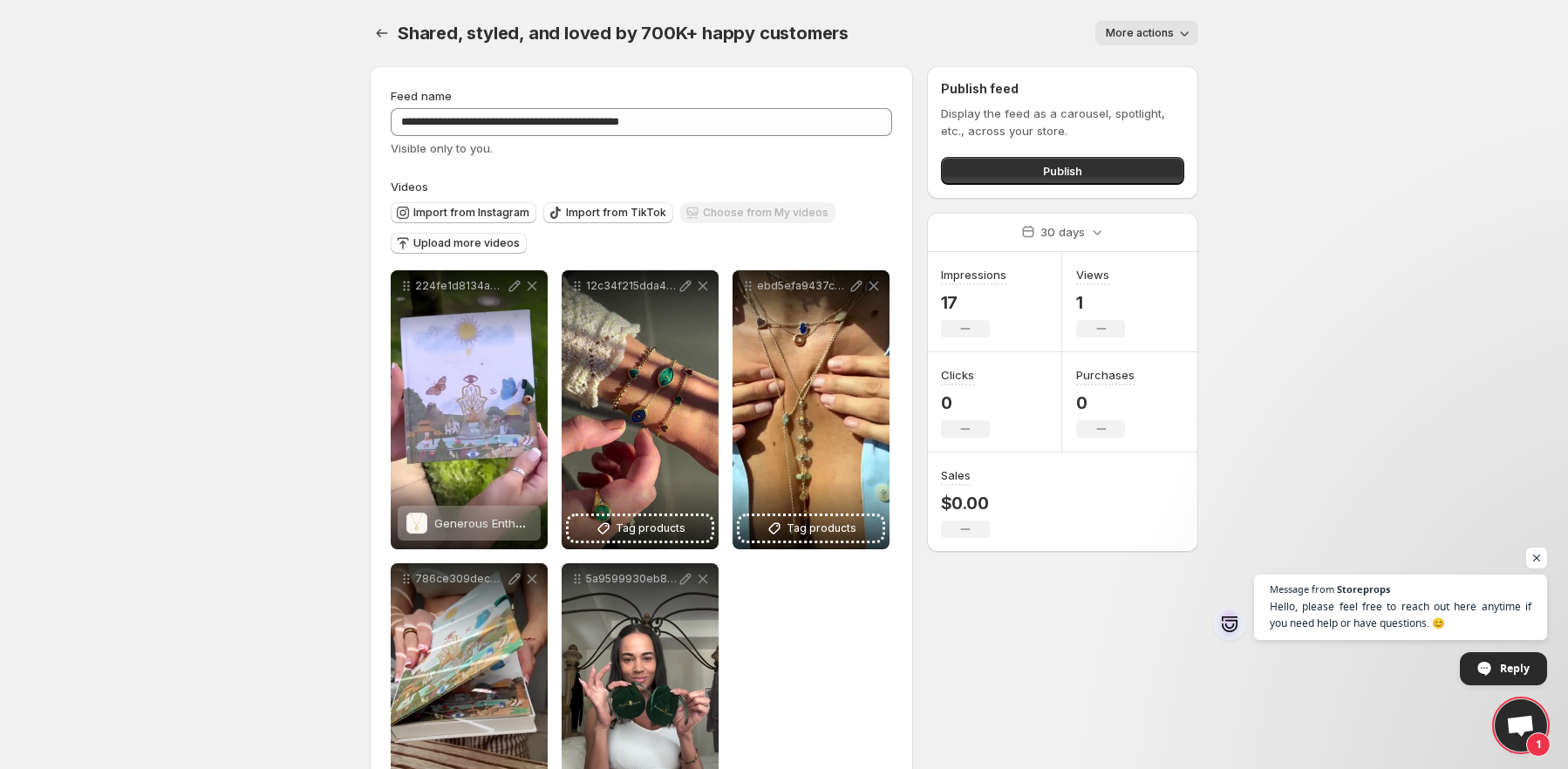
click at [1159, 35] on span "More actions" at bounding box center [1139, 33] width 68 height 14
click at [1197, 116] on div "Publish feed Display the feed as a carousel, spotlight, etc., across your store…" at bounding box center [1062, 133] width 271 height 133
click at [1126, 107] on p "Display the feed as a carousel, spotlight, etc., across your store." at bounding box center [1062, 121] width 243 height 35
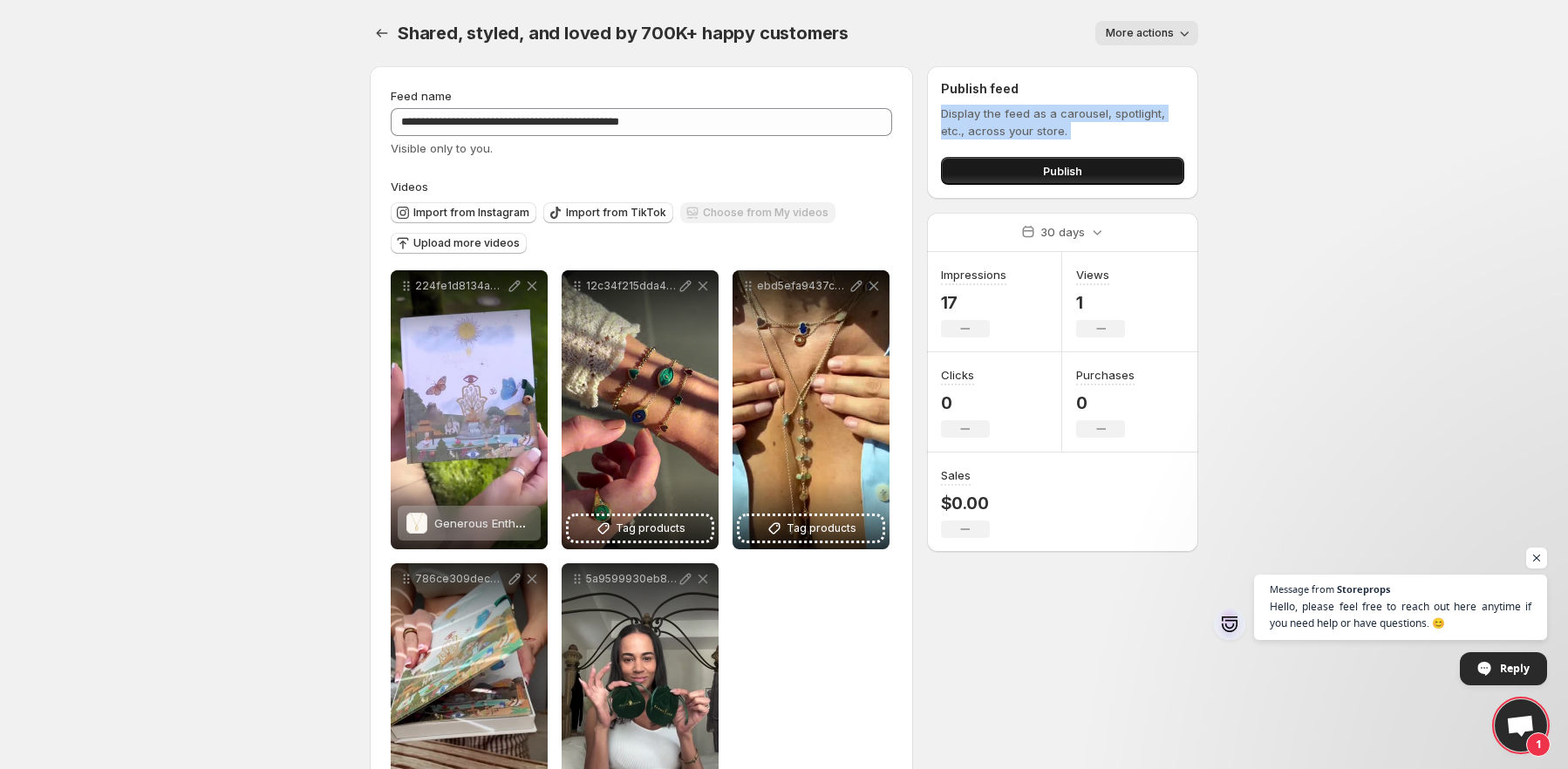
scroll to position [116, 0]
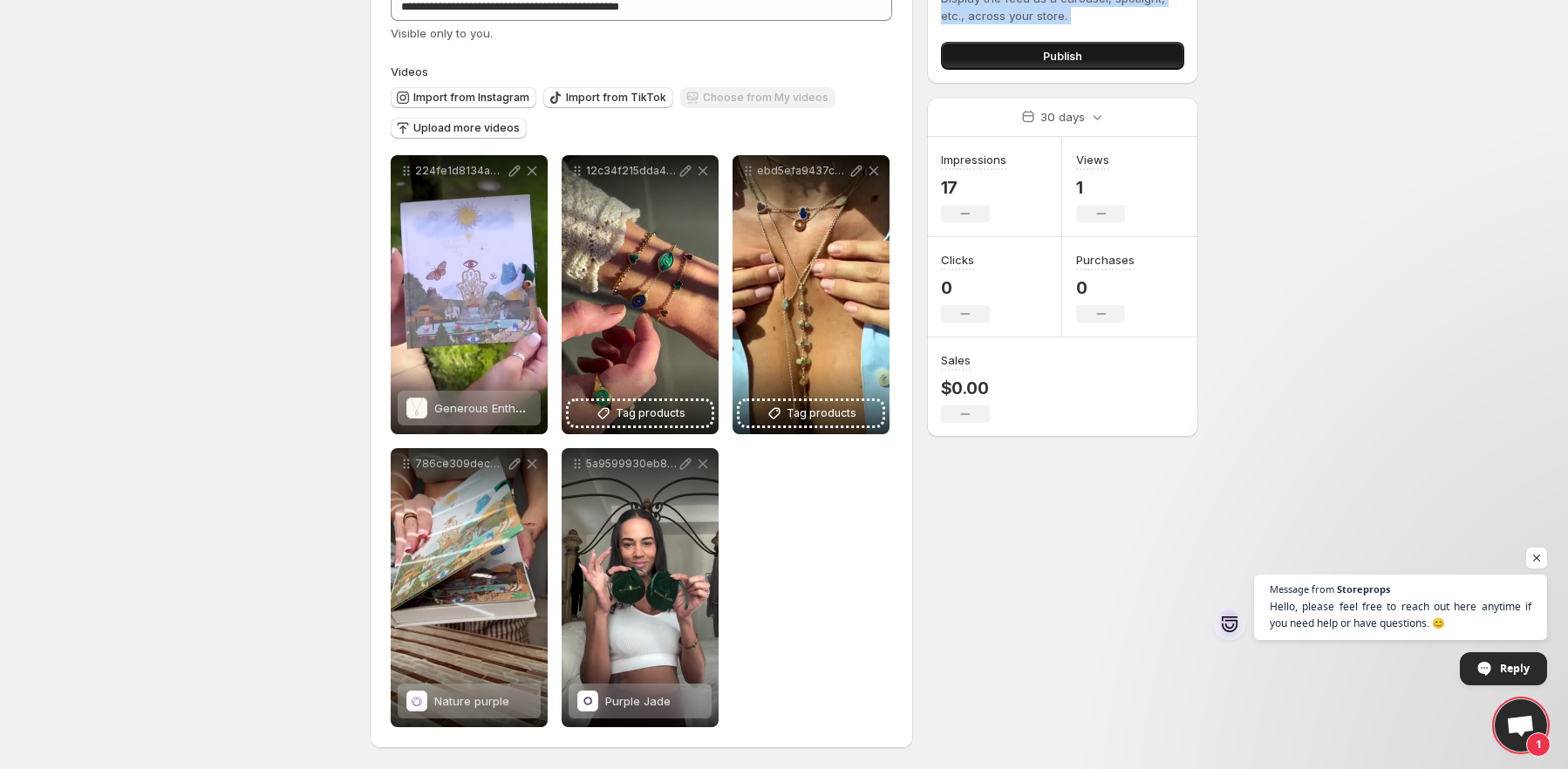
click at [1084, 62] on button "Publish" at bounding box center [1062, 56] width 243 height 28
